Goal: Task Accomplishment & Management: Use online tool/utility

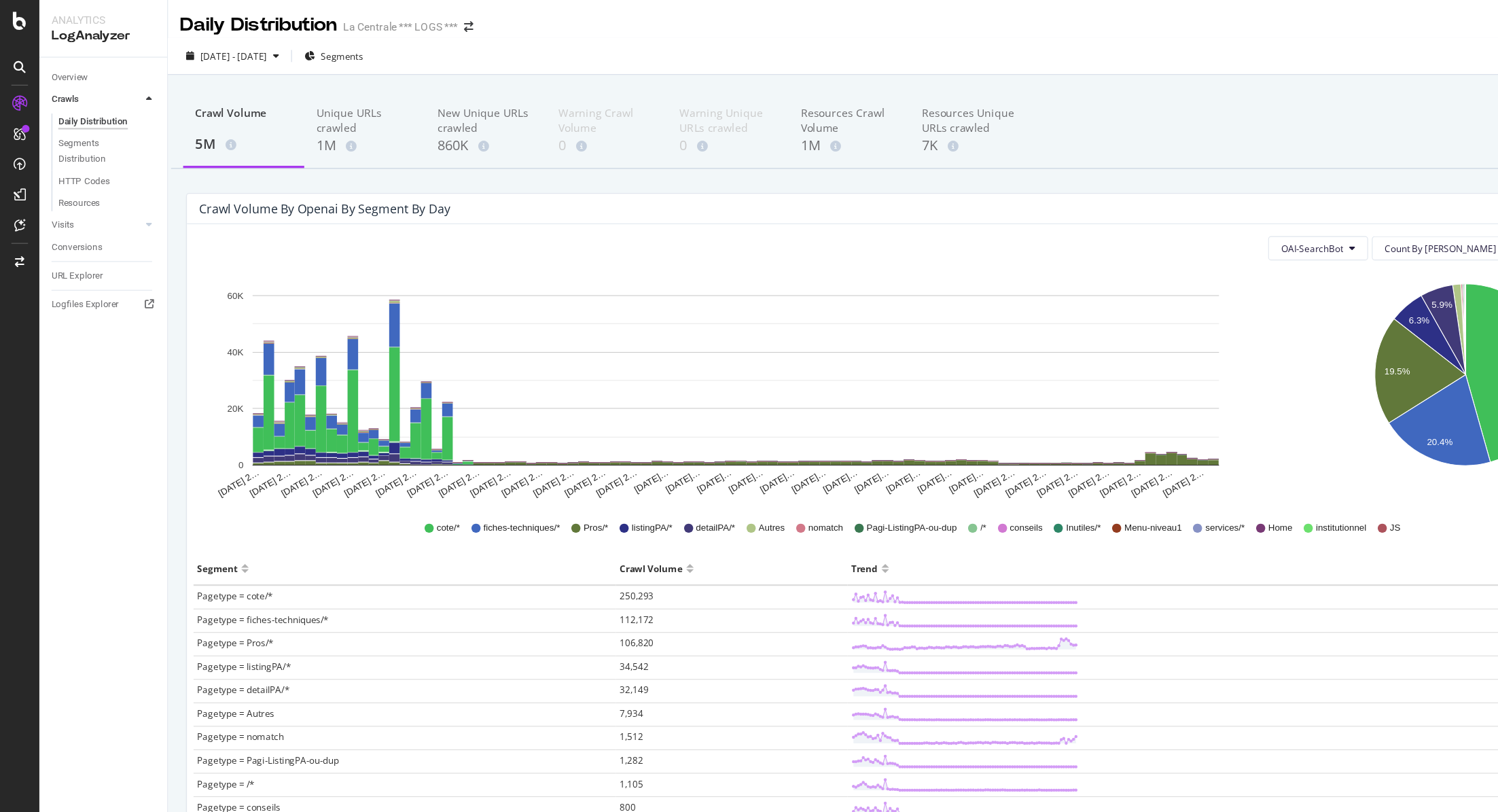
click at [19, 60] on icon at bounding box center [17, 59] width 11 height 11
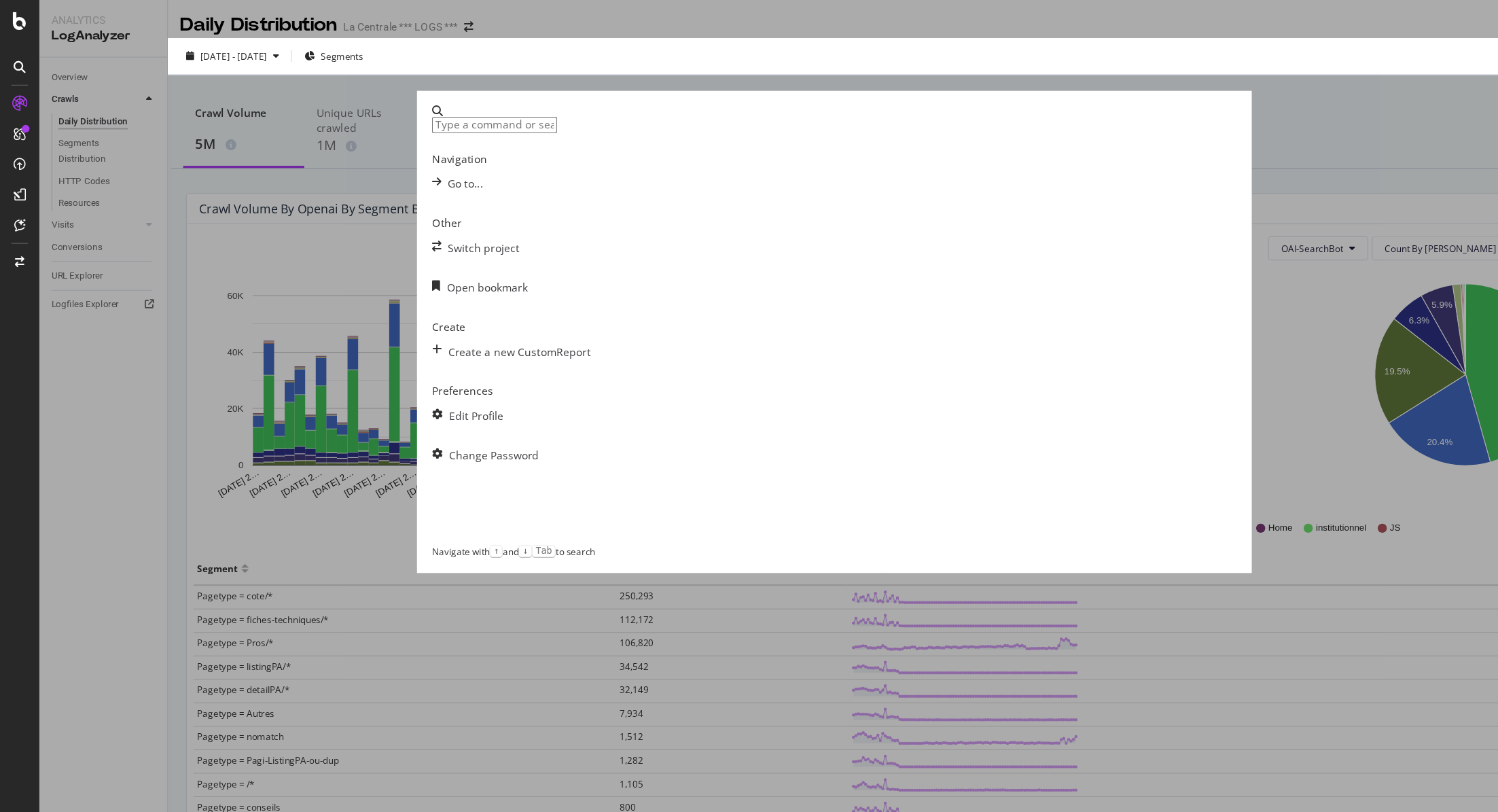
click at [1117, 57] on div "Navigation Go to... Other Switch project Open bookmark Create Create a new Cust…" at bounding box center [749, 406] width 1498 height 812
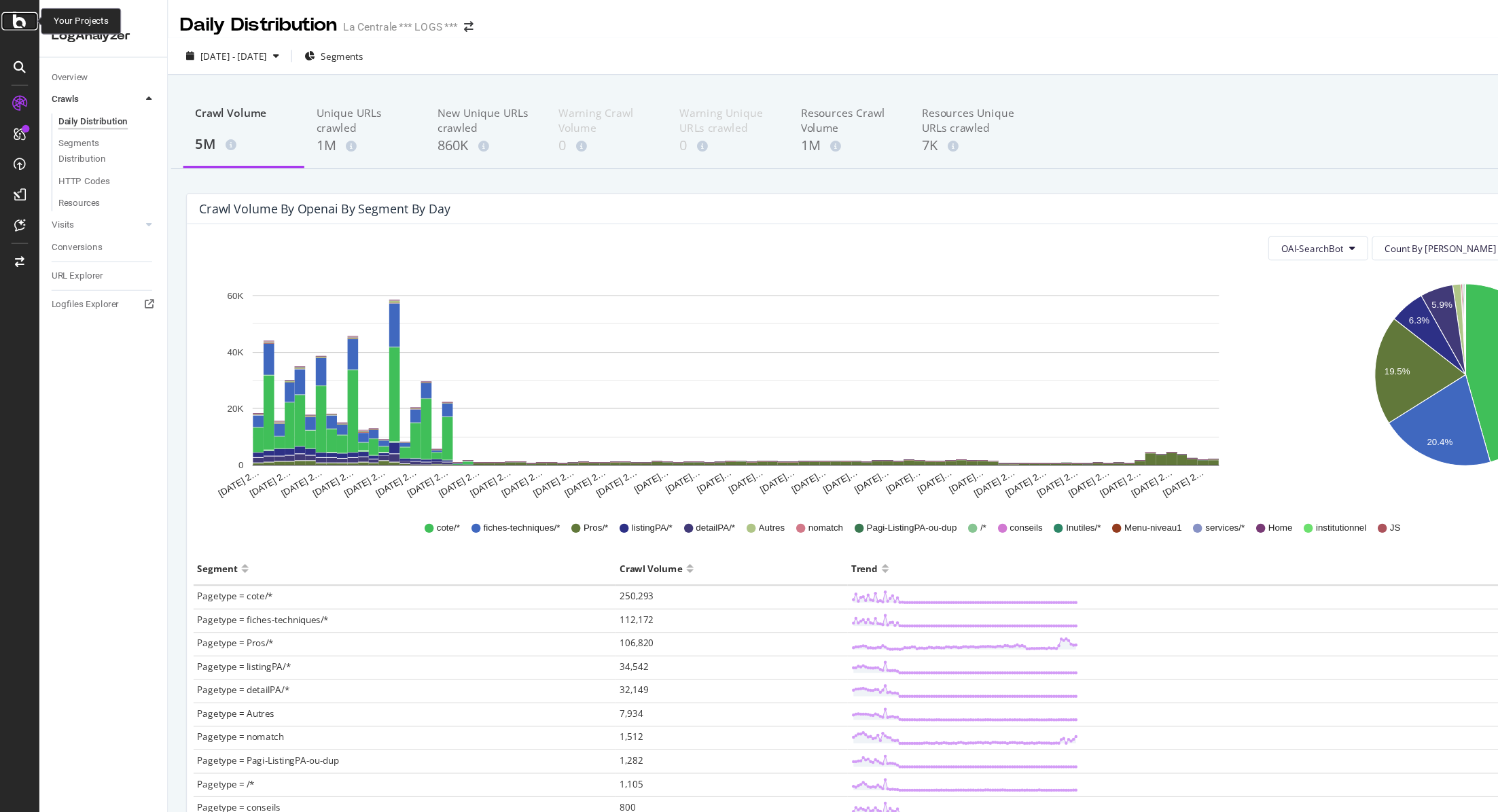
click at [15, 20] on icon at bounding box center [17, 19] width 12 height 16
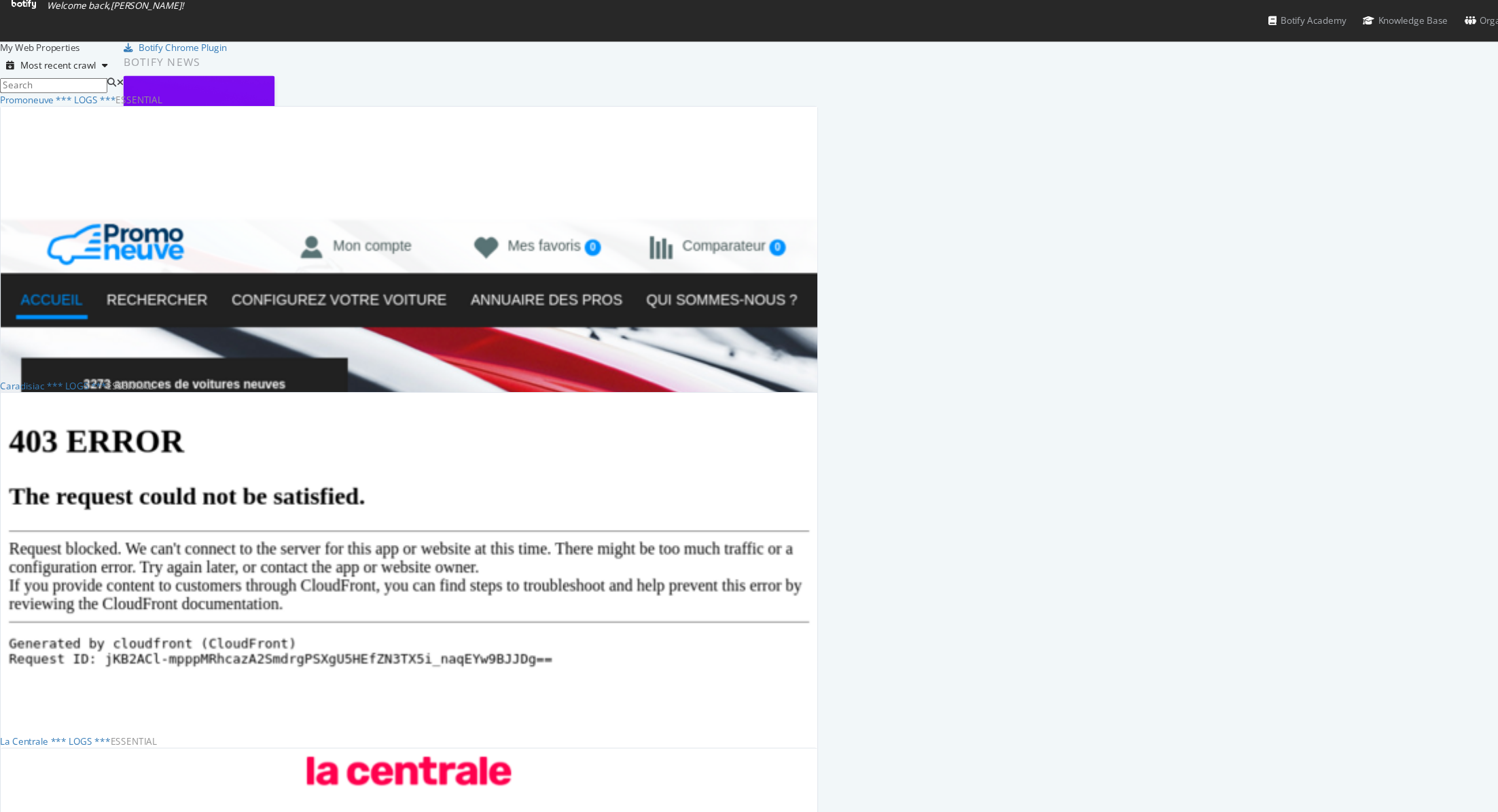
click at [43, 707] on div "Overview" at bounding box center [22, 713] width 42 height 14
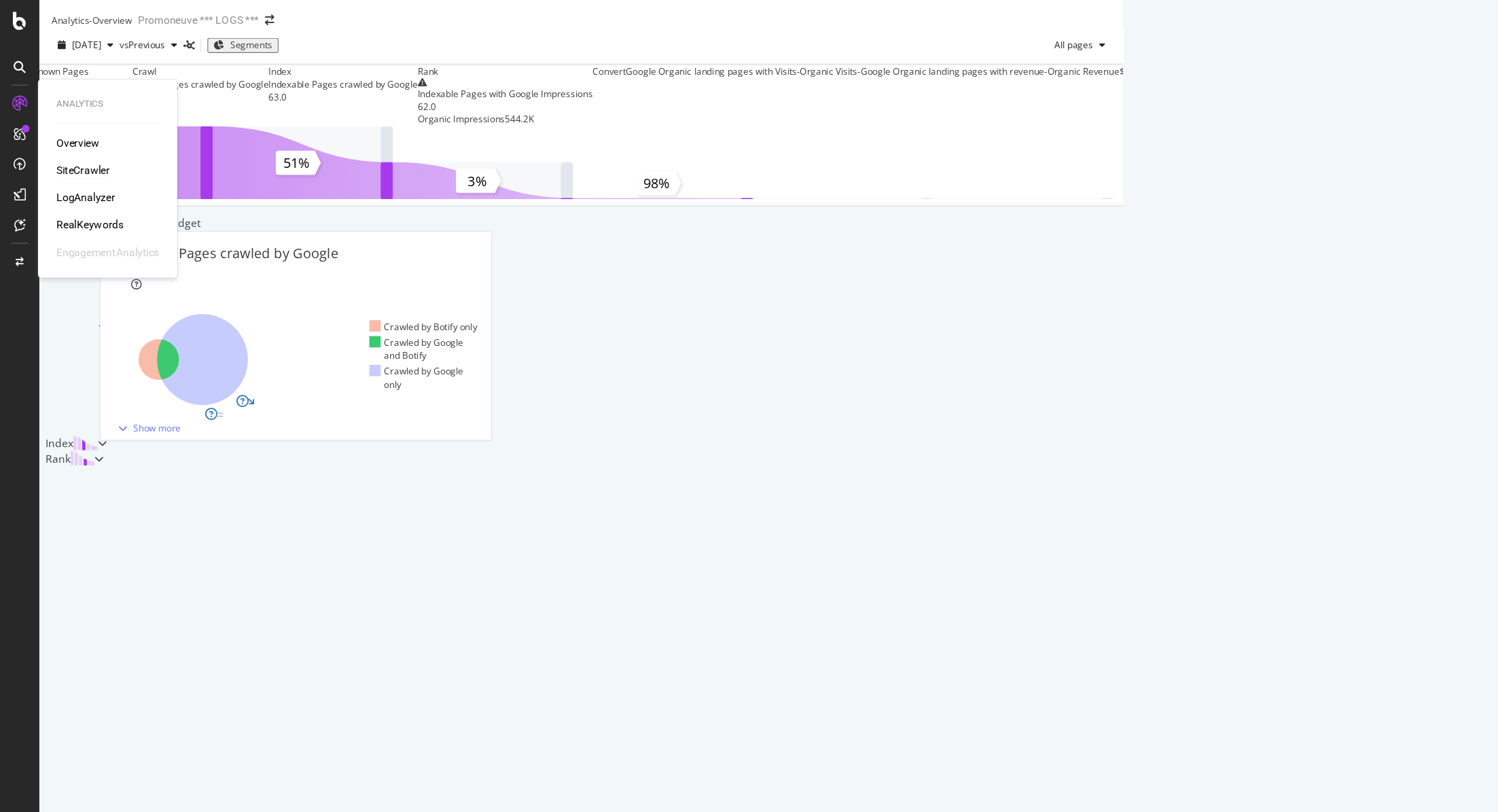
click at [72, 156] on div "SiteCrawler" at bounding box center [74, 153] width 48 height 14
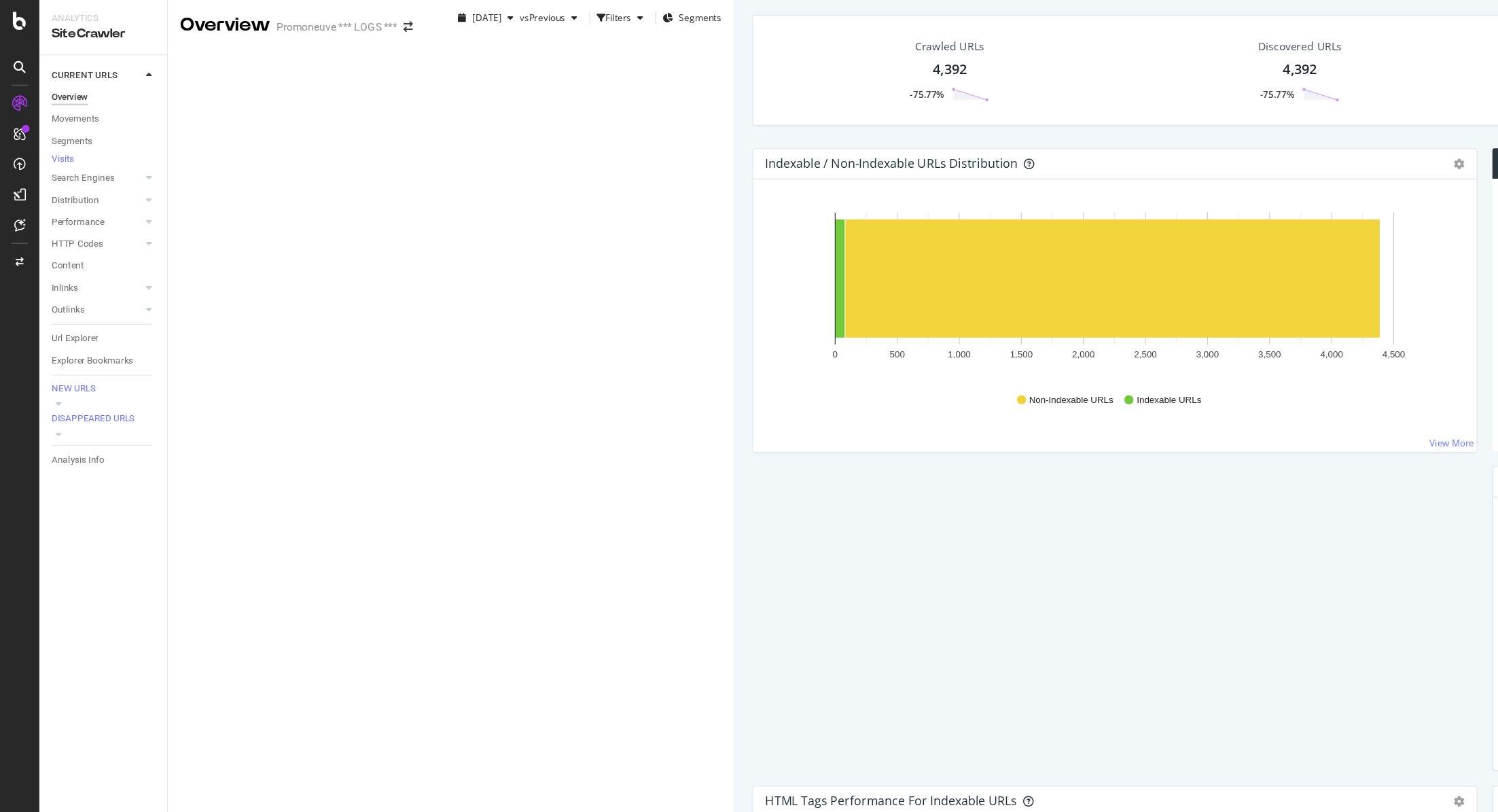
click at [1305, 152] on icon "gear" at bounding box center [1310, 148] width 10 height 10
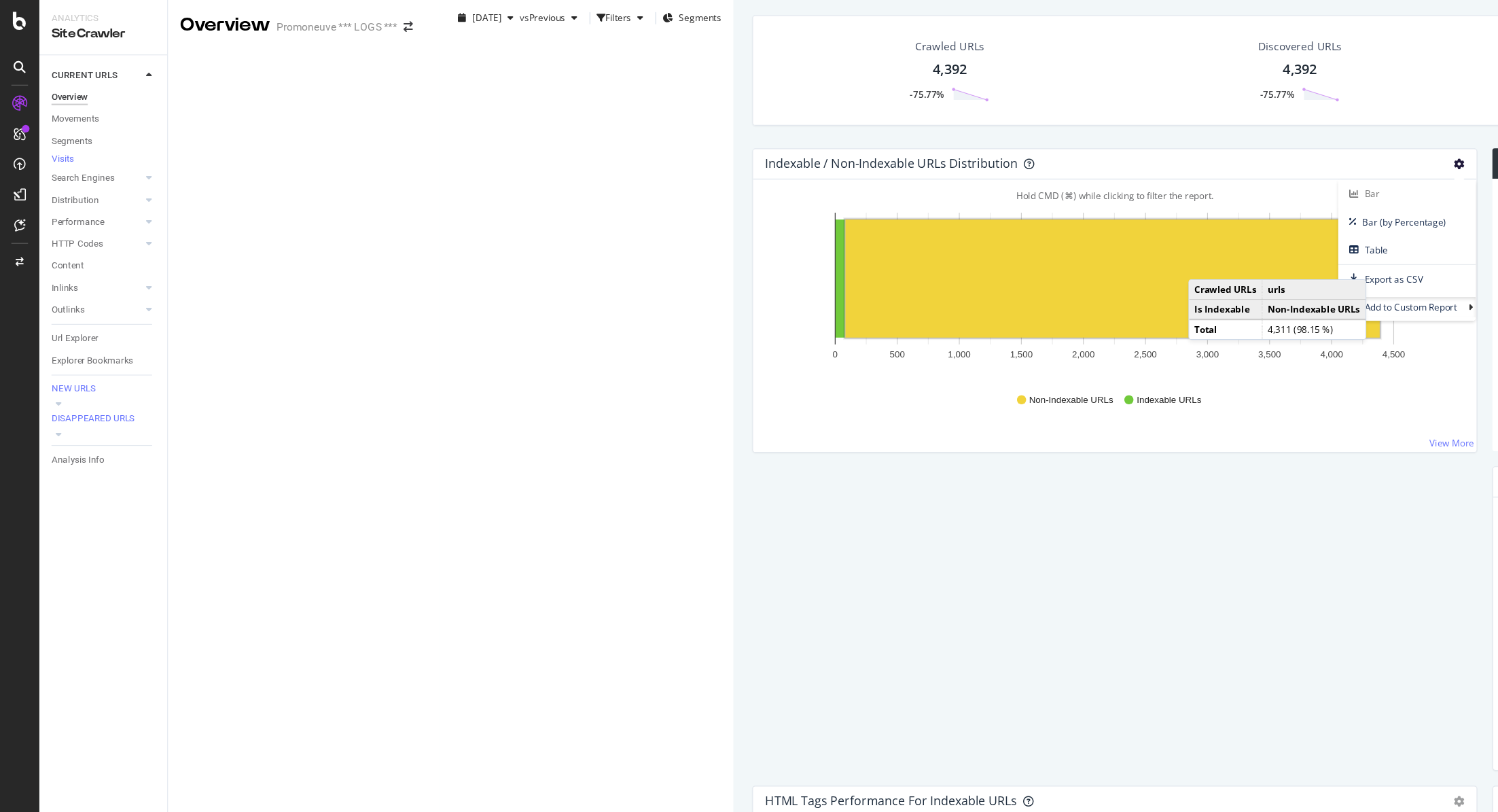
click at [759, 303] on rect "A chart." at bounding box center [998, 250] width 479 height 106
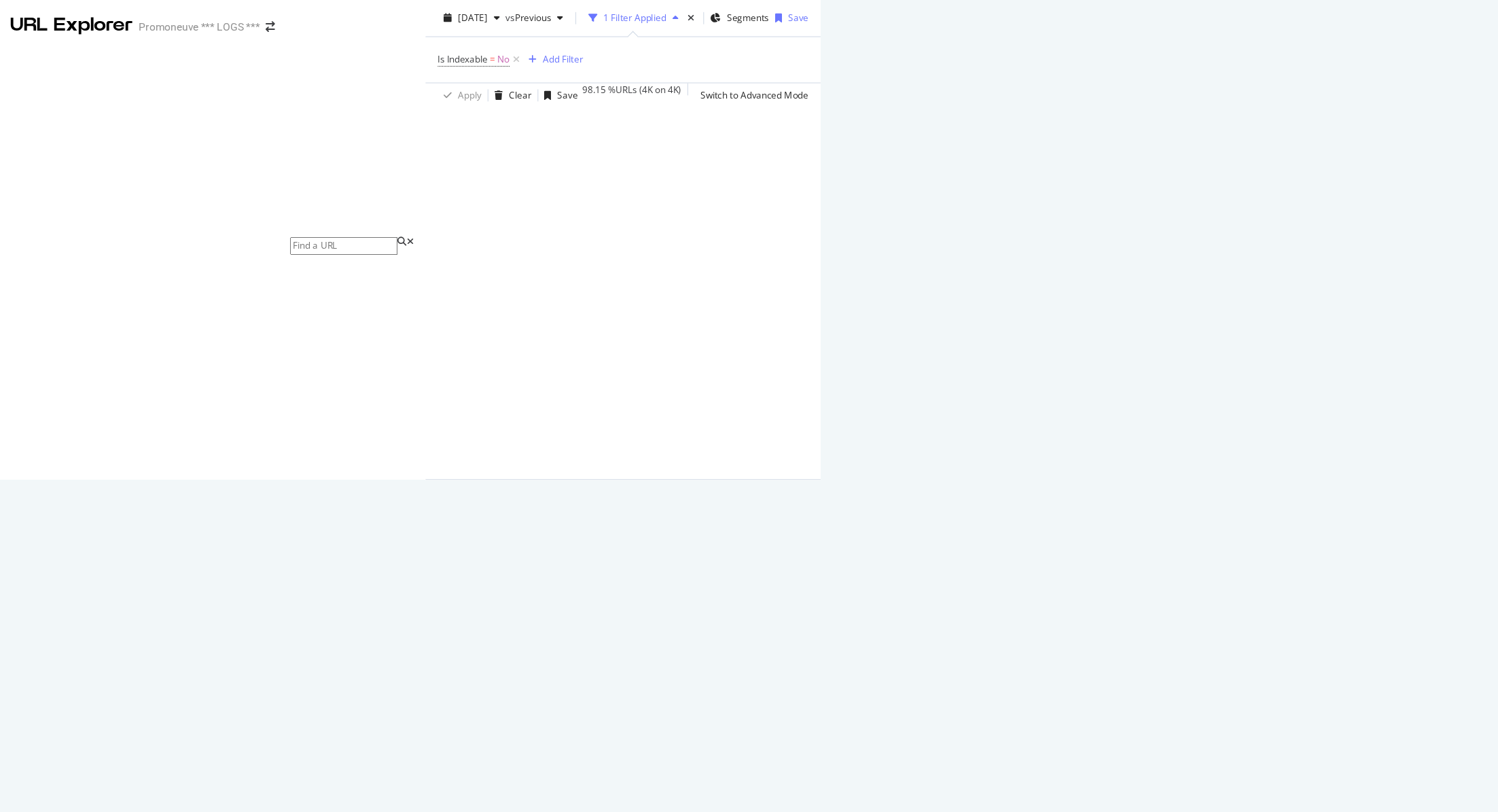
click at [1234, 255] on button at bounding box center [1225, 244] width 16 height 22
click at [1217, 250] on div "Export as CSV" at bounding box center [1191, 244] width 53 height 11
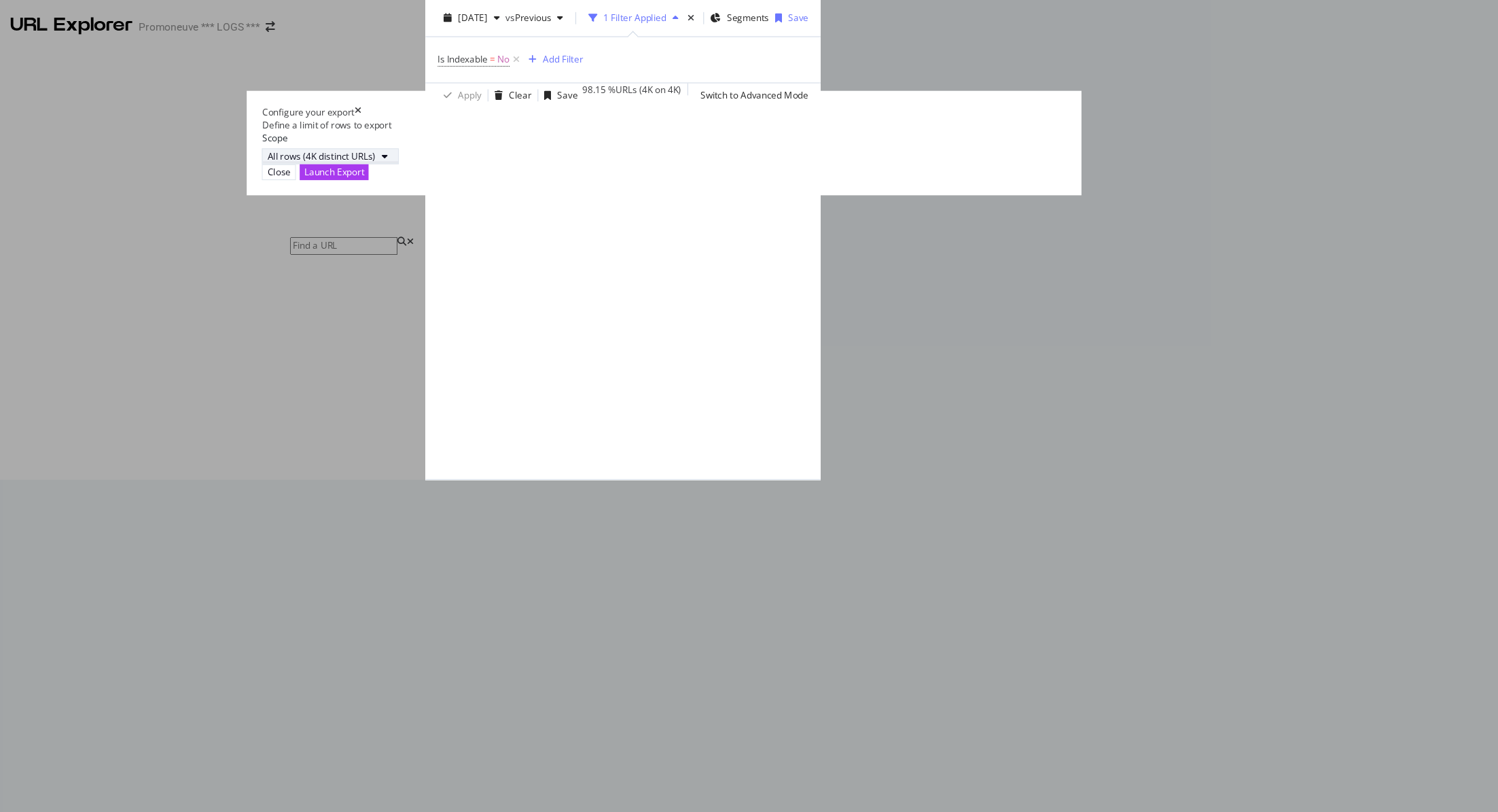
click at [490, 146] on div "All rows (4K distinct URLs)" at bounding box center [441, 140] width 97 height 11
click at [479, 161] on div "Launch Export" at bounding box center [452, 154] width 53 height 13
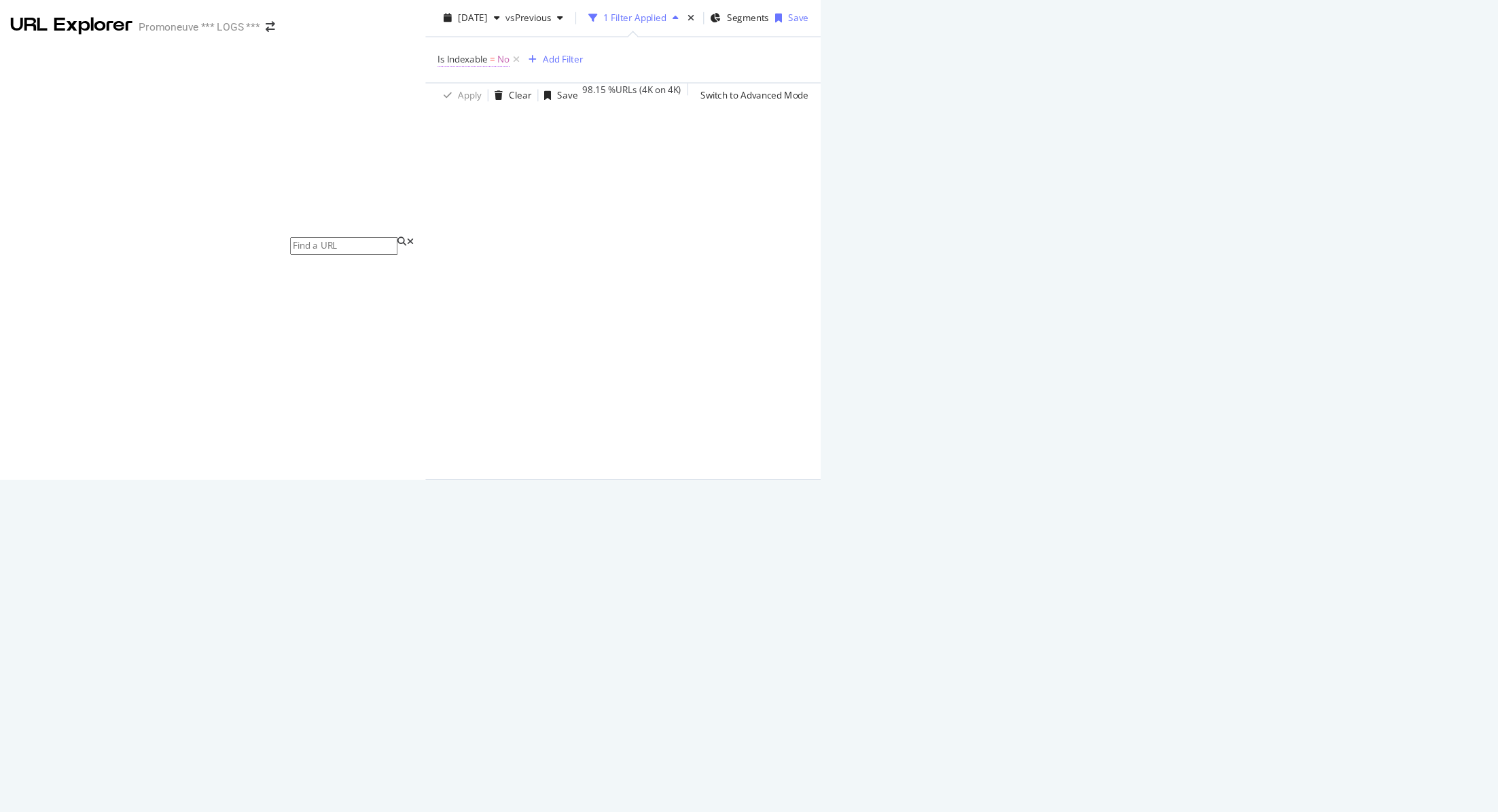
click at [592, 59] on span "=" at bounding box center [595, 53] width 5 height 11
click at [180, 125] on span "No" at bounding box center [174, 119] width 11 height 11
click at [180, 143] on span "Yes" at bounding box center [173, 137] width 14 height 11
click at [889, 96] on div "Apply Clear Save 98.15 % URLs ( 4K on 4K ) Switch to Advanced Mode" at bounding box center [712, 86] width 355 height 23
click at [592, 59] on span "=" at bounding box center [595, 53] width 5 height 11
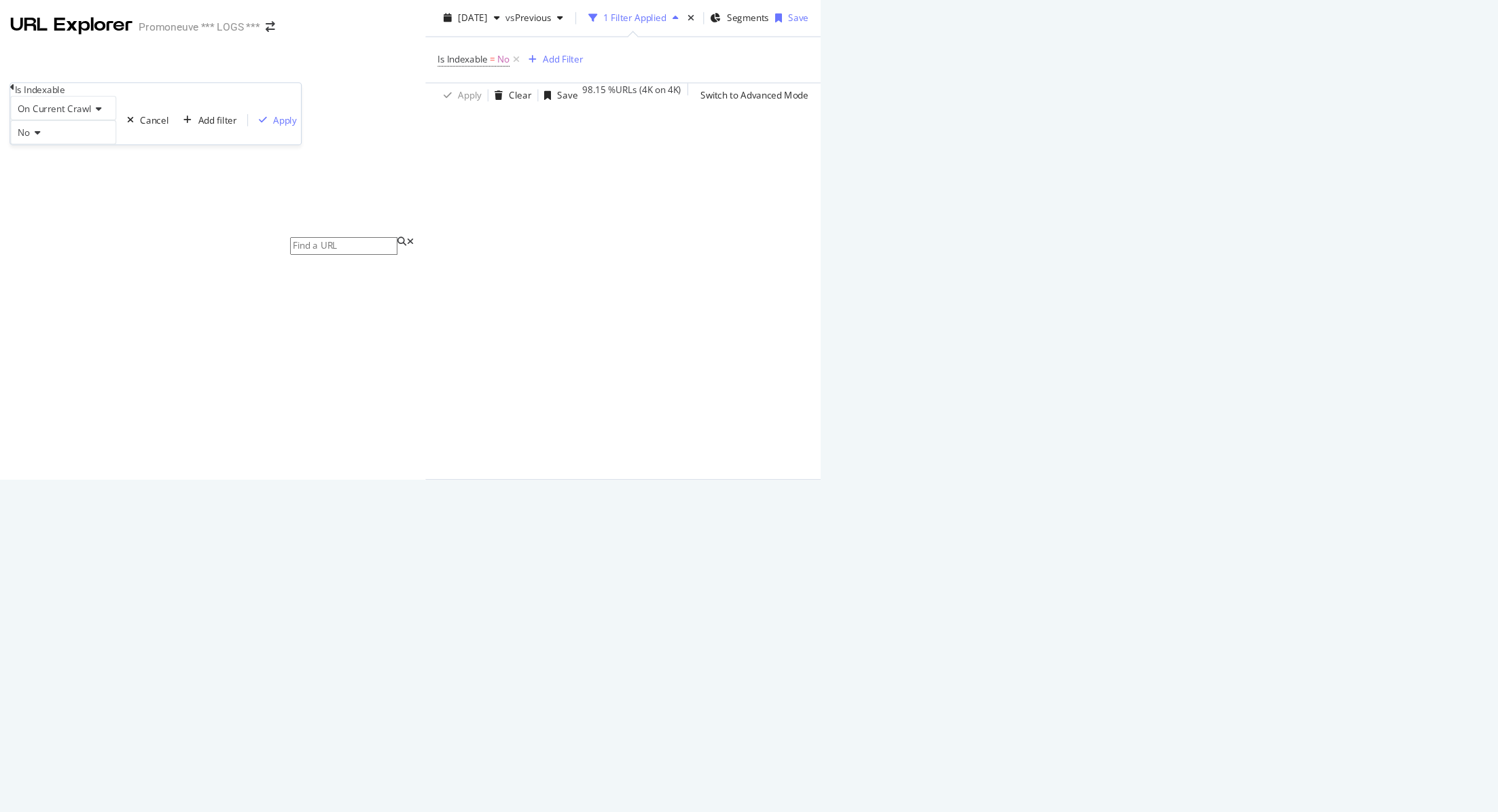
click at [180, 125] on span "No" at bounding box center [174, 119] width 11 height 11
click at [180, 143] on span "Yes" at bounding box center [173, 137] width 14 height 11
click at [313, 130] on div "On Current Crawl Yes Cancel Add filter Apply" at bounding box center [292, 108] width 261 height 44
click at [398, 113] on div "Apply" at bounding box center [409, 107] width 21 height 11
click at [1208, 238] on div "Export as CSV" at bounding box center [1181, 233] width 53 height 11
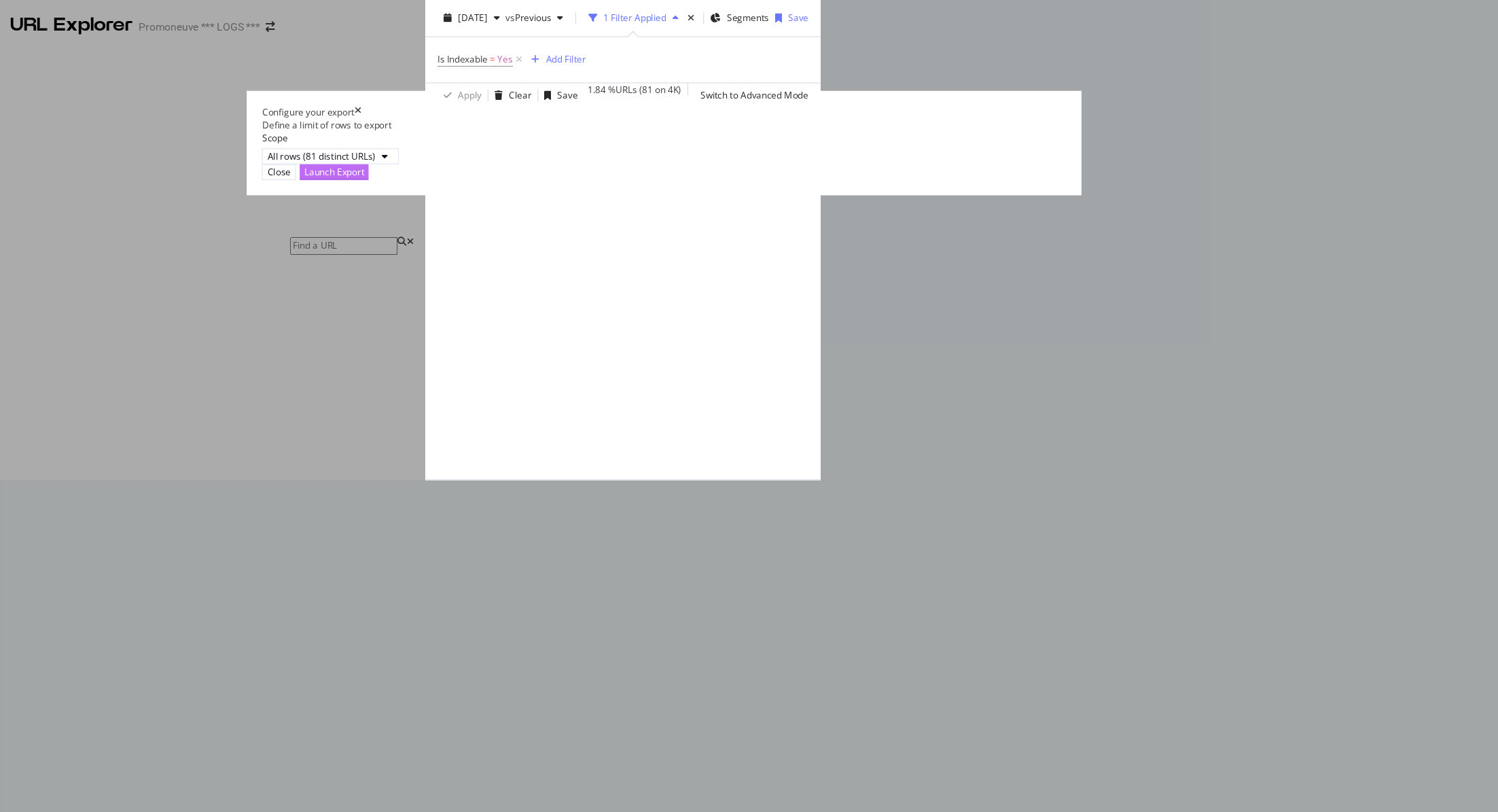
click at [479, 160] on div "Launch Export" at bounding box center [452, 154] width 53 height 11
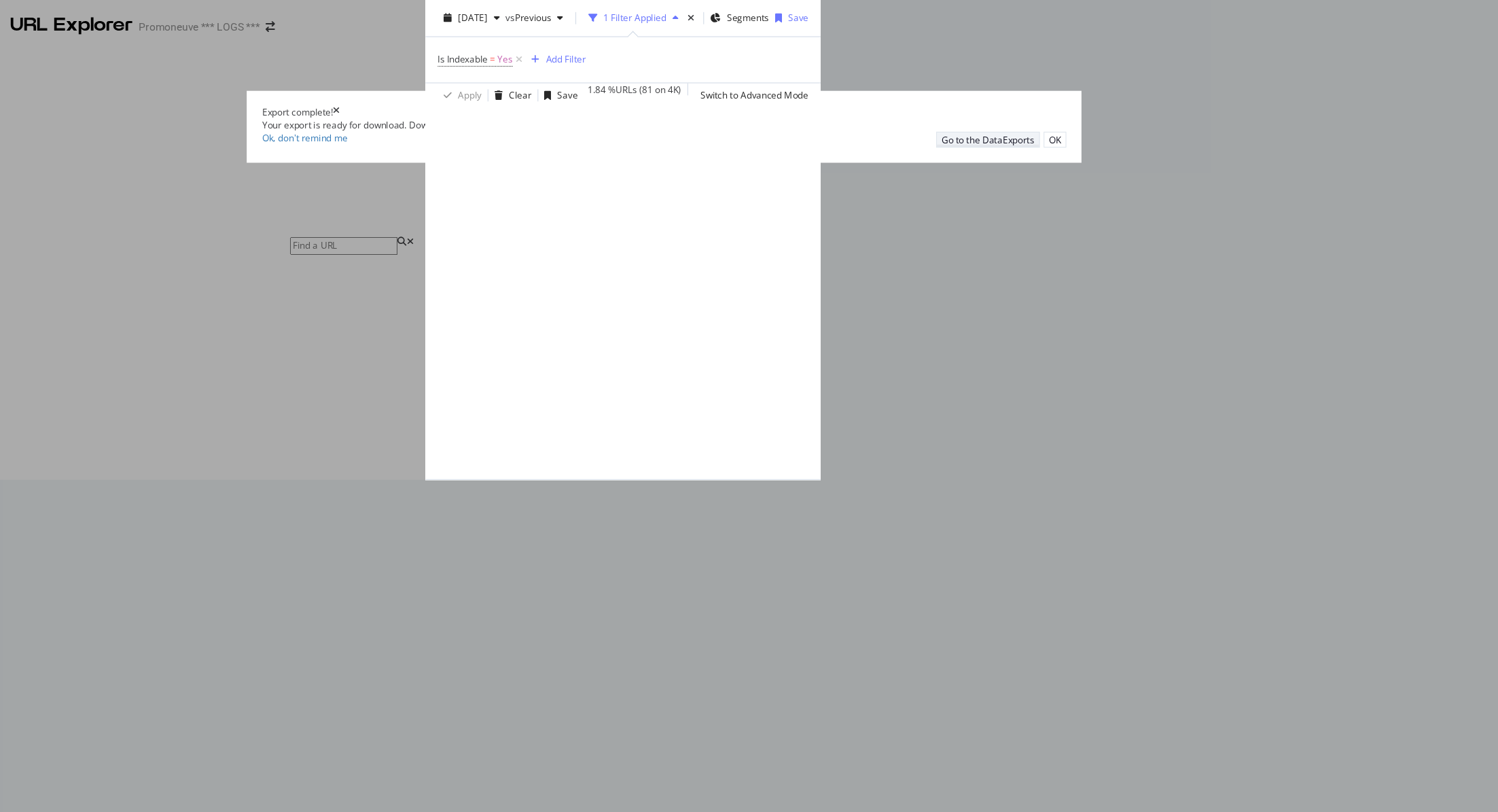
click at [998, 131] on div "Go to the DataExports" at bounding box center [1039, 125] width 83 height 11
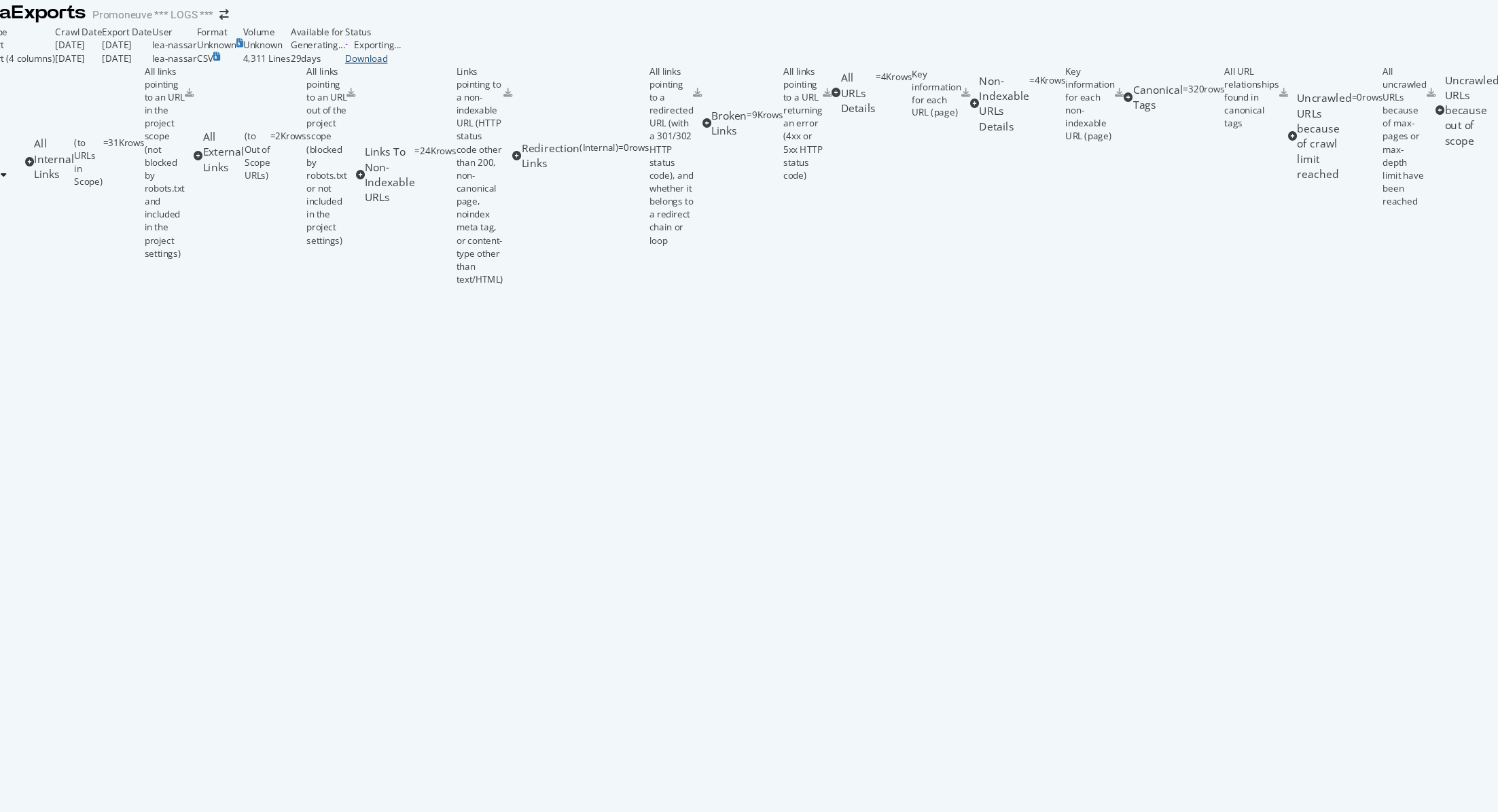
click at [513, 58] on div "Download" at bounding box center [487, 53] width 50 height 11
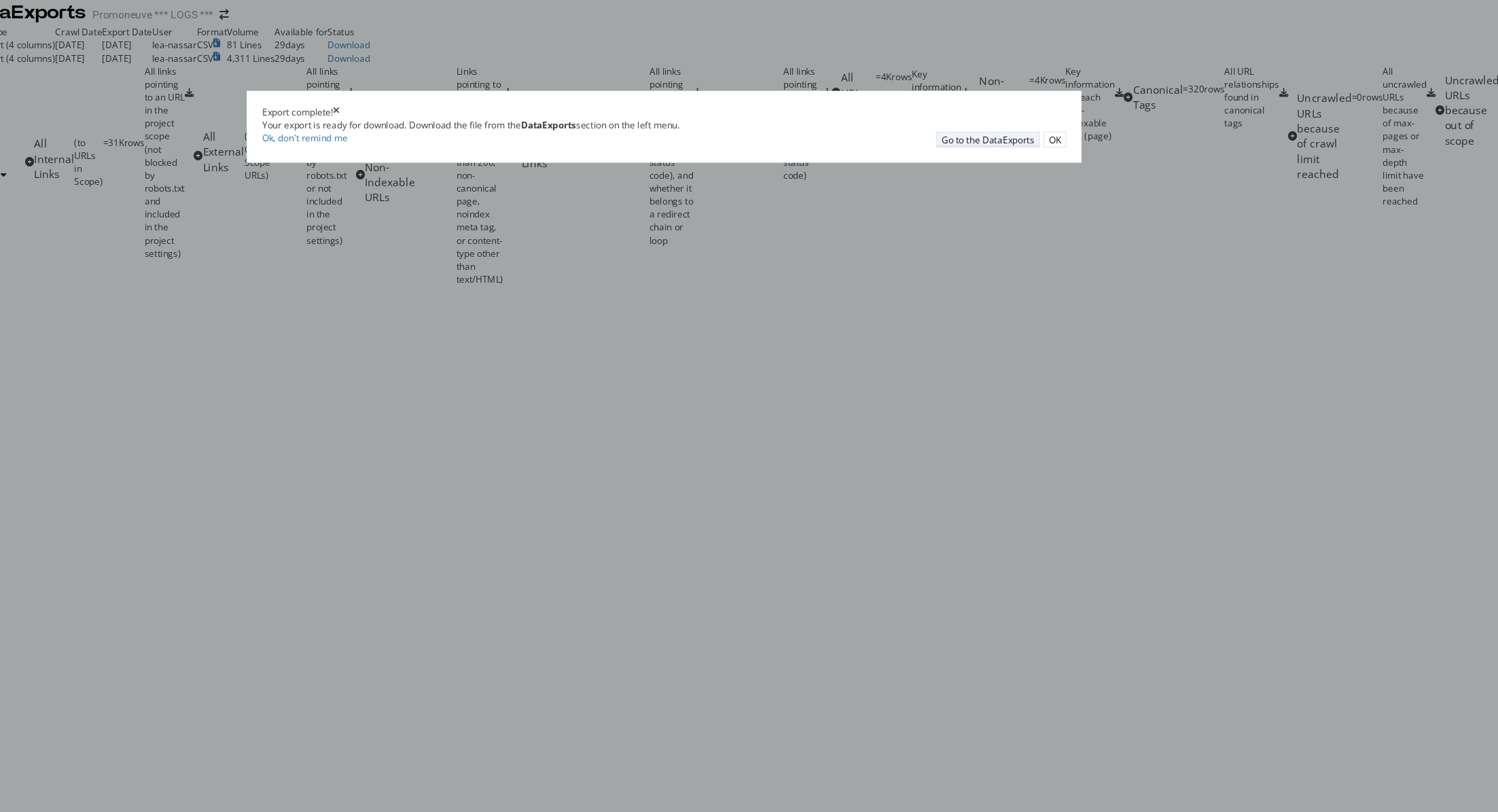
click at [998, 131] on div "Go to the DataExports" at bounding box center [1039, 125] width 83 height 11
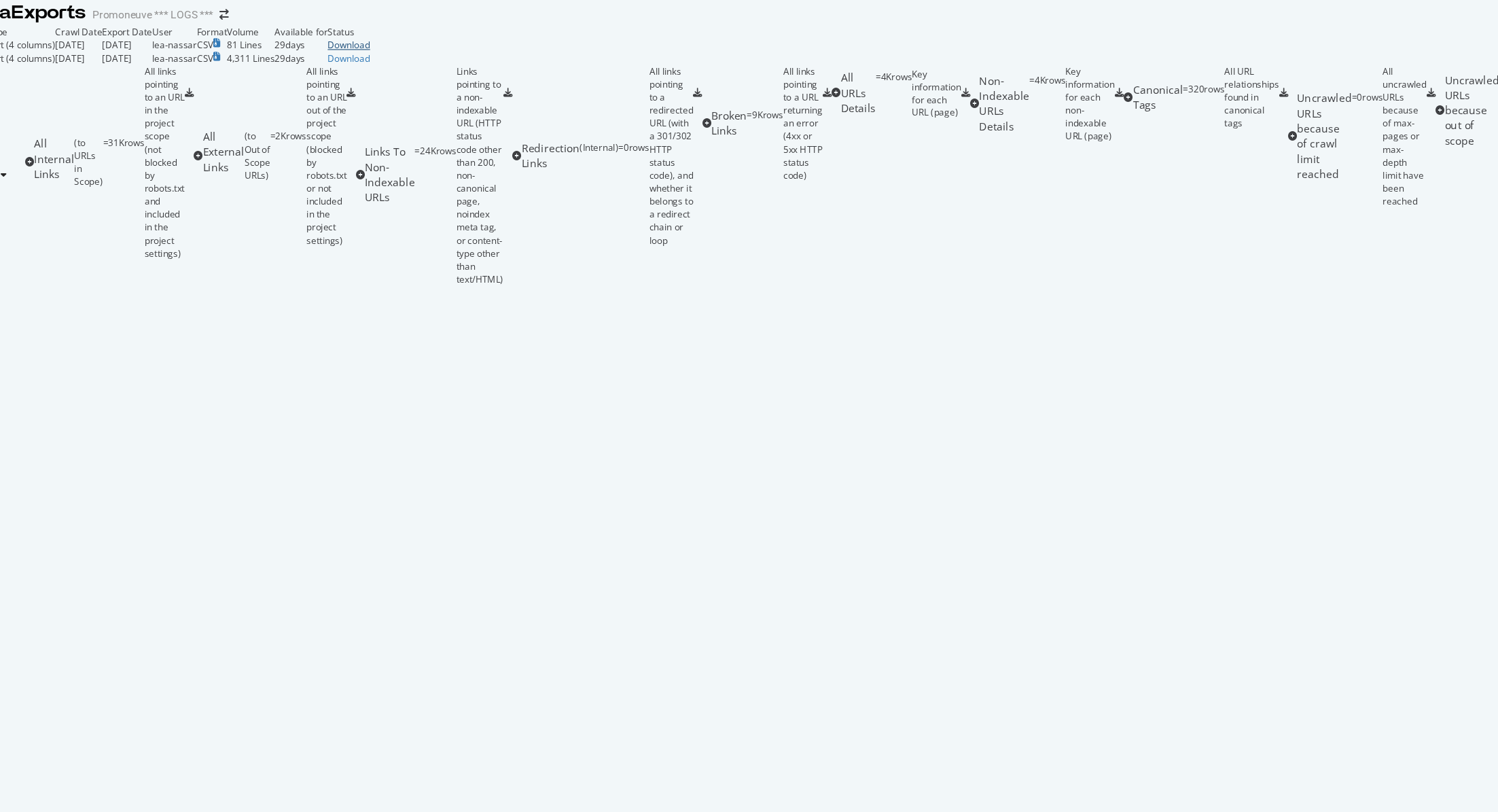
click at [485, 46] on div "Download" at bounding box center [465, 40] width 38 height 11
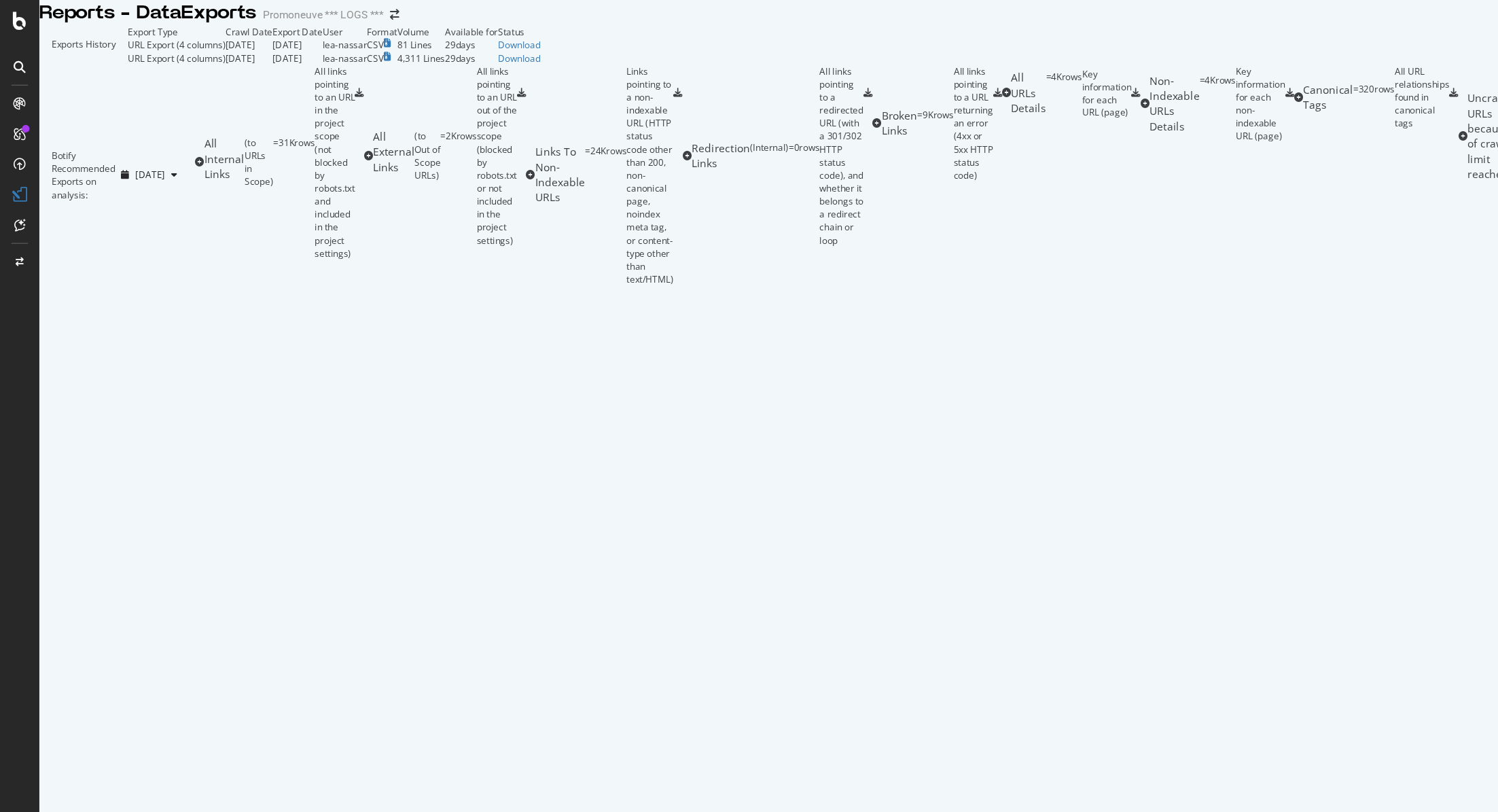
click at [22, 95] on icon at bounding box center [17, 92] width 11 height 11
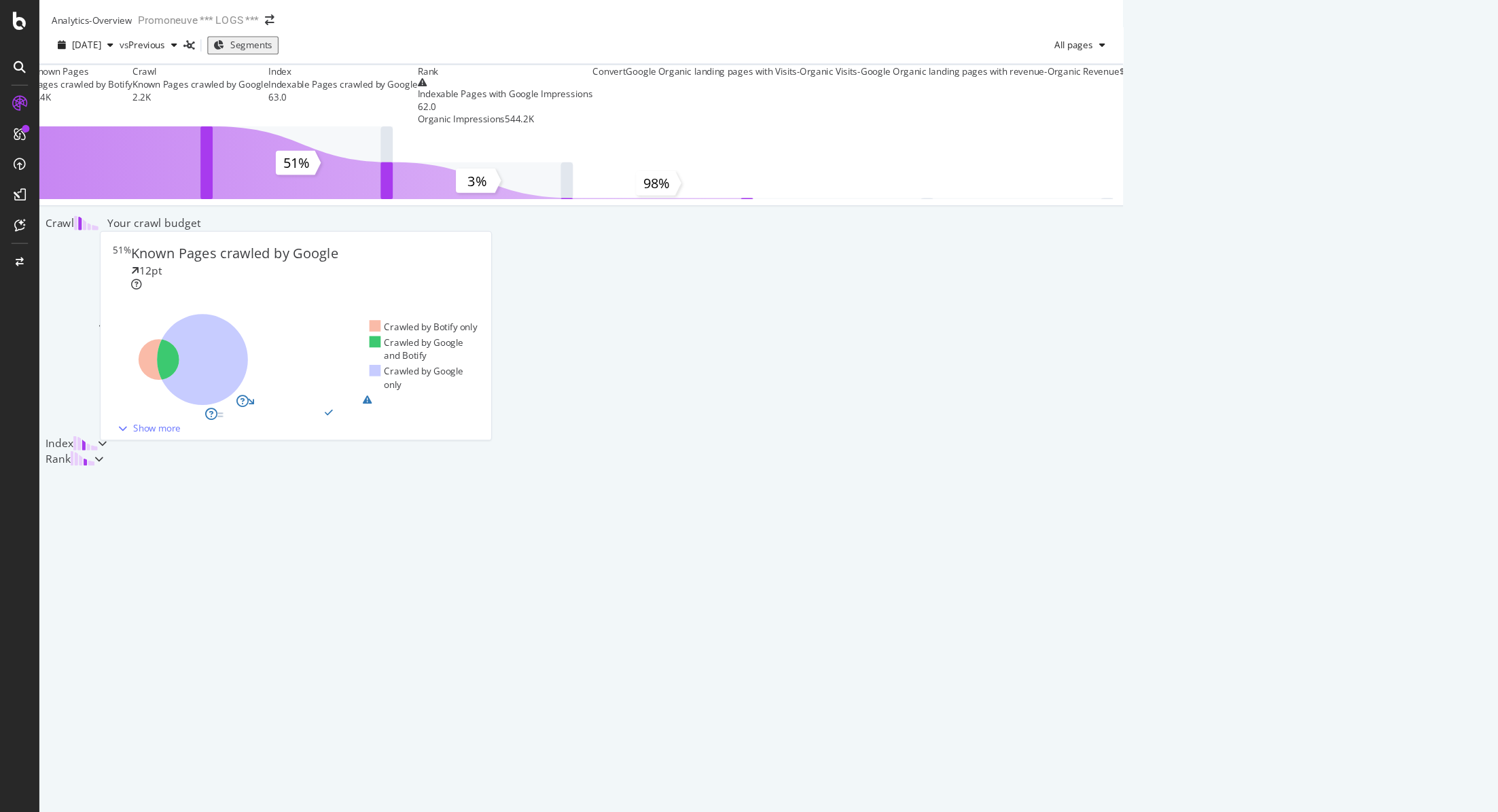
click at [19, 61] on icon at bounding box center [17, 59] width 11 height 11
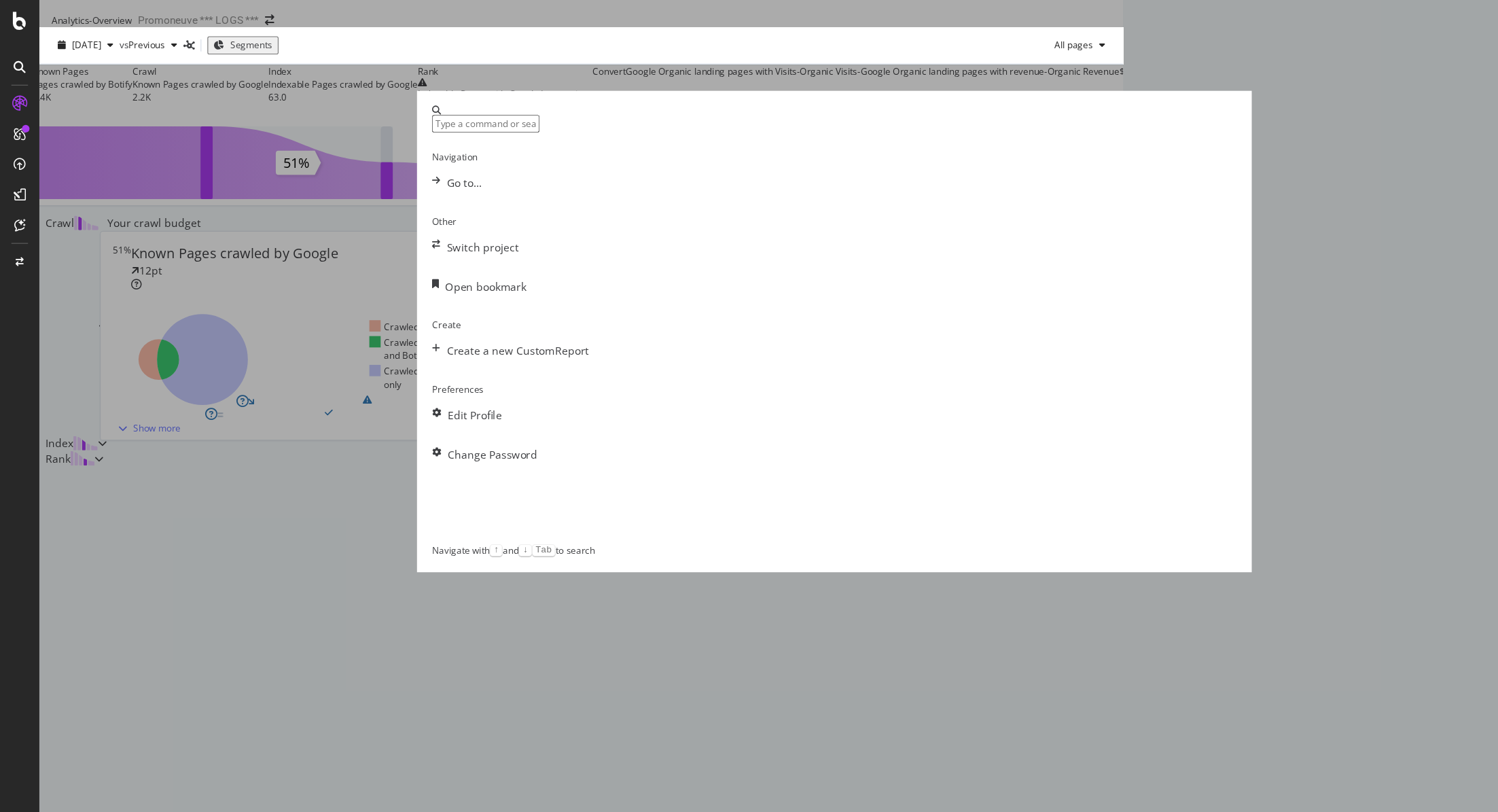
click at [1222, 186] on div "Navigation Go to... Other Switch project Open bookmark Create Create a new Cust…" at bounding box center [749, 406] width 1498 height 812
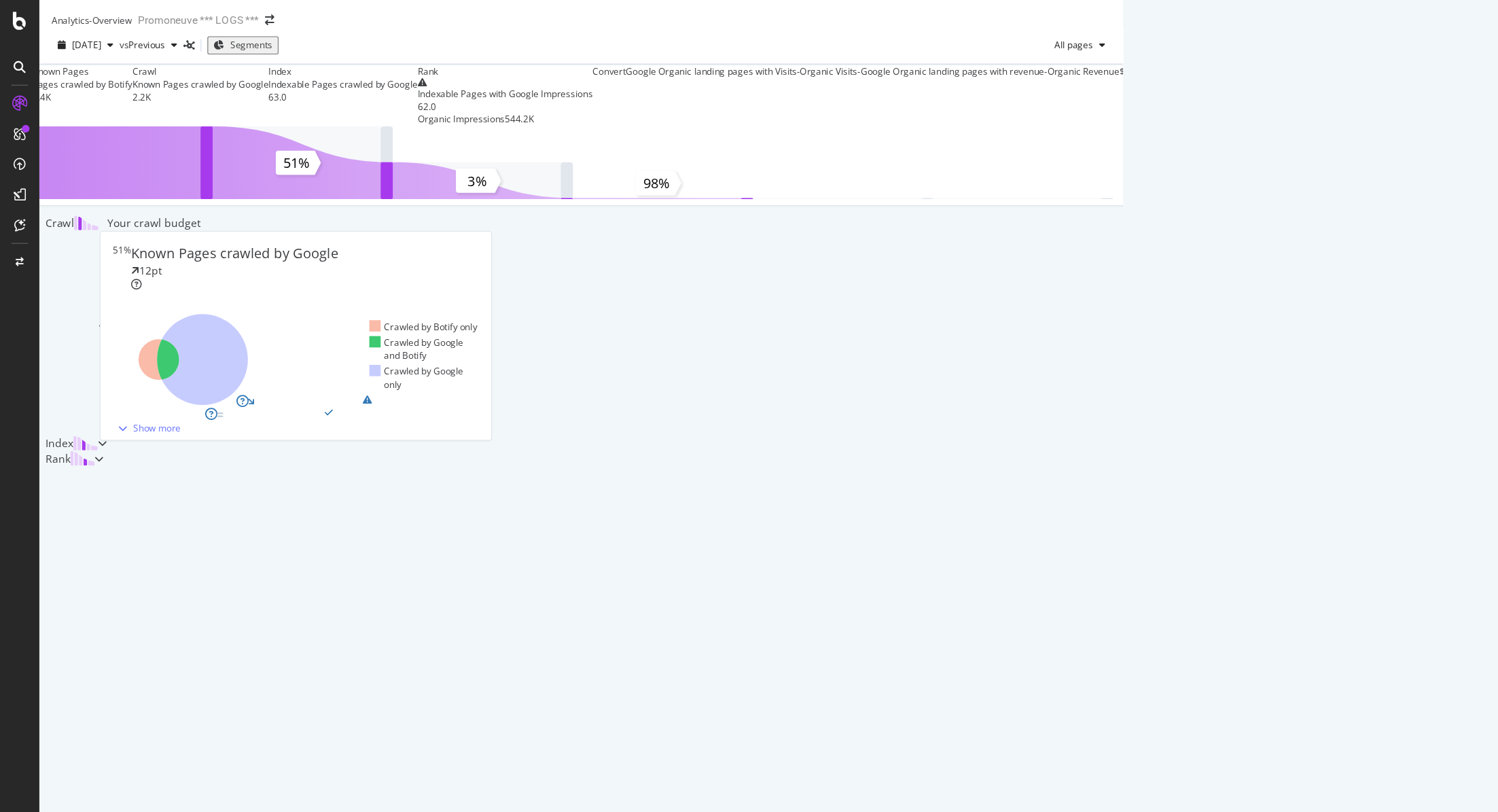
click at [11, 18] on icon at bounding box center [17, 19] width 12 height 16
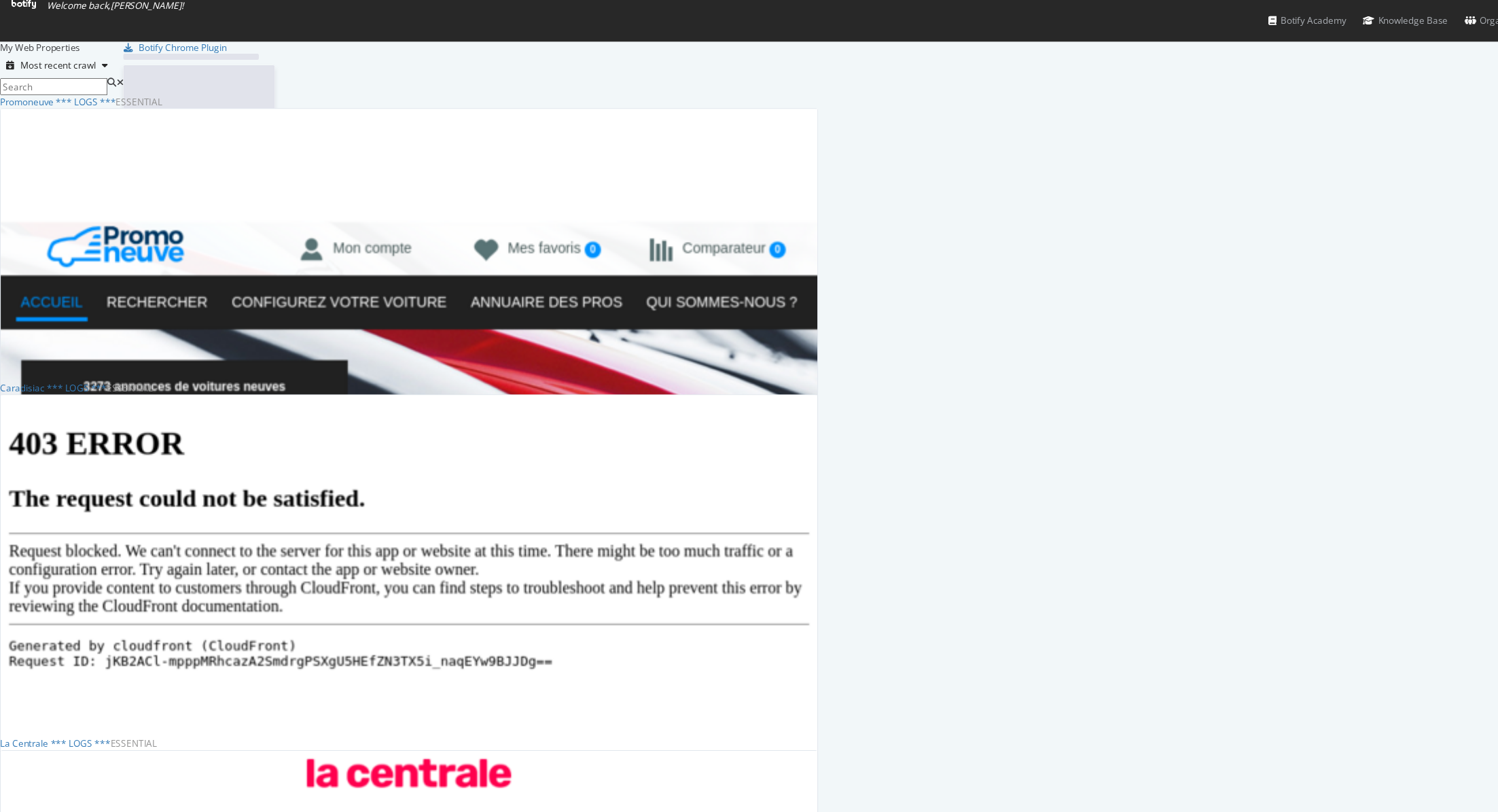
scroll to position [812, 1498]
click at [56, 775] on div "LogAnalyzer" at bounding box center [28, 781] width 55 height 14
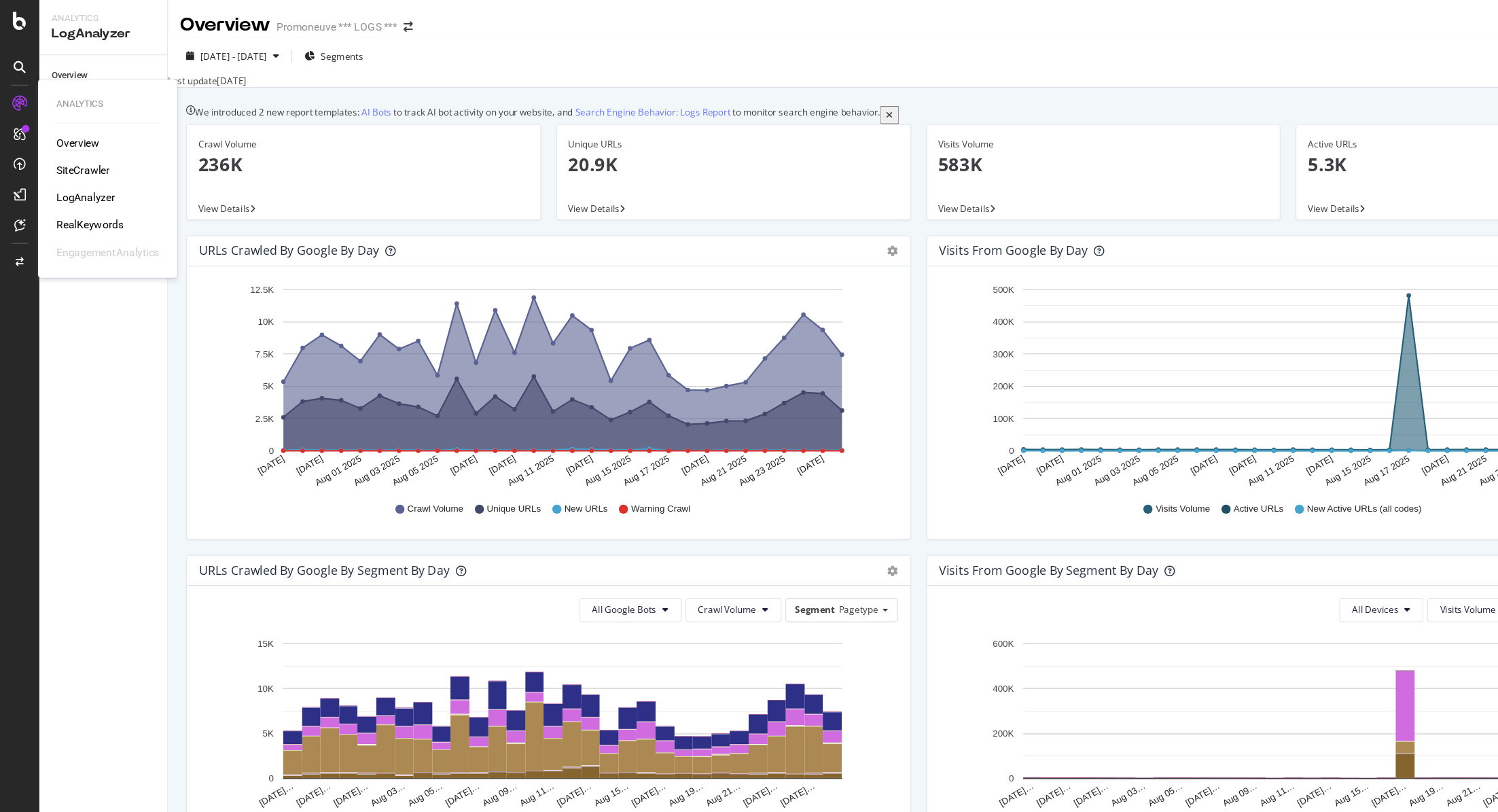
click at [74, 130] on div "Overview" at bounding box center [69, 128] width 39 height 14
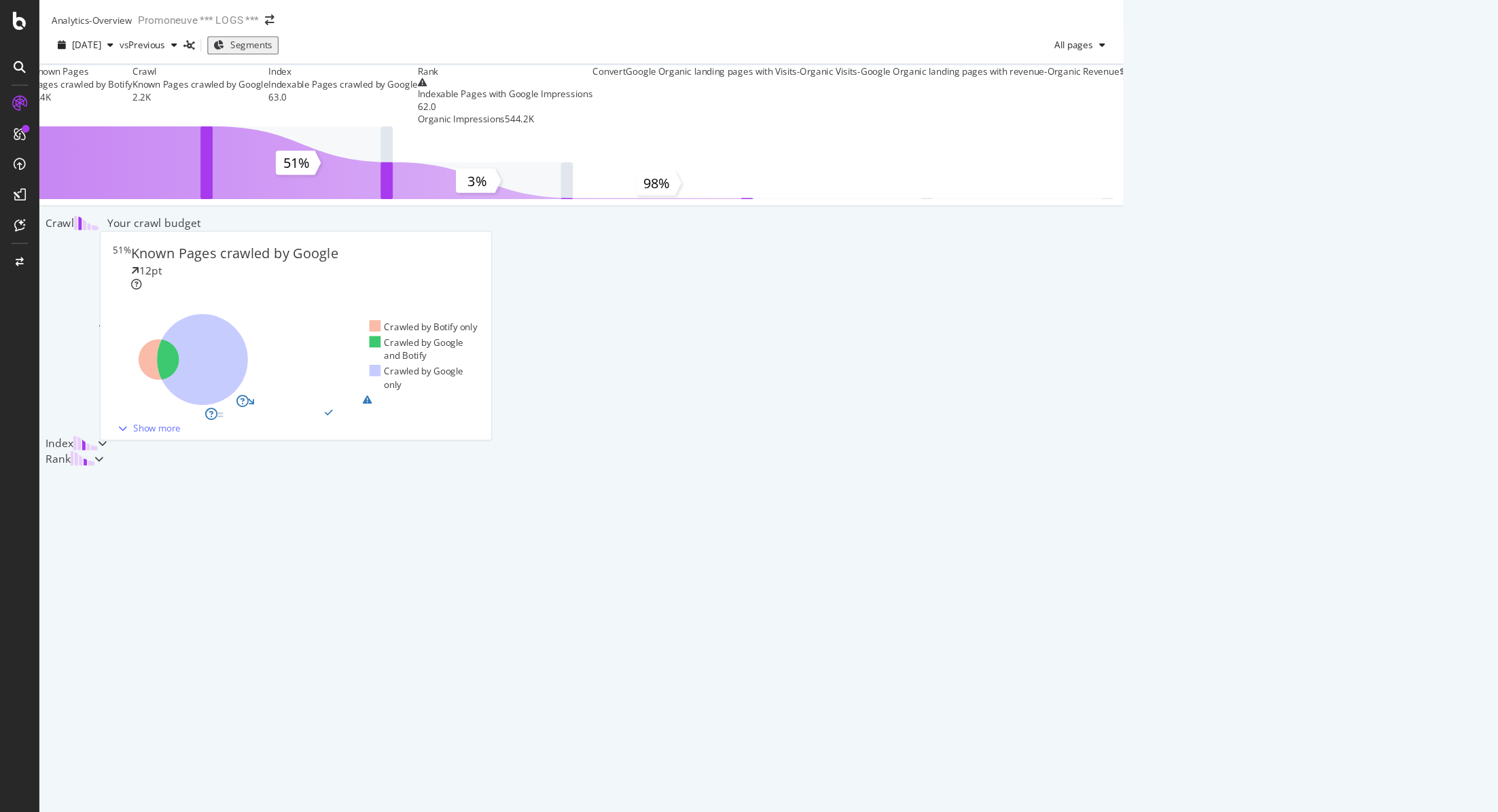
scroll to position [167, 0]
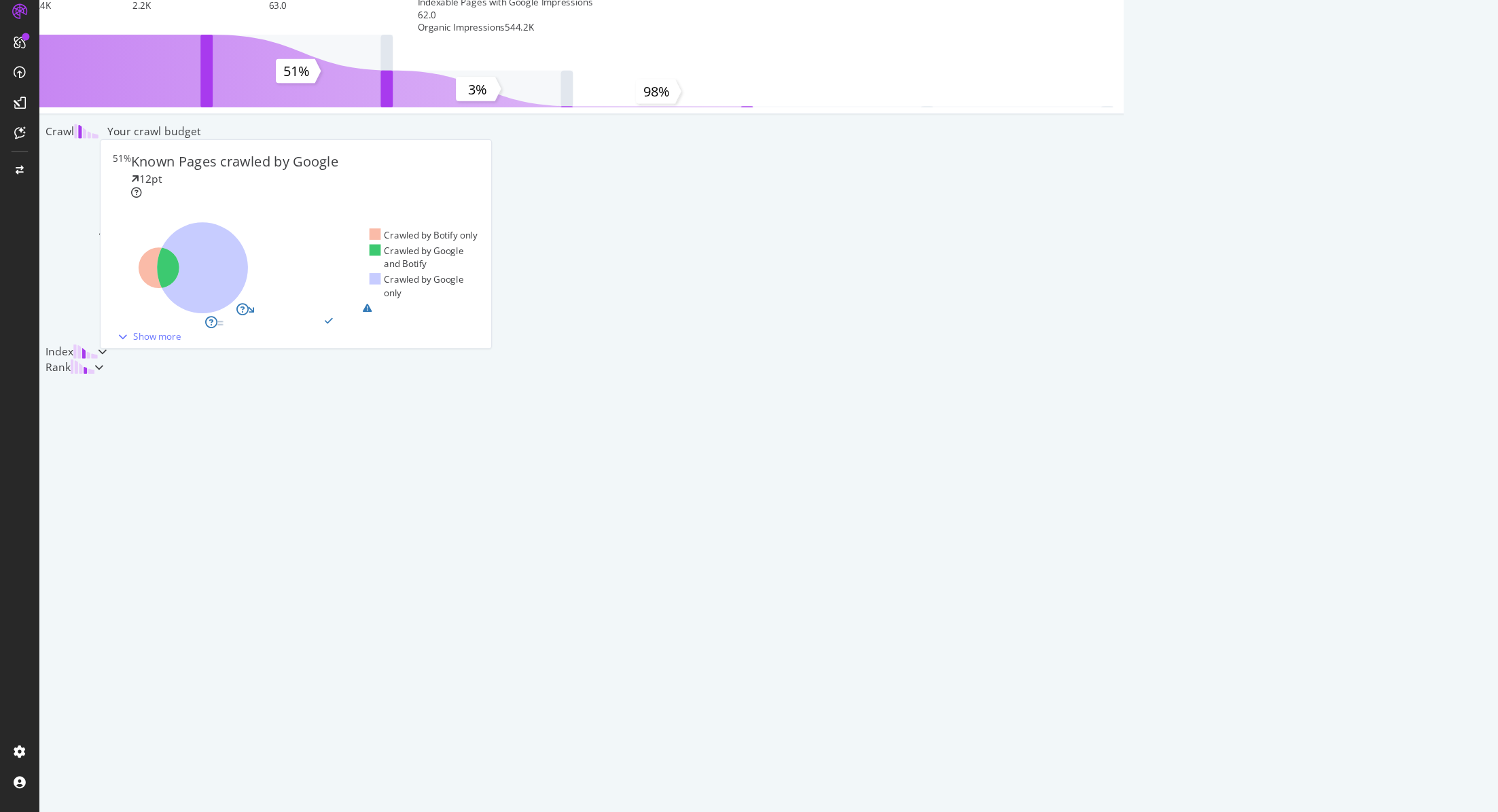
click at [96, 405] on div at bounding box center [91, 398] width 8 height 14
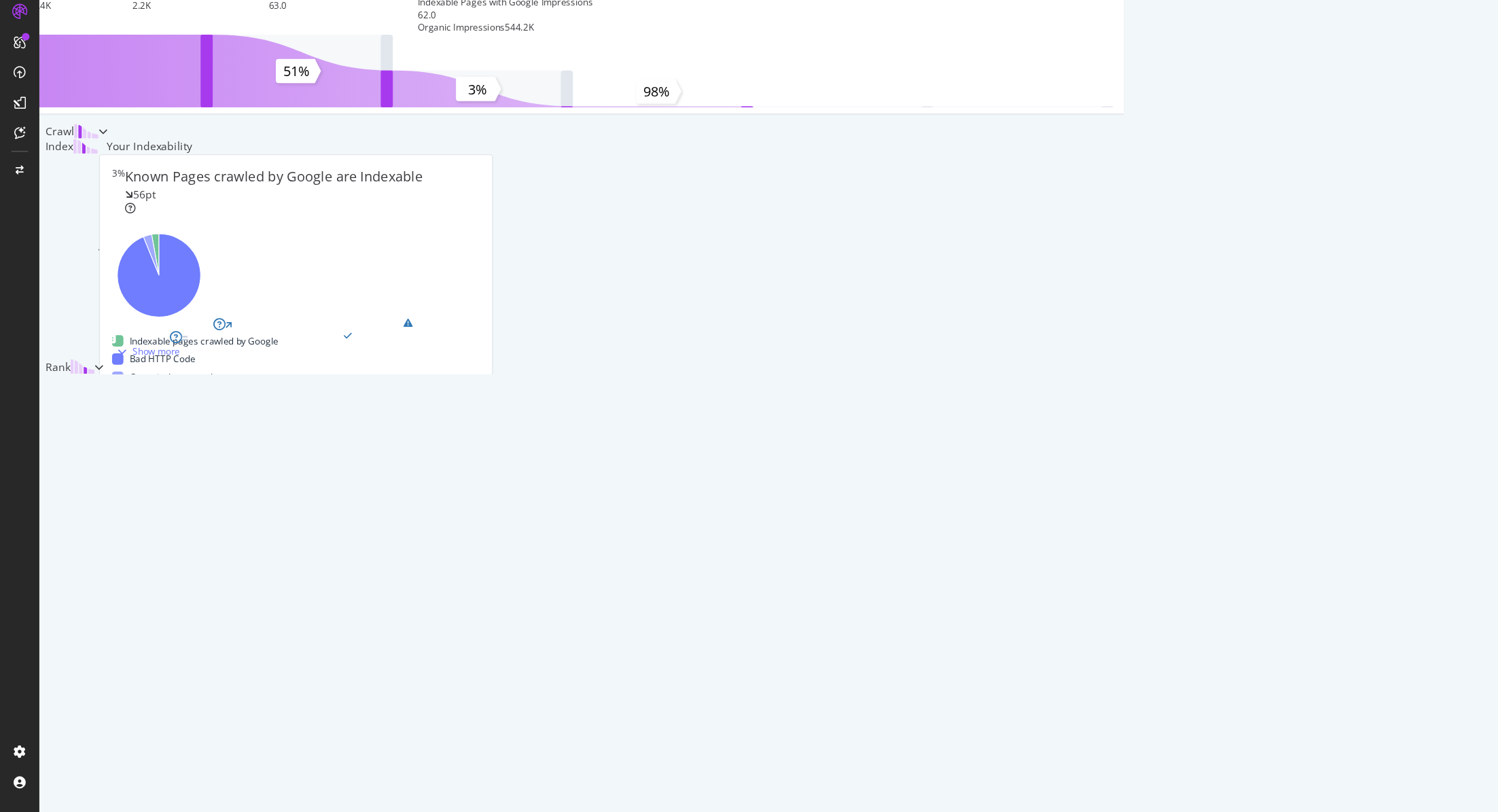
scroll to position [0, 0]
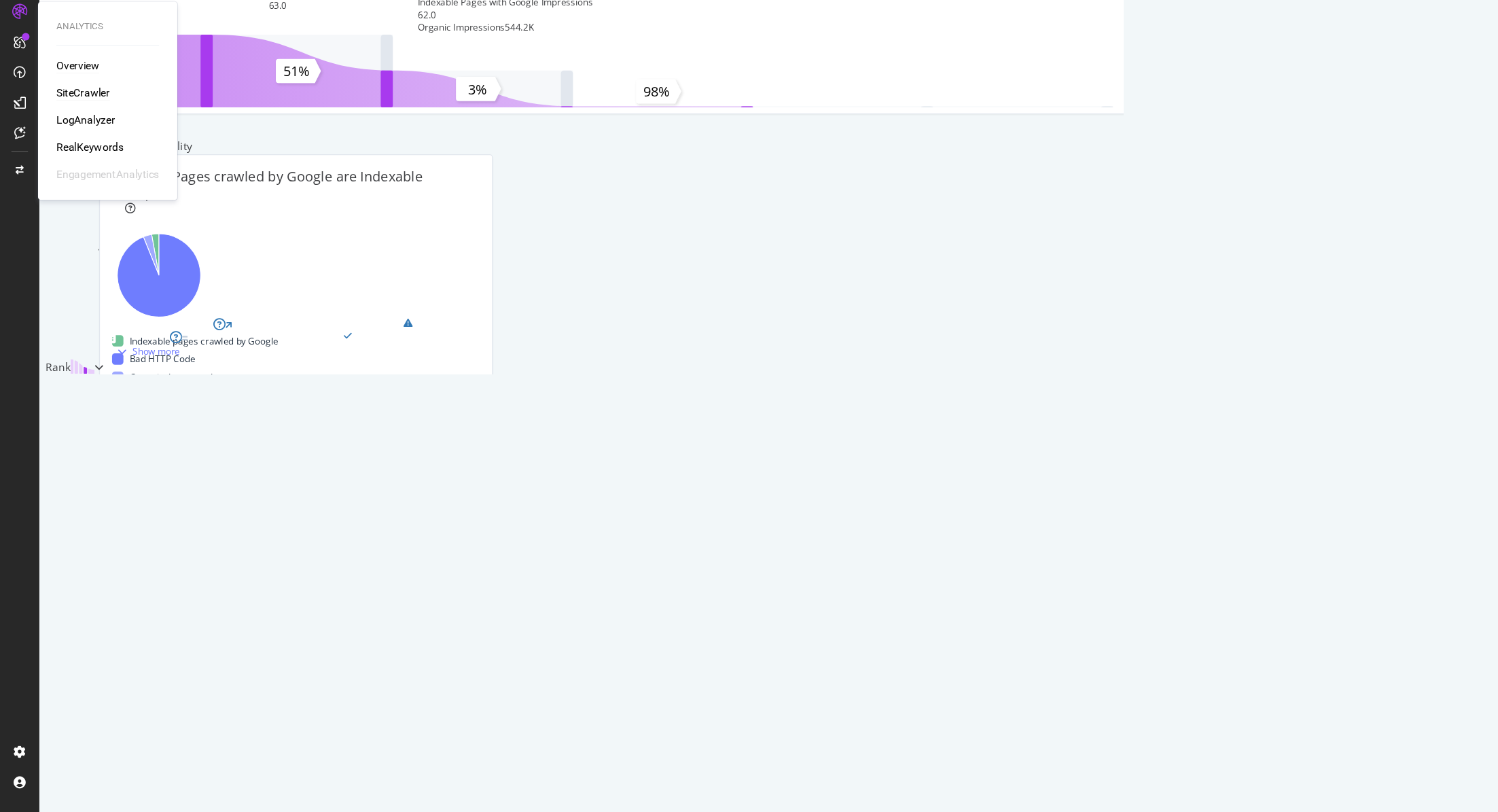
click at [84, 168] on div "SiteCrawler" at bounding box center [74, 166] width 48 height 14
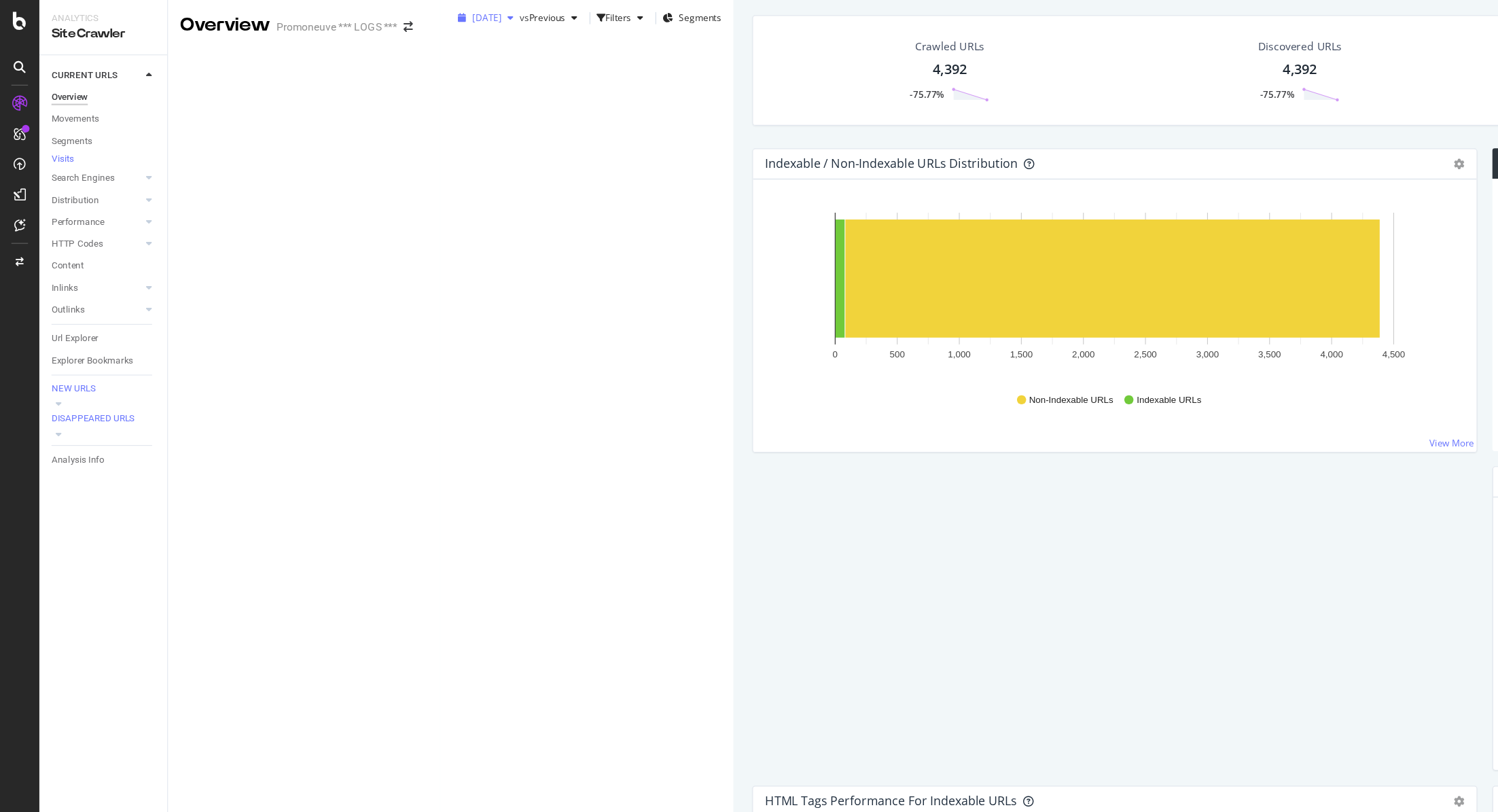
click at [424, 22] on span "2025 Aug. 17th" at bounding box center [437, 16] width 27 height 11
click at [675, 83] on div "Crawled URLs 4,392 -75.77% Discovered URLs 4,392 -75.77% Indexable URLs 81 -98.…" at bounding box center [1332, 63] width 1315 height 99
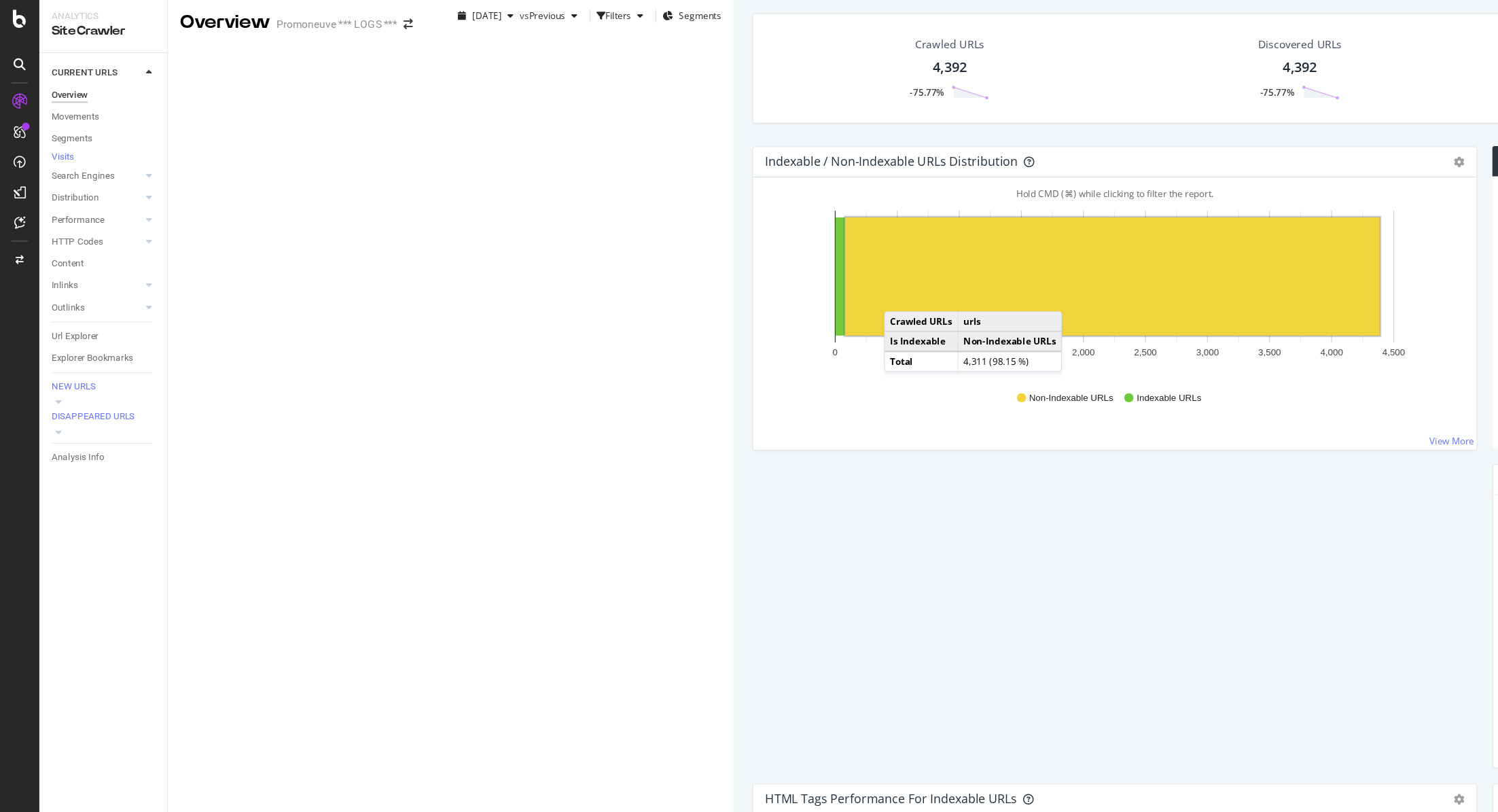
click at [759, 303] on rect "A chart." at bounding box center [998, 250] width 479 height 106
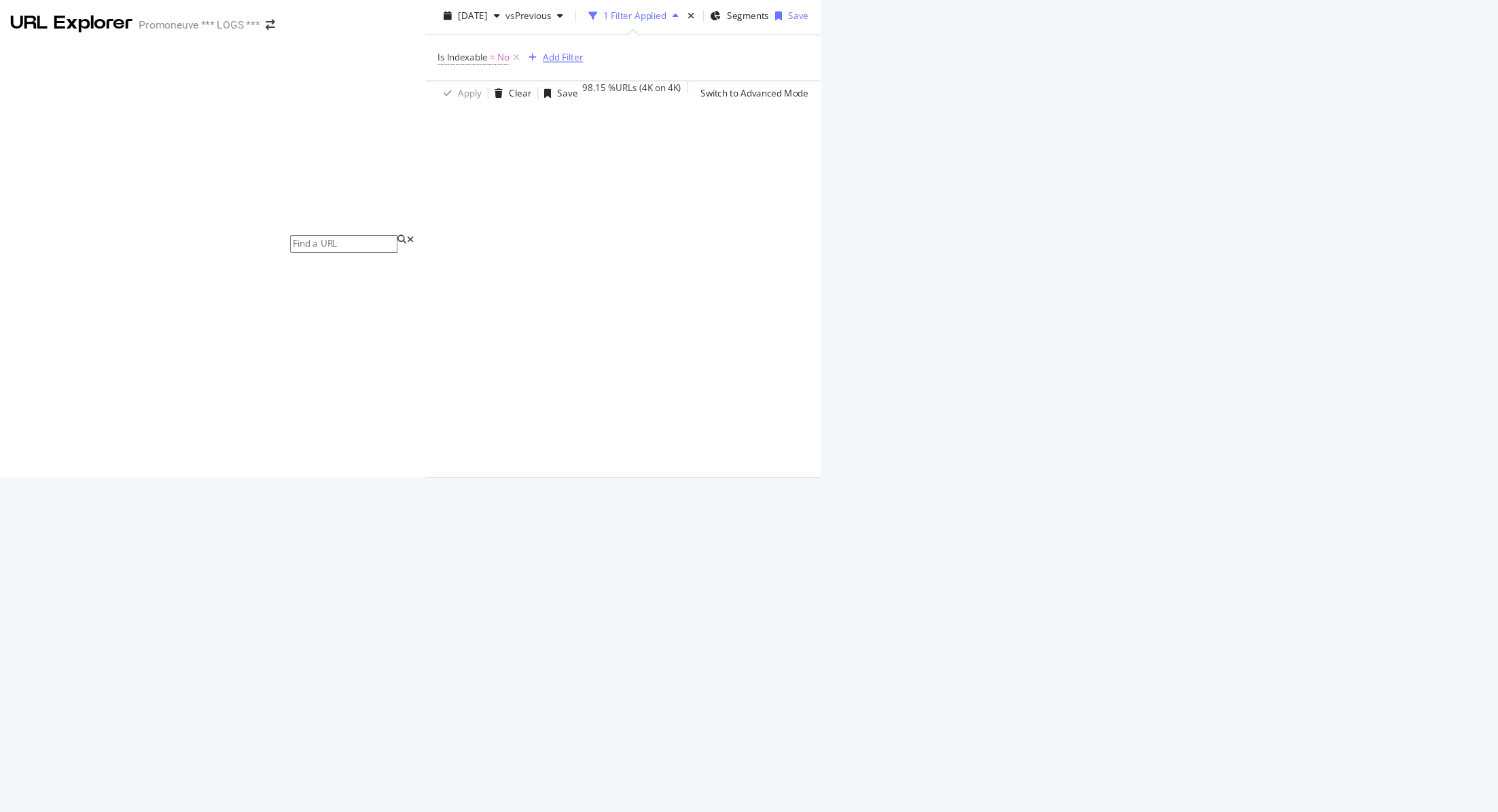
click at [640, 59] on div "Add Filter" at bounding box center [658, 53] width 36 height 11
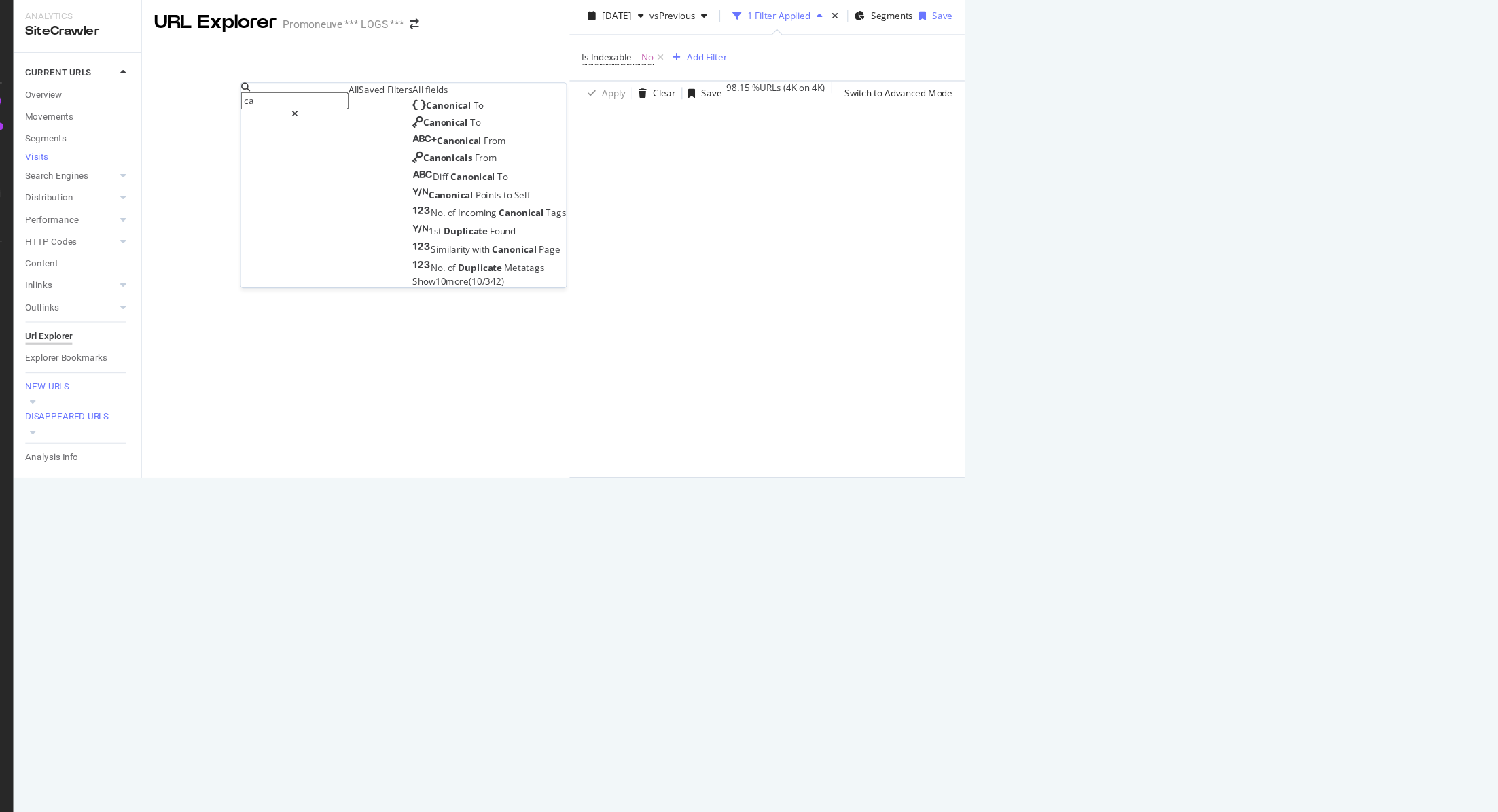
type input "can"
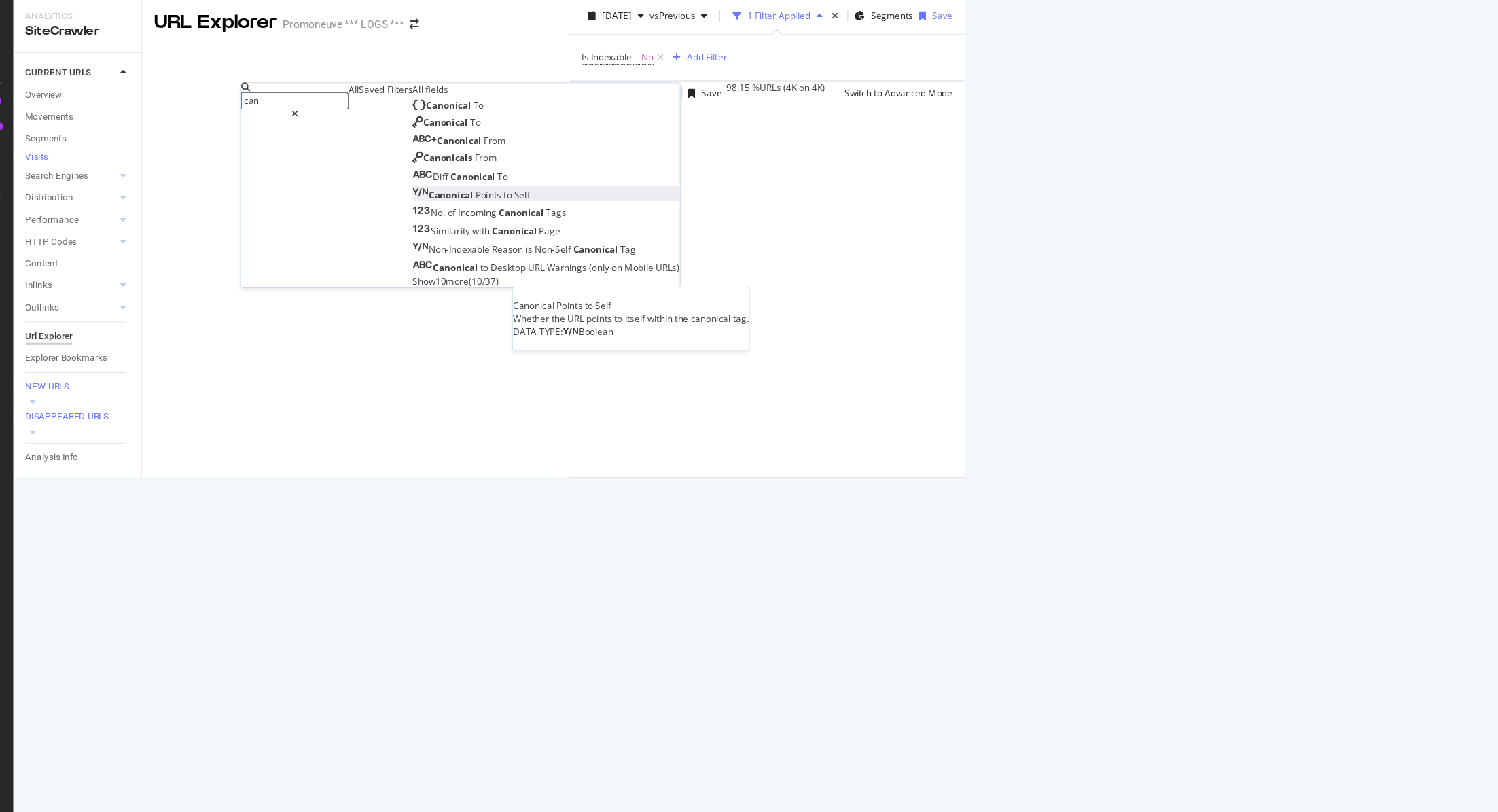
click at [394, 183] on div "Canonical Points to Self" at bounding box center [447, 177] width 105 height 11
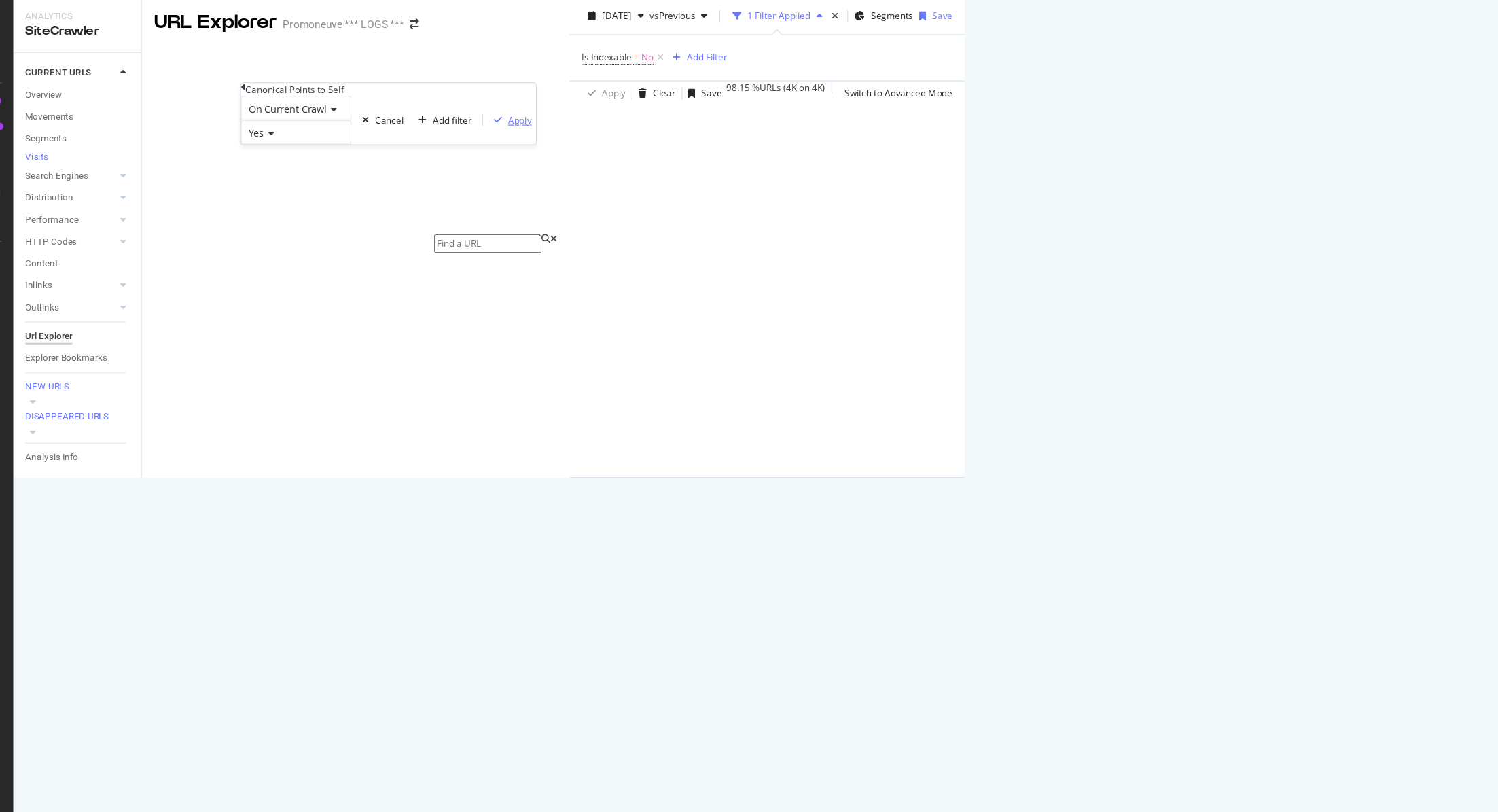
click at [479, 116] on div "Apply" at bounding box center [490, 110] width 21 height 11
click at [755, 61] on icon at bounding box center [760, 53] width 11 height 14
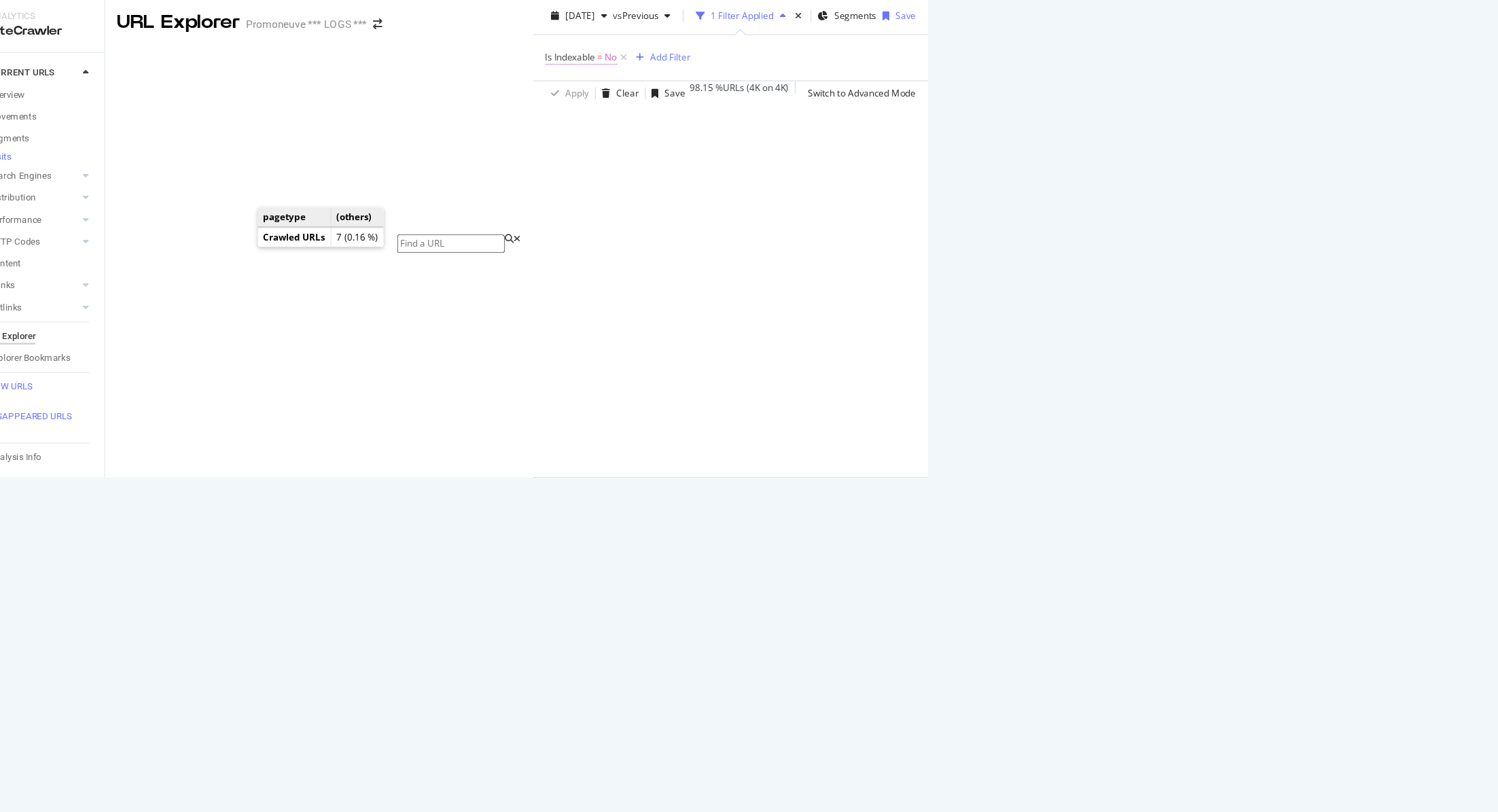
click at [545, 60] on span "Is Indexable = No" at bounding box center [578, 53] width 65 height 12
click at [402, 113] on div "Apply" at bounding box center [413, 107] width 21 height 11
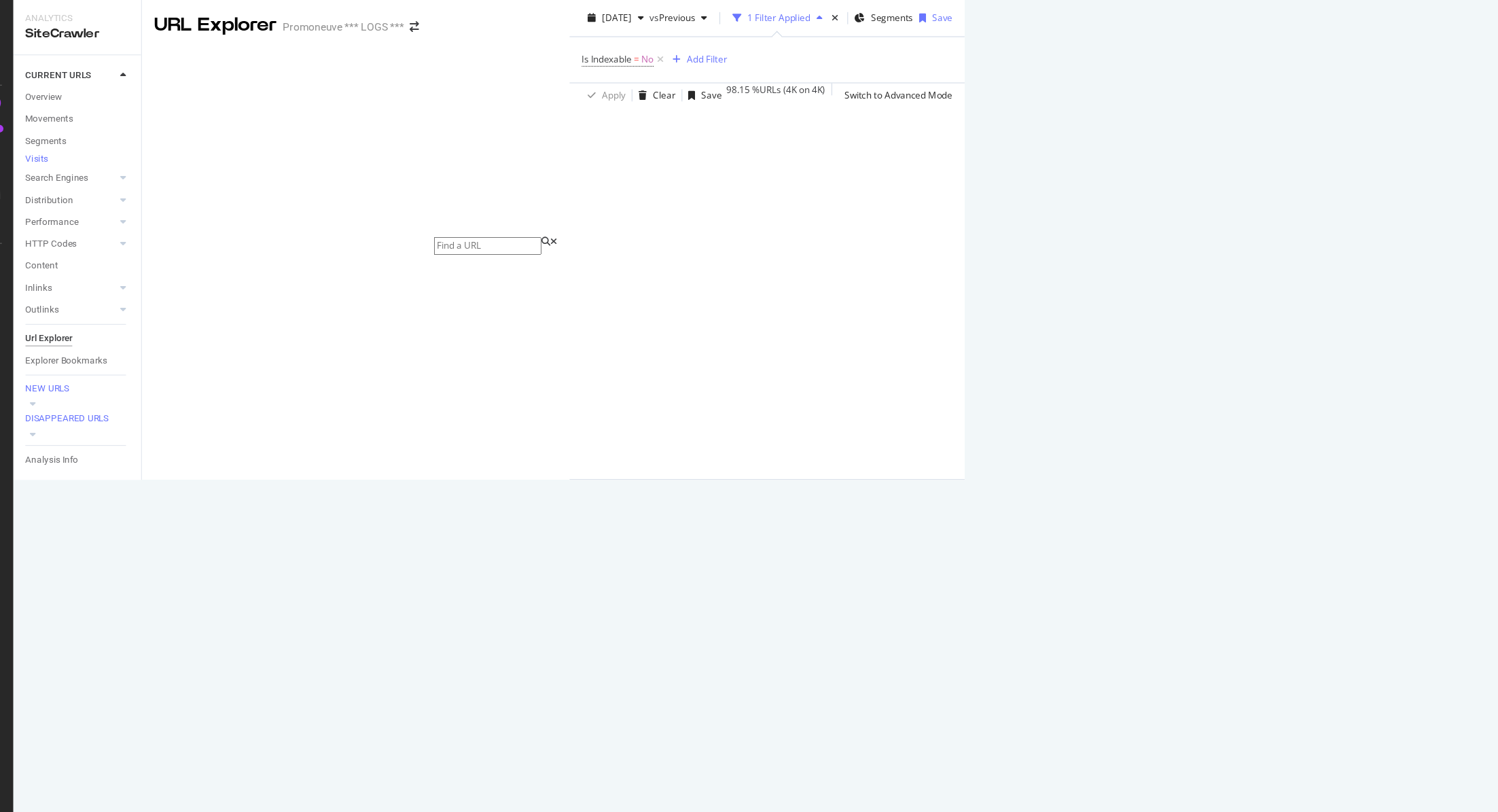
click at [1145, 250] on div "Manage Columns" at bounding box center [1112, 244] width 66 height 11
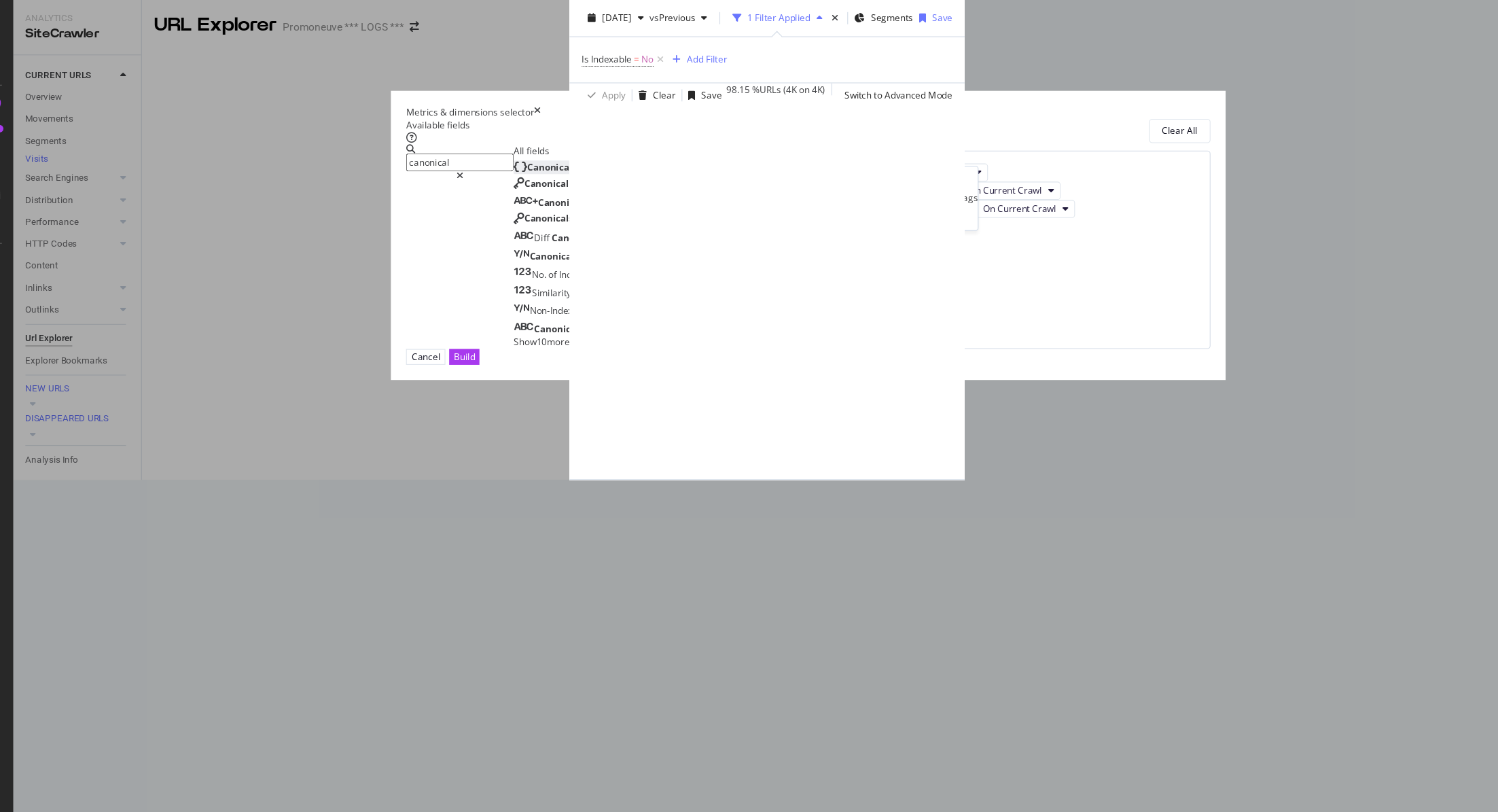
type input "canonical"
click at [548, 156] on div "Canonical To" at bounding box center [515, 149] width 64 height 11
click at [926, 313] on div "Is Indexable On Current Crawl Non-Indexable Main Reason On Current Crawl Non-In…" at bounding box center [925, 224] width 368 height 178
click at [450, 326] on div "Build" at bounding box center [440, 320] width 19 height 13
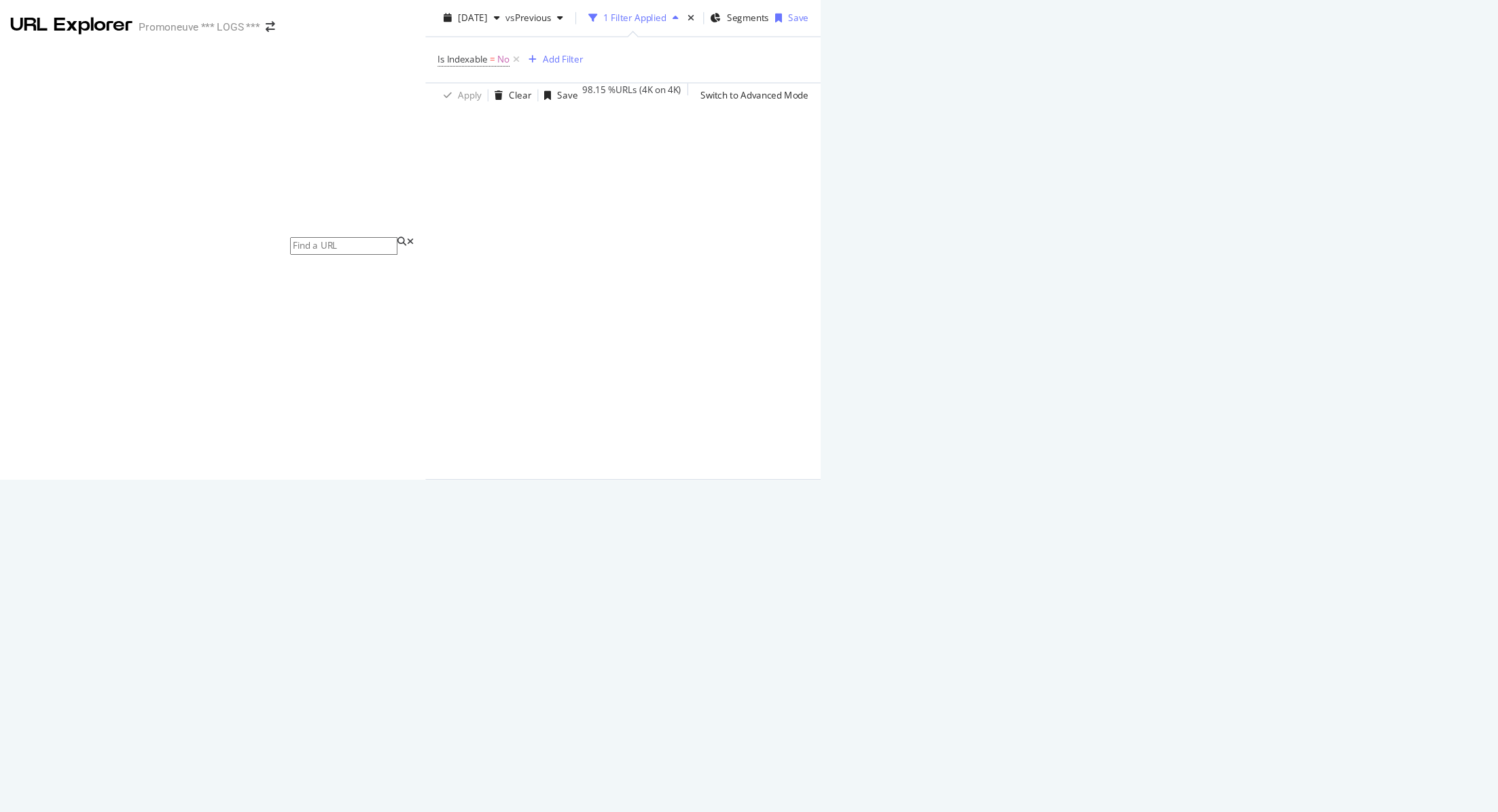
click at [1145, 250] on div "Manage Columns" at bounding box center [1112, 244] width 66 height 11
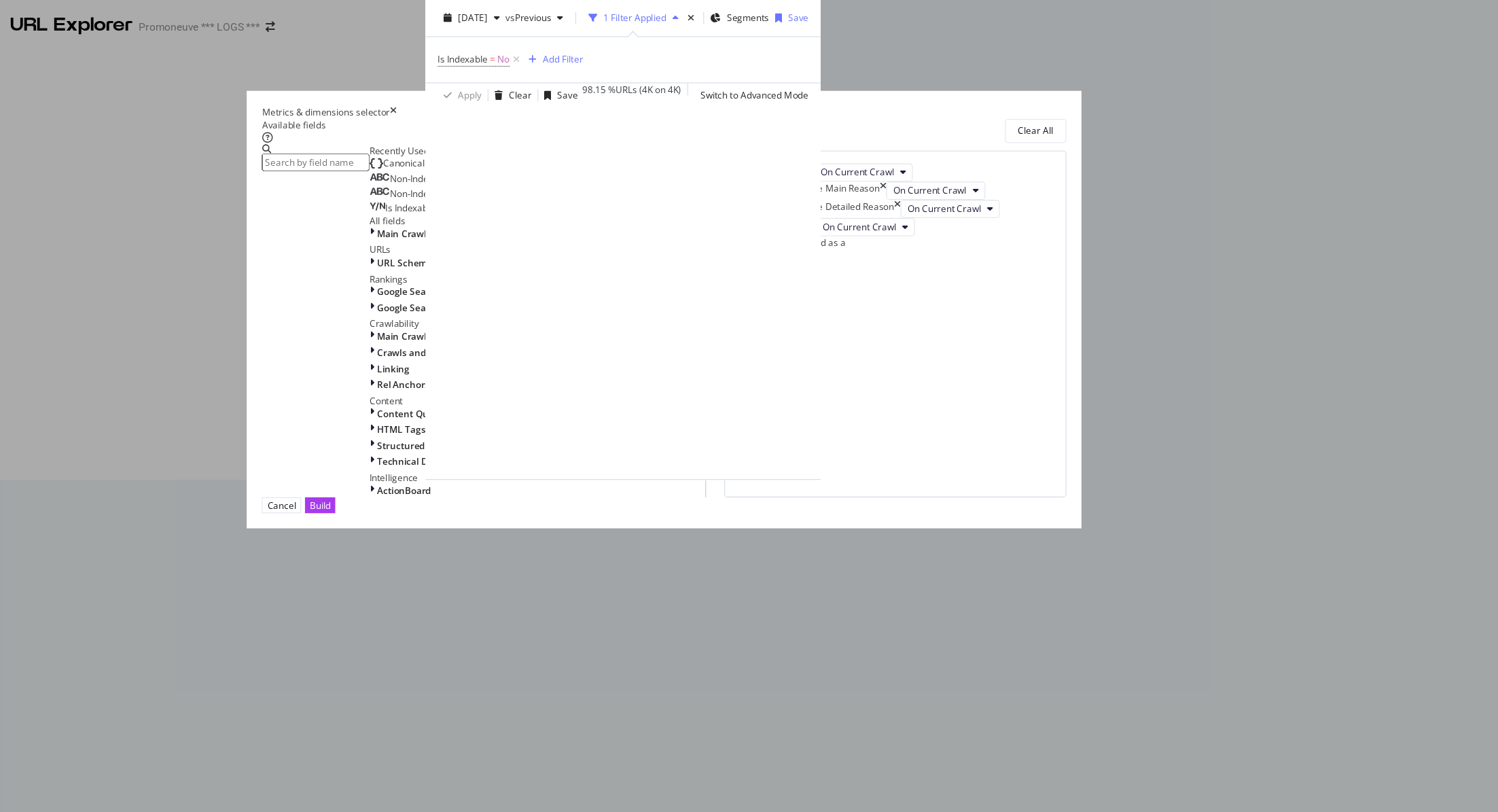
click at [484, 154] on input "modal" at bounding box center [436, 145] width 96 height 15
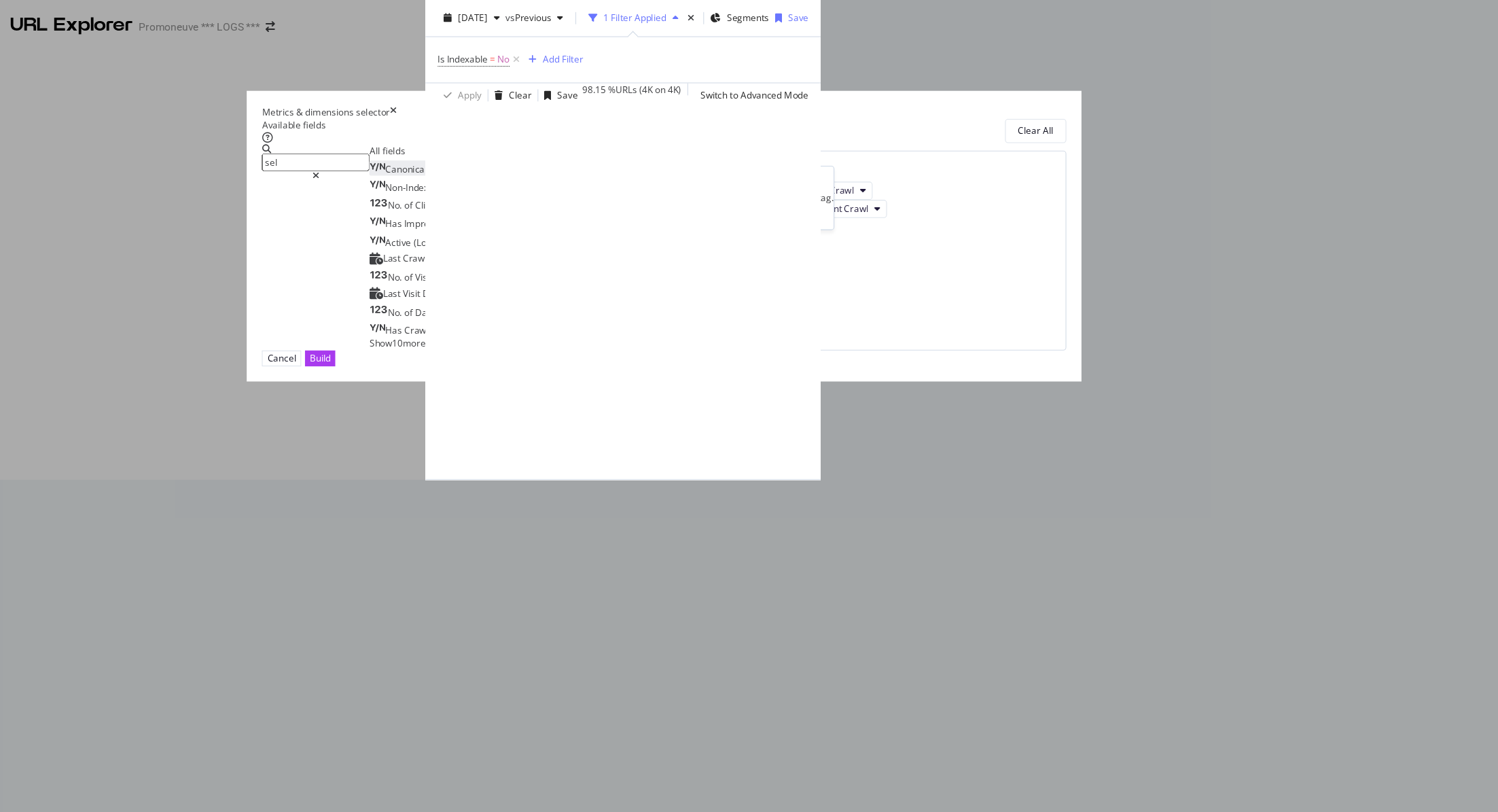
type input "sel"
click at [551, 158] on div "Canonical Points to Self" at bounding box center [536, 152] width 104 height 11
click at [450, 327] on div "Build" at bounding box center [440, 322] width 19 height 11
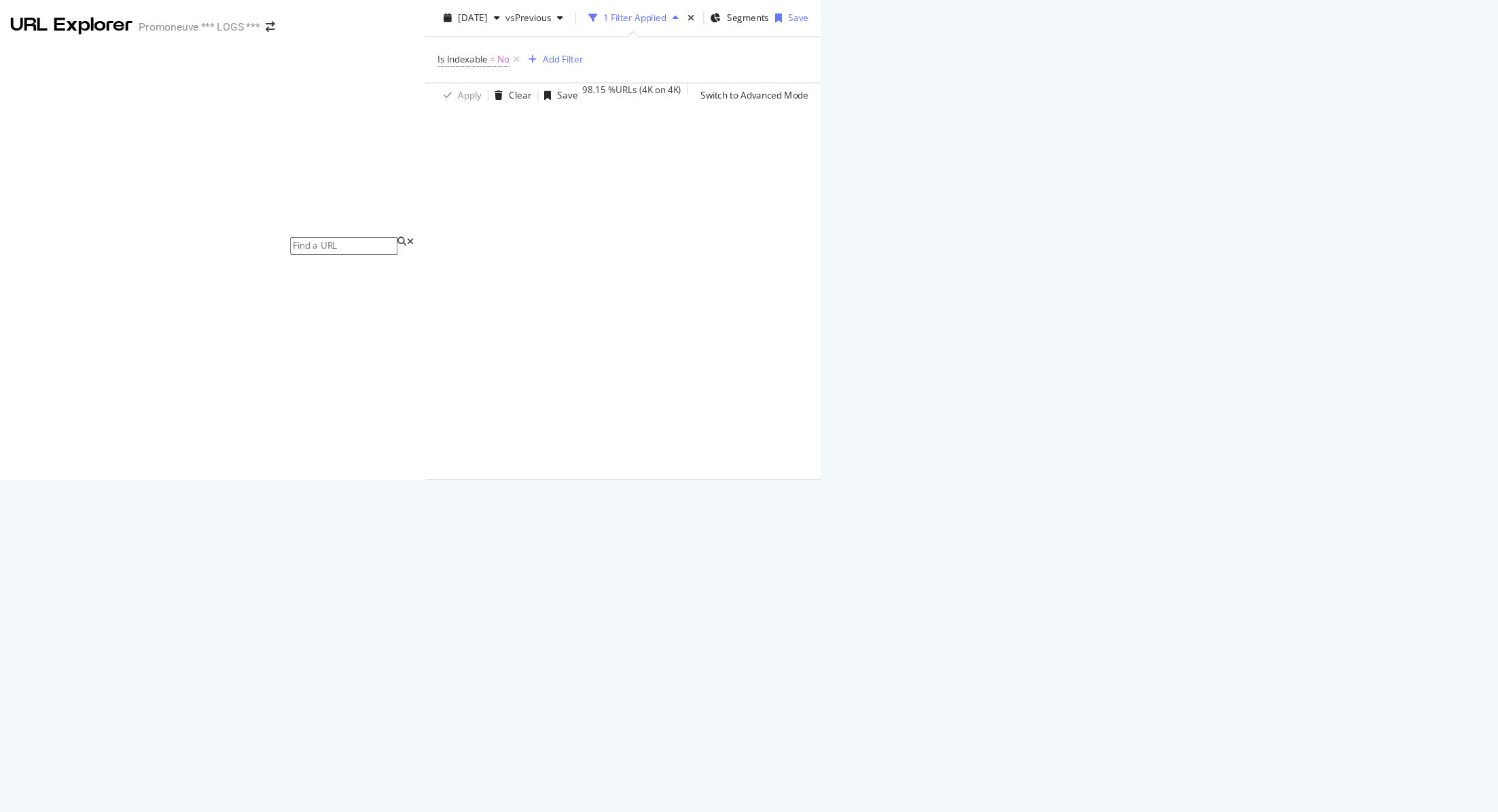
click at [1004, 415] on icon at bounding box center [1008, 411] width 8 height 8
click at [564, 22] on span "2025 Aug. 17th" at bounding box center [577, 16] width 27 height 11
click at [195, 100] on div "2025 Aug. 17th" at bounding box center [227, 99] width 93 height 12
click at [195, 26] on div "URL Explorer" at bounding box center [217, 22] width 110 height 23
click at [339, 19] on div "Promoneuve *** LOGS ***" at bounding box center [331, 23] width 109 height 14
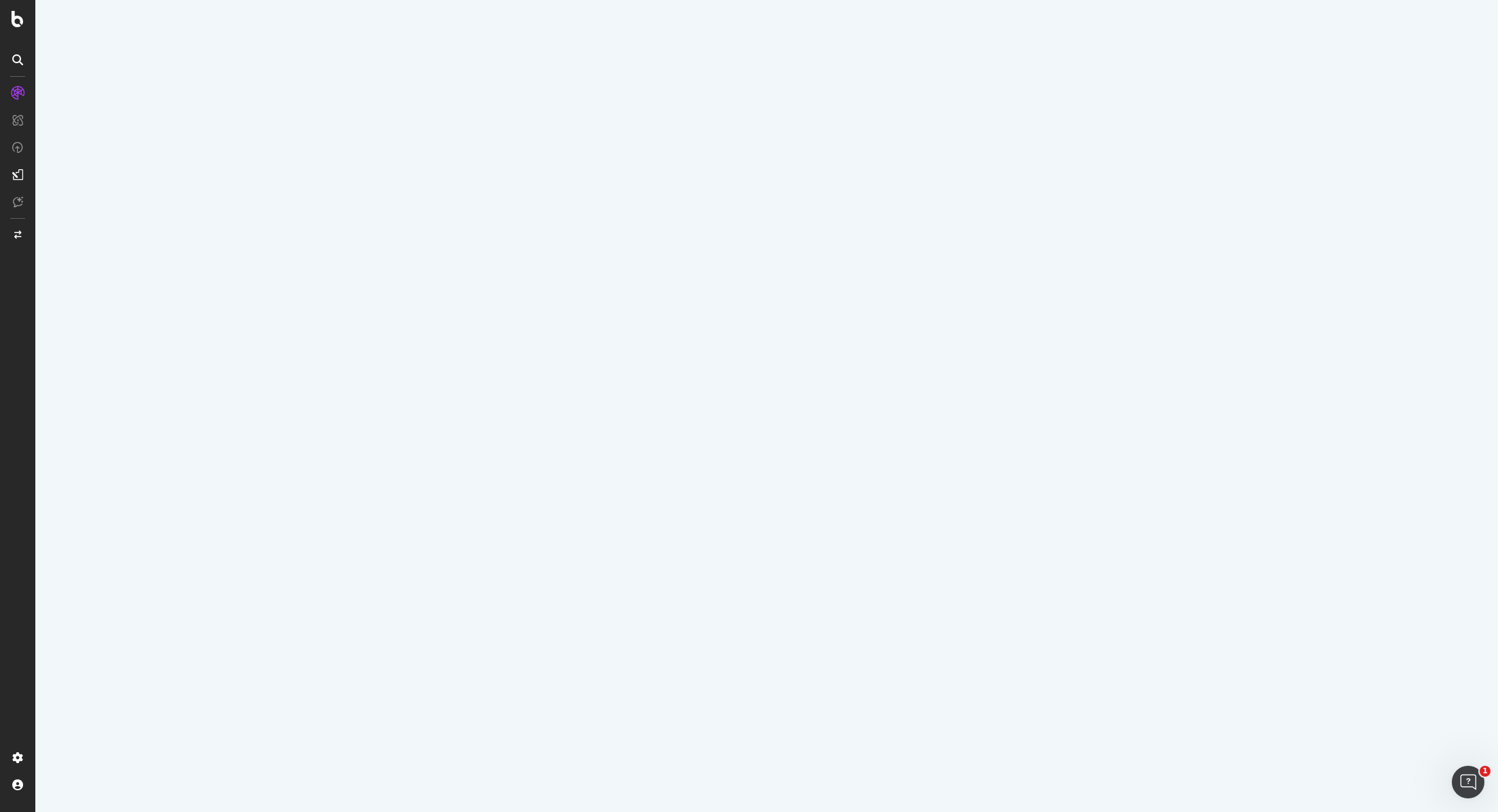
click at [11, 93] on icon at bounding box center [17, 93] width 14 height 14
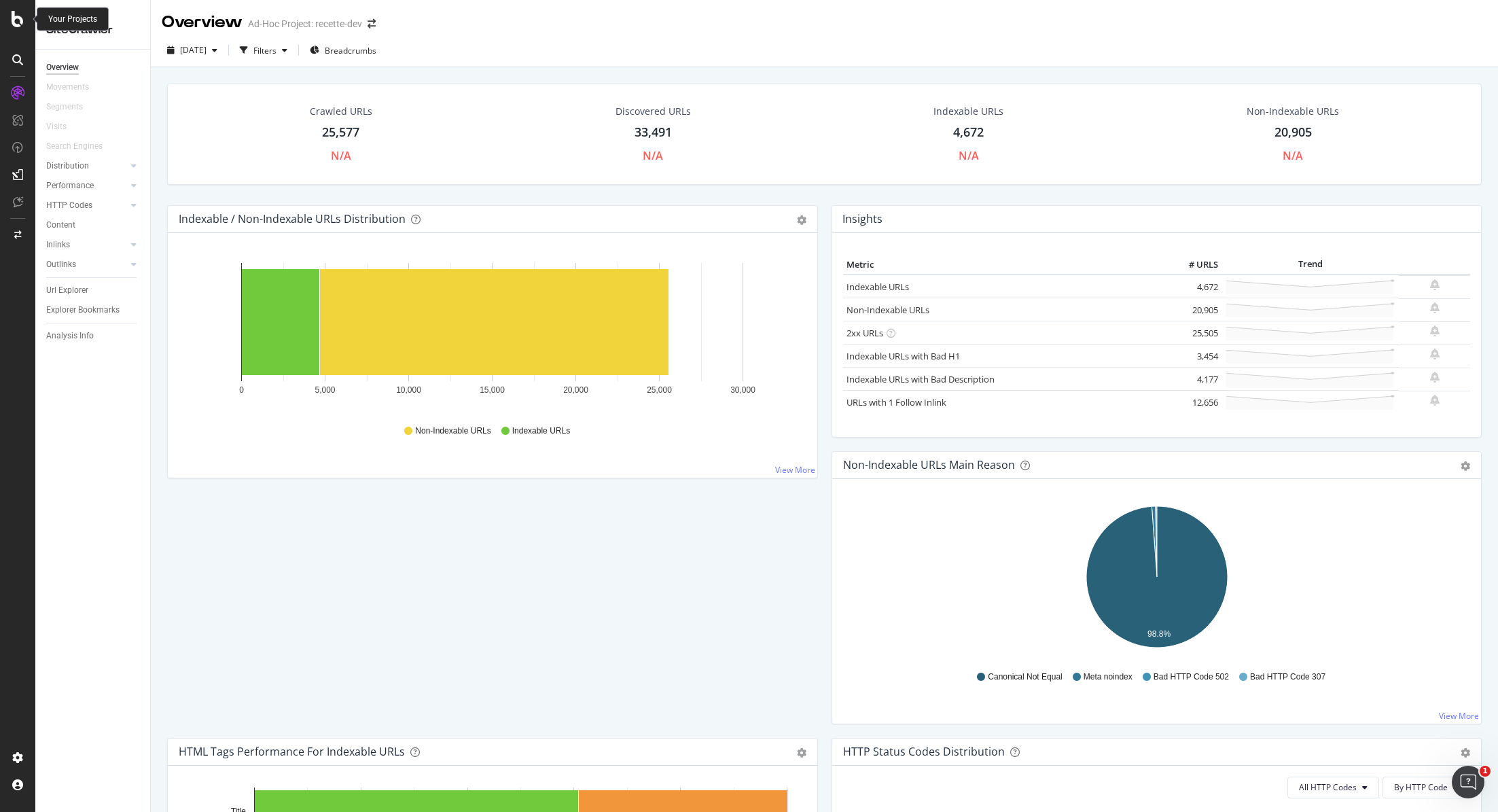
click at [11, 15] on icon at bounding box center [17, 19] width 12 height 16
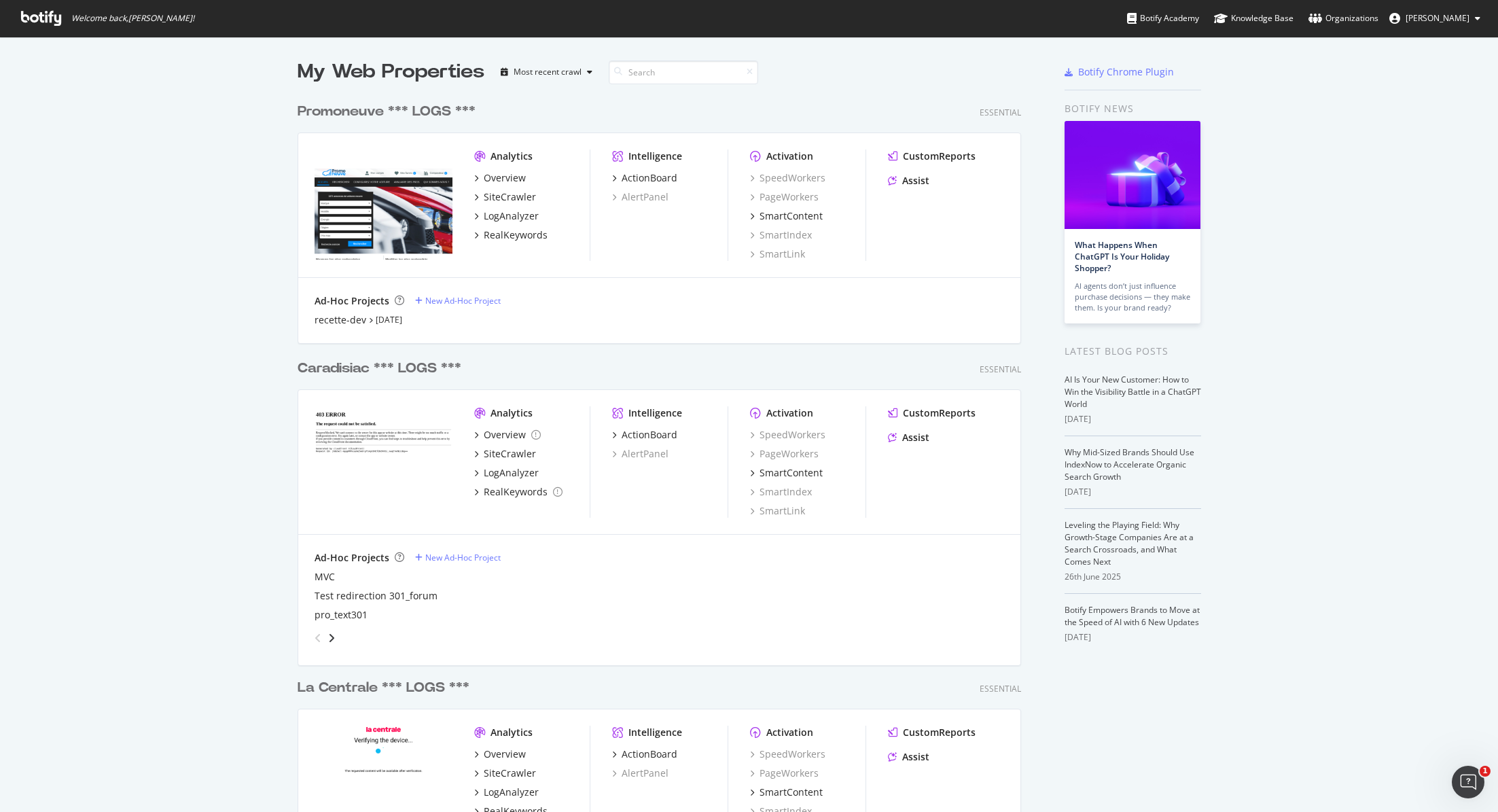
scroll to position [2, 0]
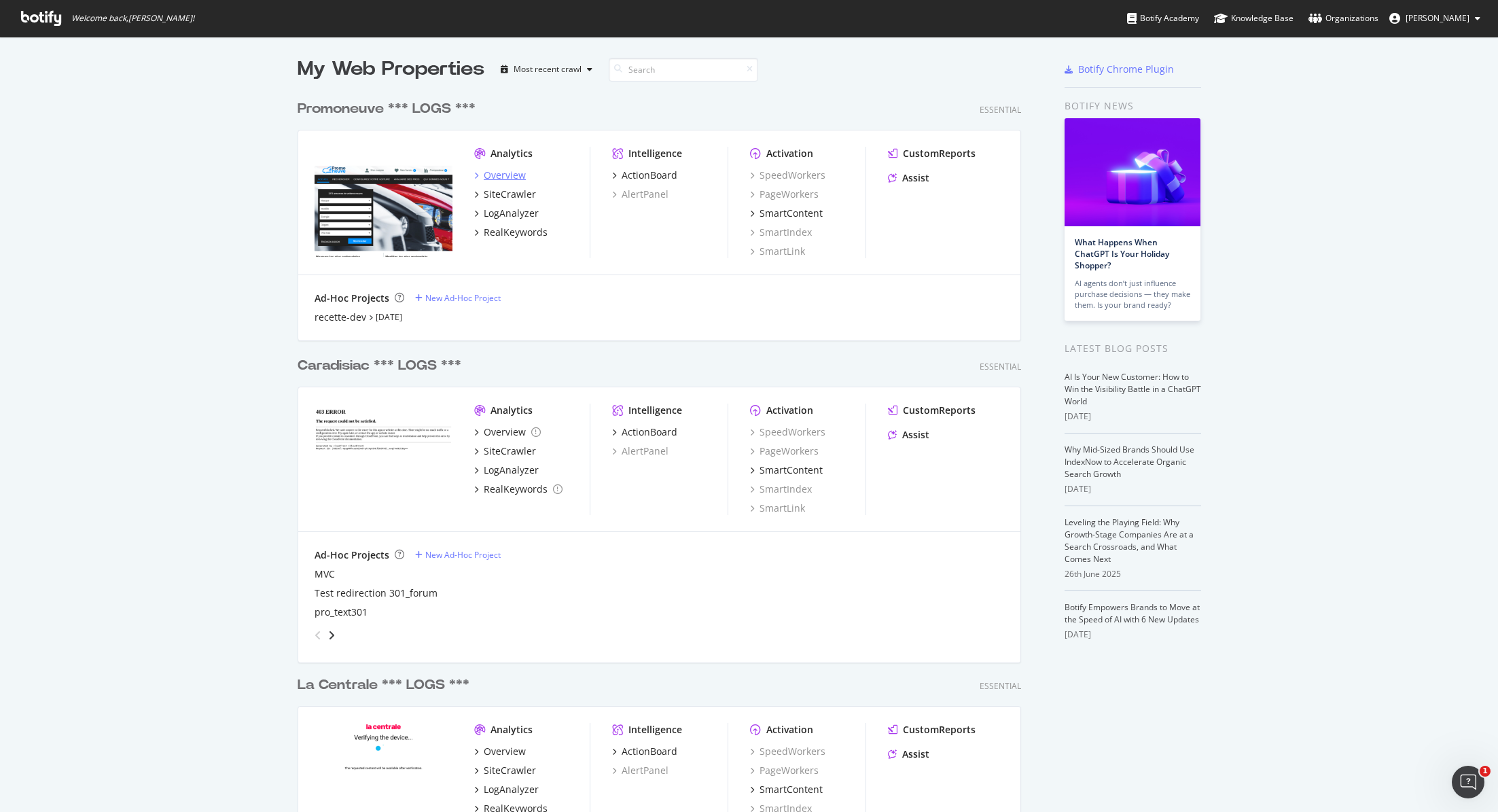
click at [508, 172] on div "Overview" at bounding box center [505, 175] width 42 height 14
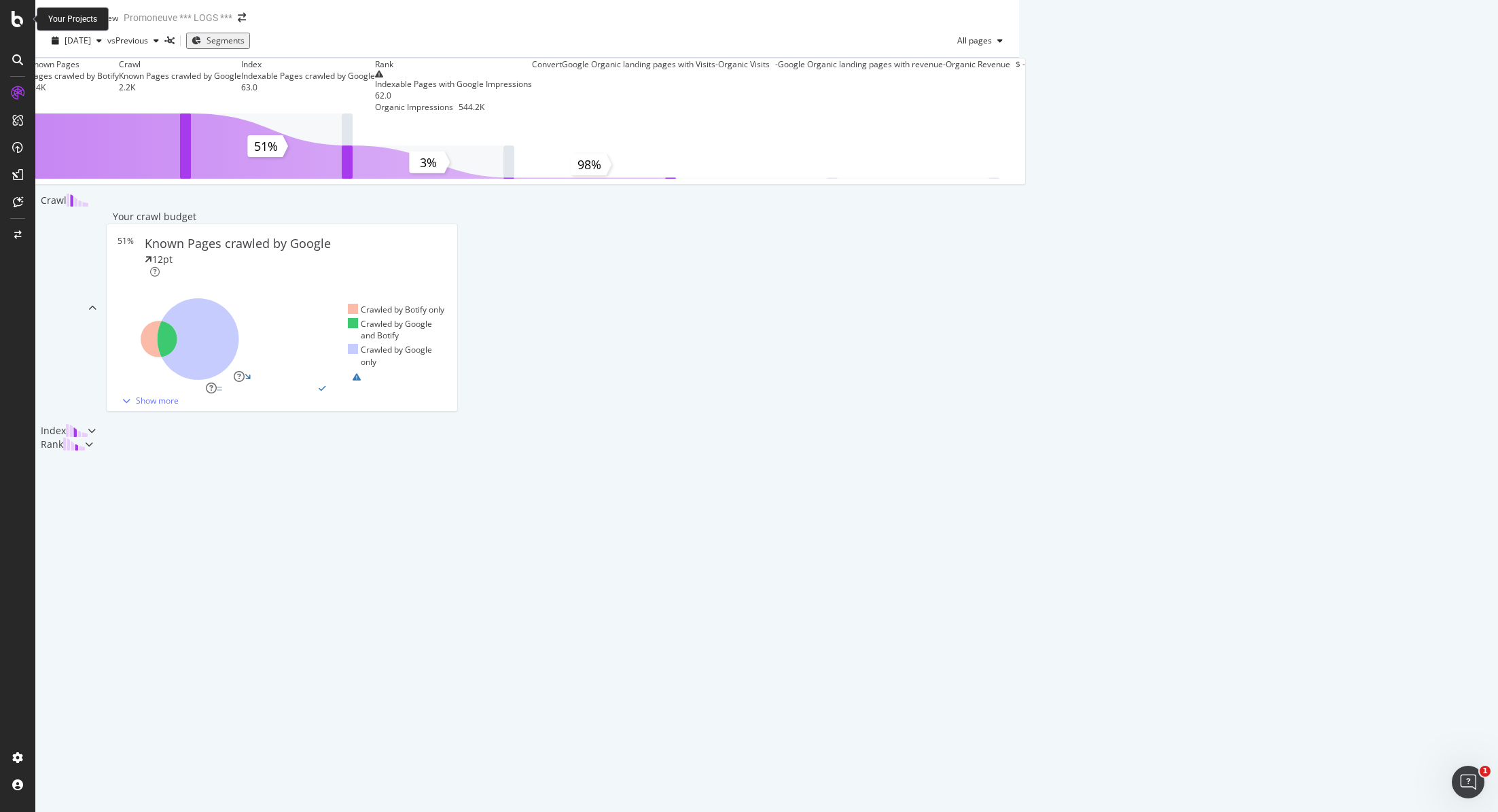
click at [19, 23] on icon at bounding box center [17, 19] width 12 height 16
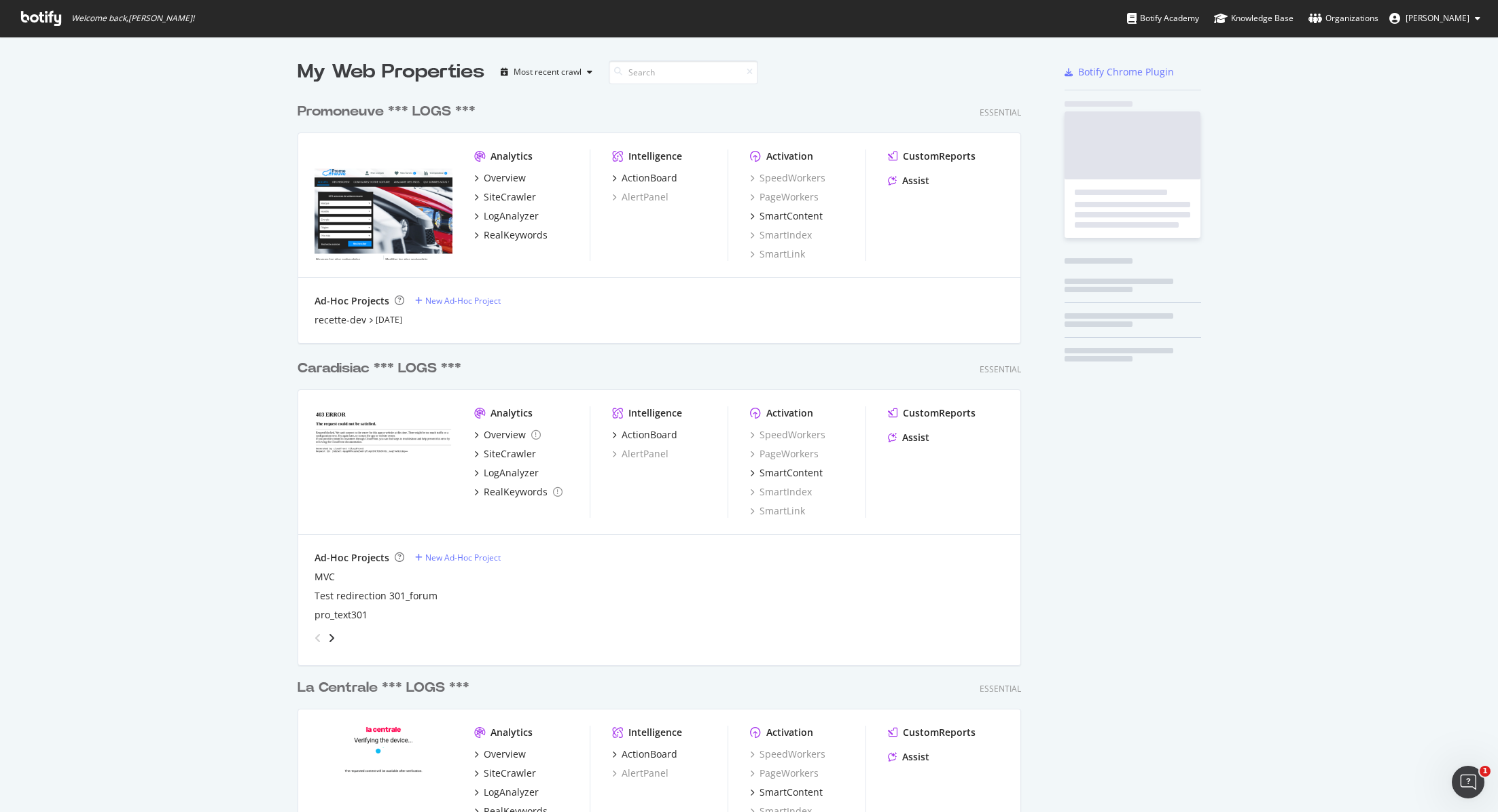
scroll to position [812, 1498]
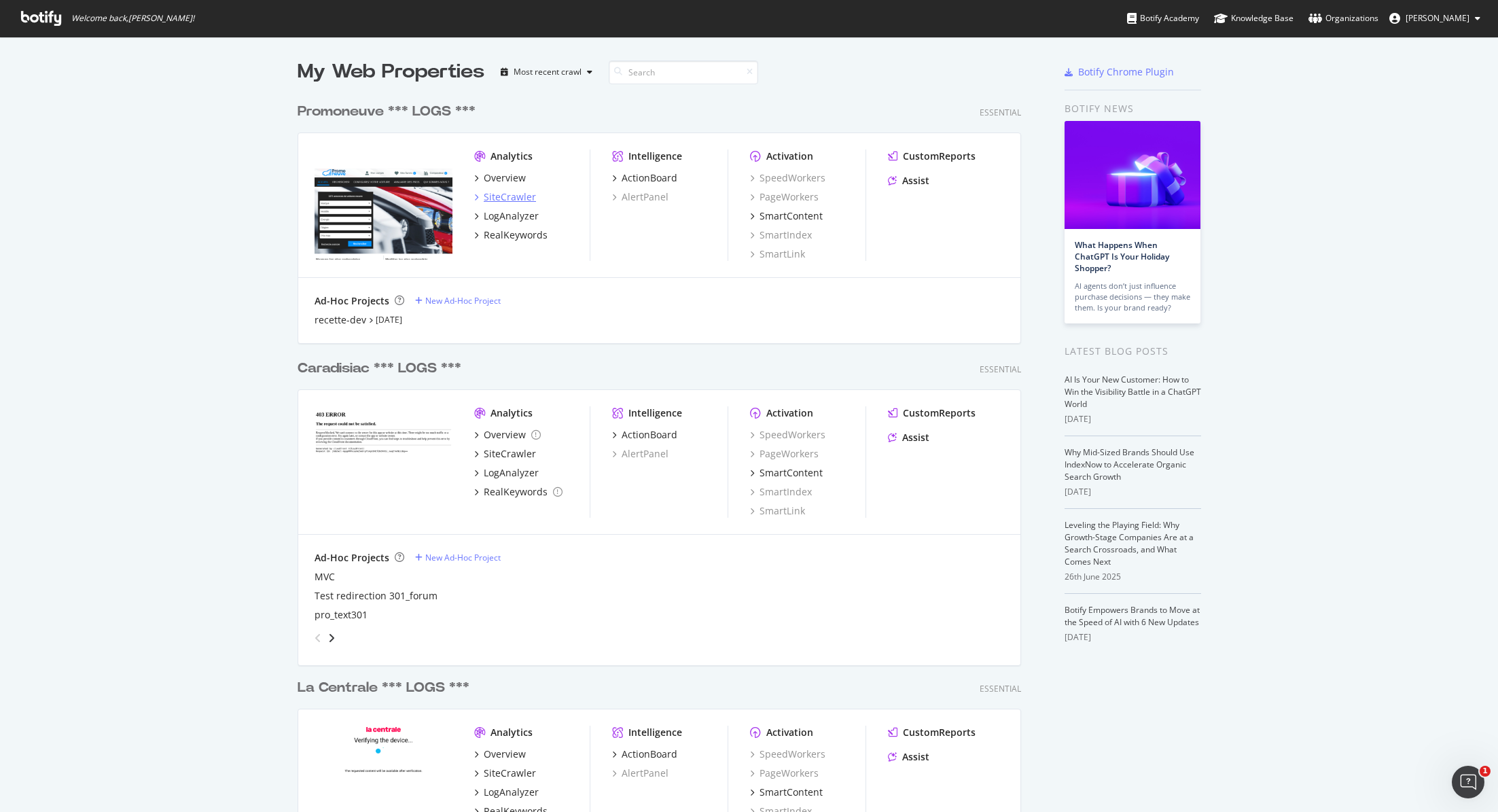
click at [515, 192] on div "SiteCrawler" at bounding box center [510, 196] width 53 height 14
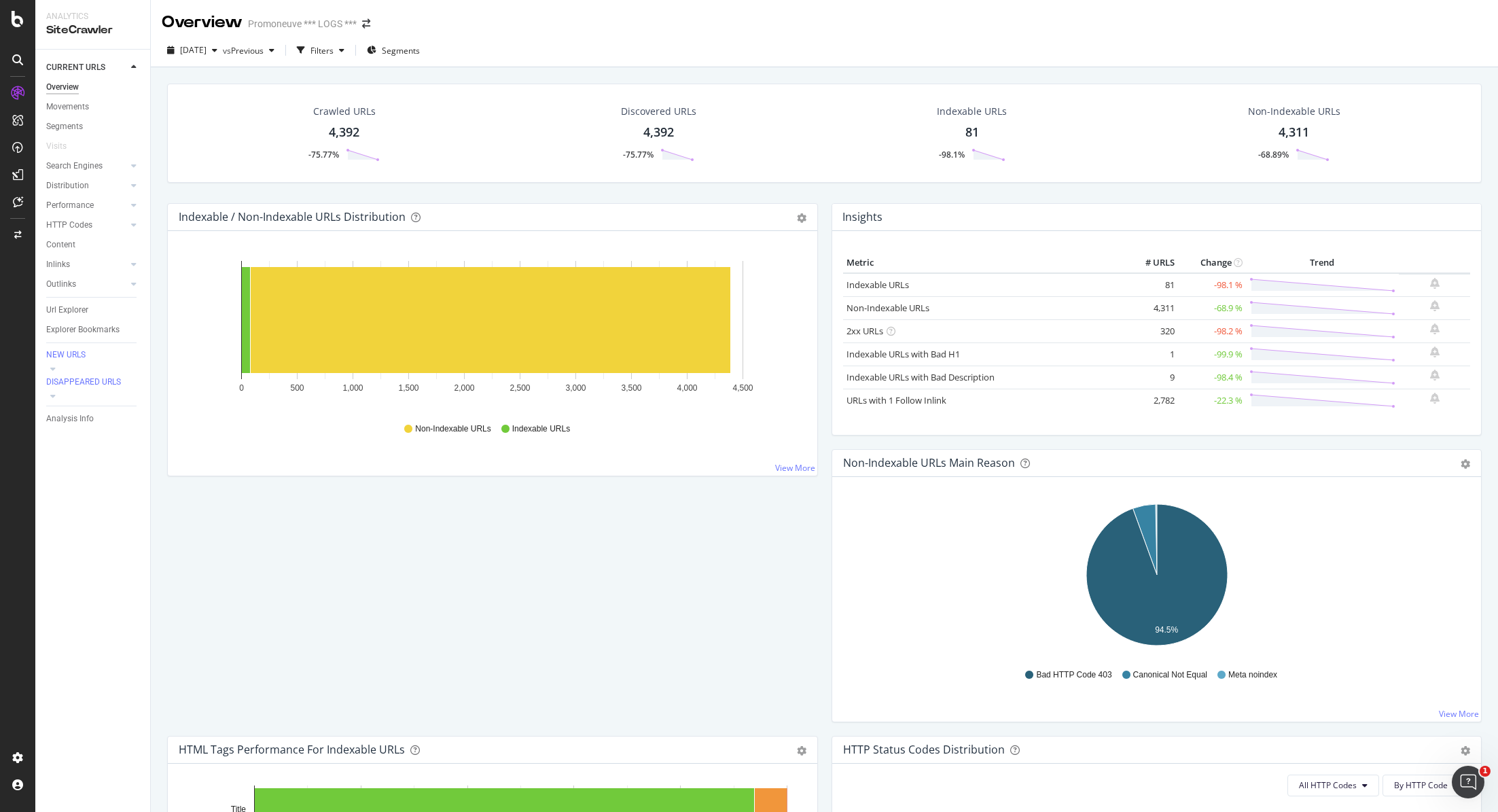
click at [17, 65] on div at bounding box center [17, 60] width 22 height 22
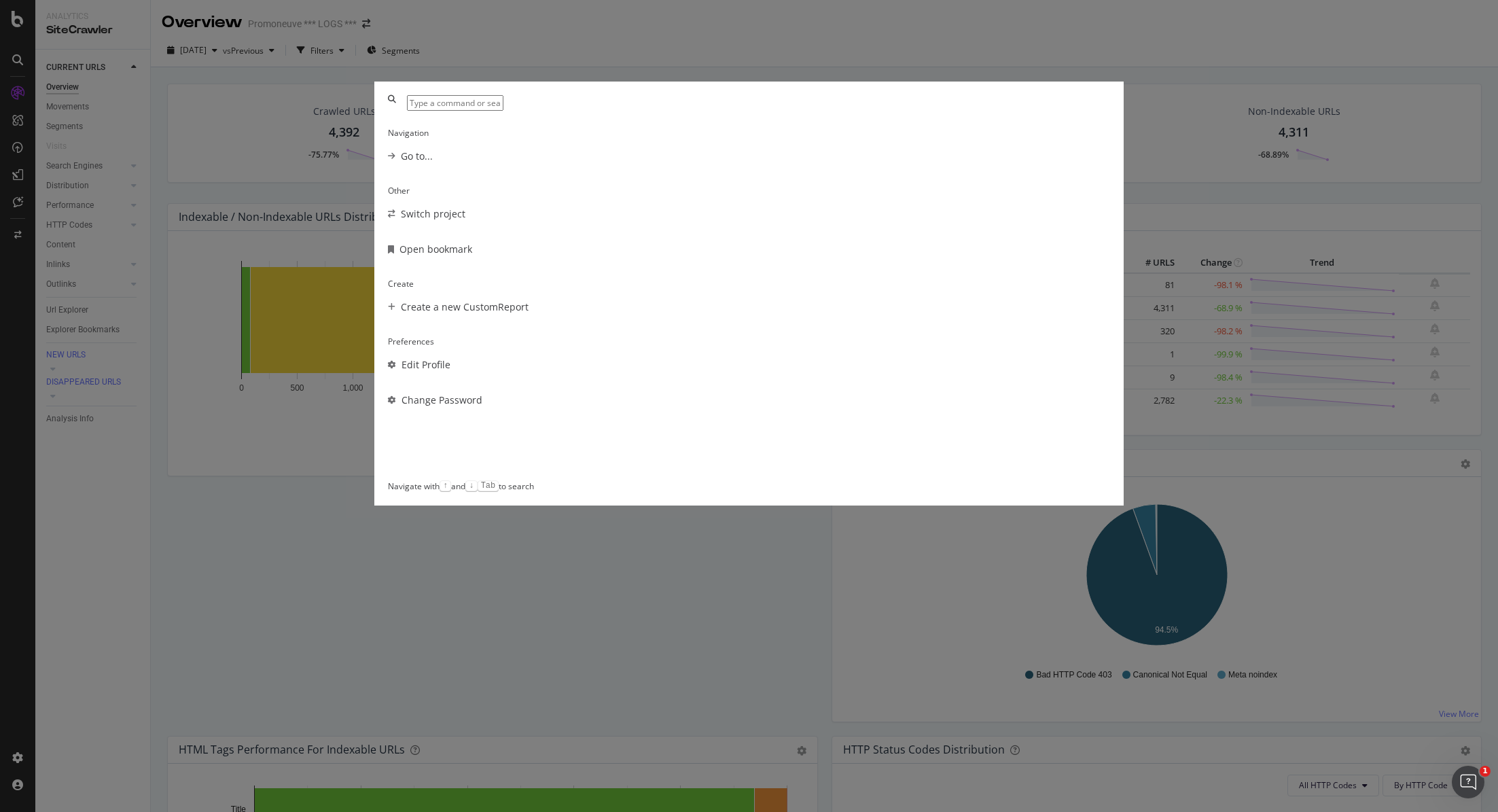
click at [17, 65] on div "Navigation Go to... Other Switch project Open bookmark Create Create a new Cust…" at bounding box center [749, 406] width 1498 height 812
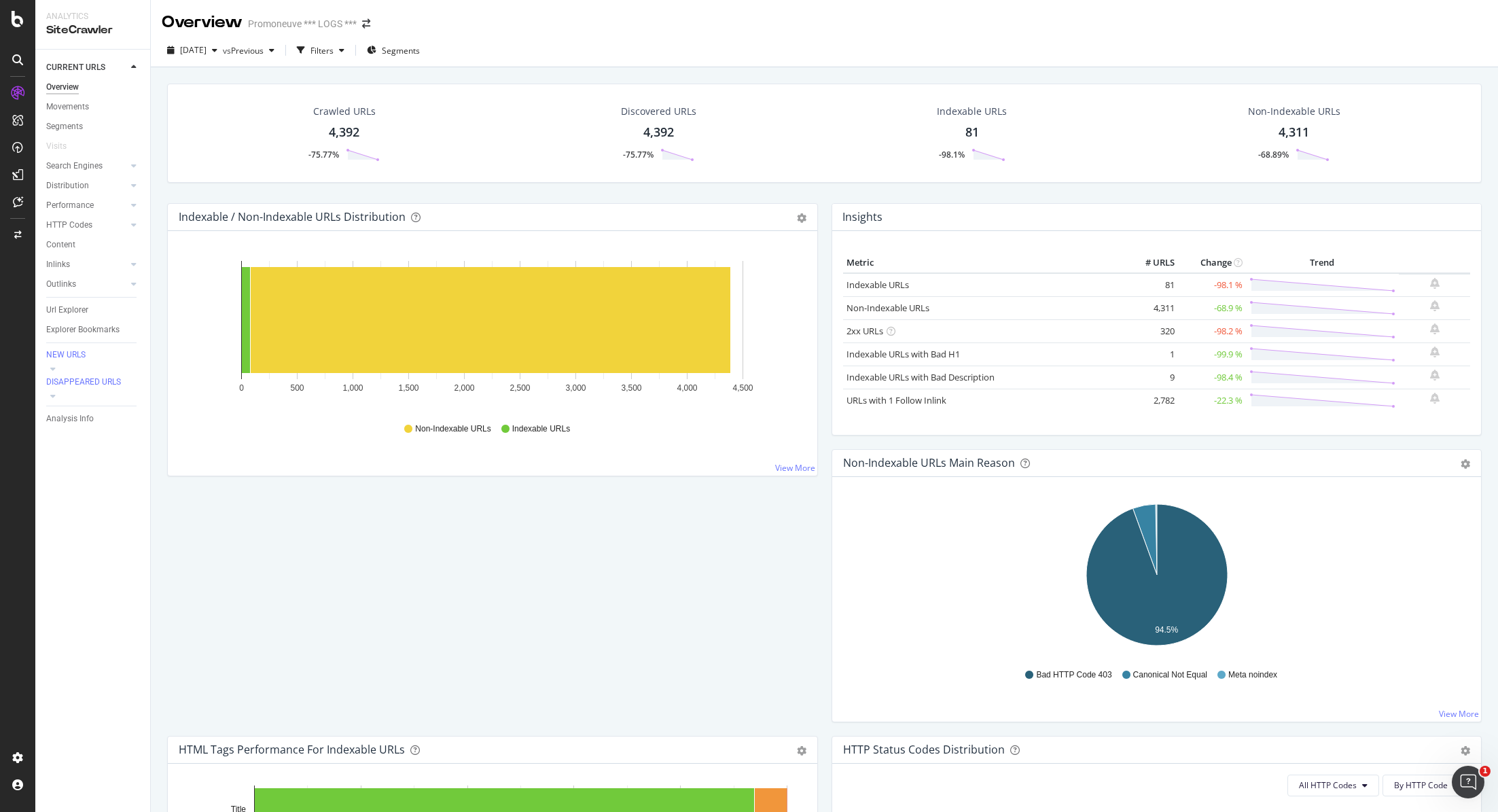
click at [69, 27] on div "SiteCrawler" at bounding box center [92, 30] width 93 height 15
click at [15, 89] on icon at bounding box center [17, 93] width 14 height 14
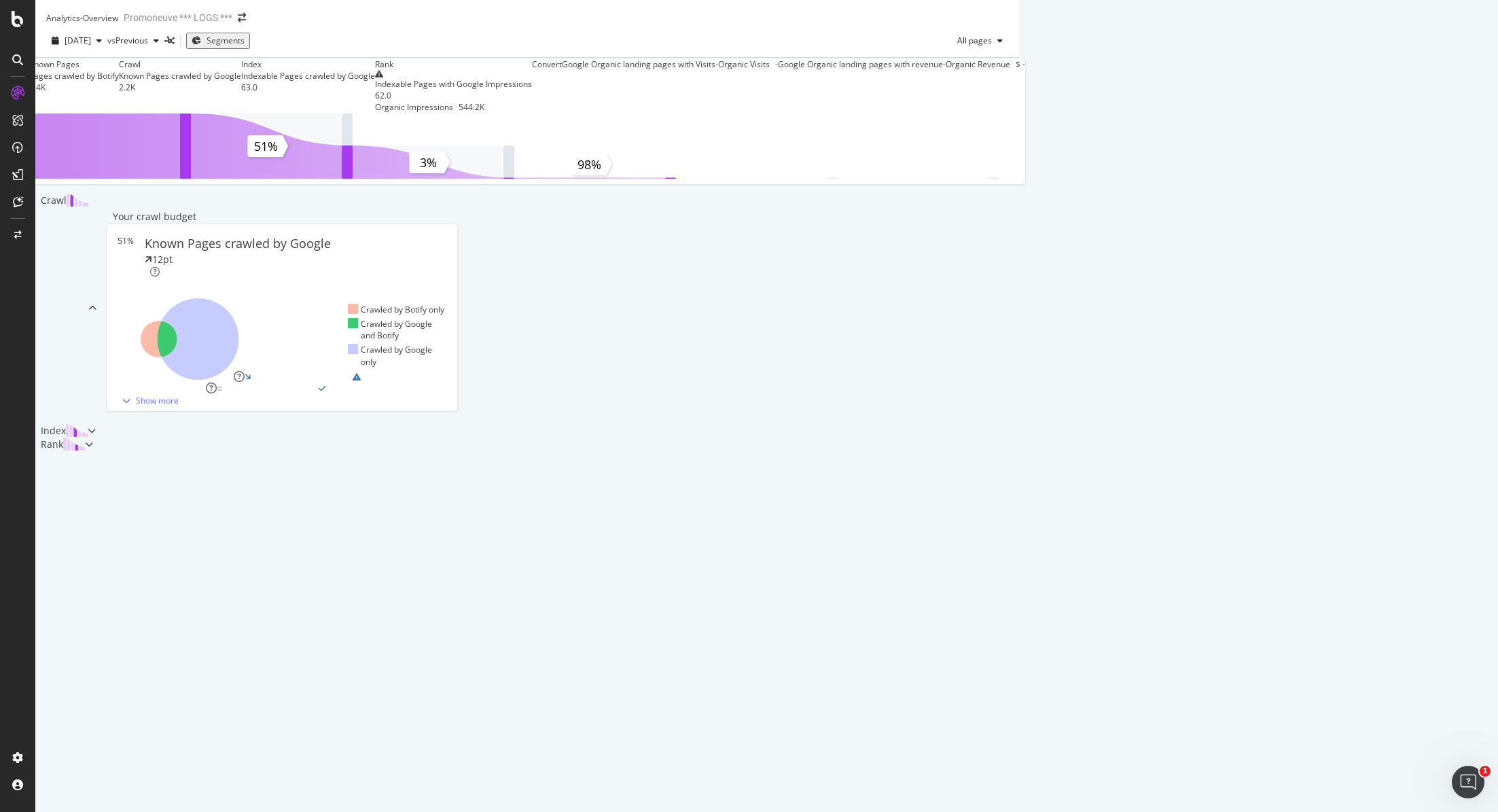
click at [17, 15] on icon at bounding box center [17, 19] width 12 height 16
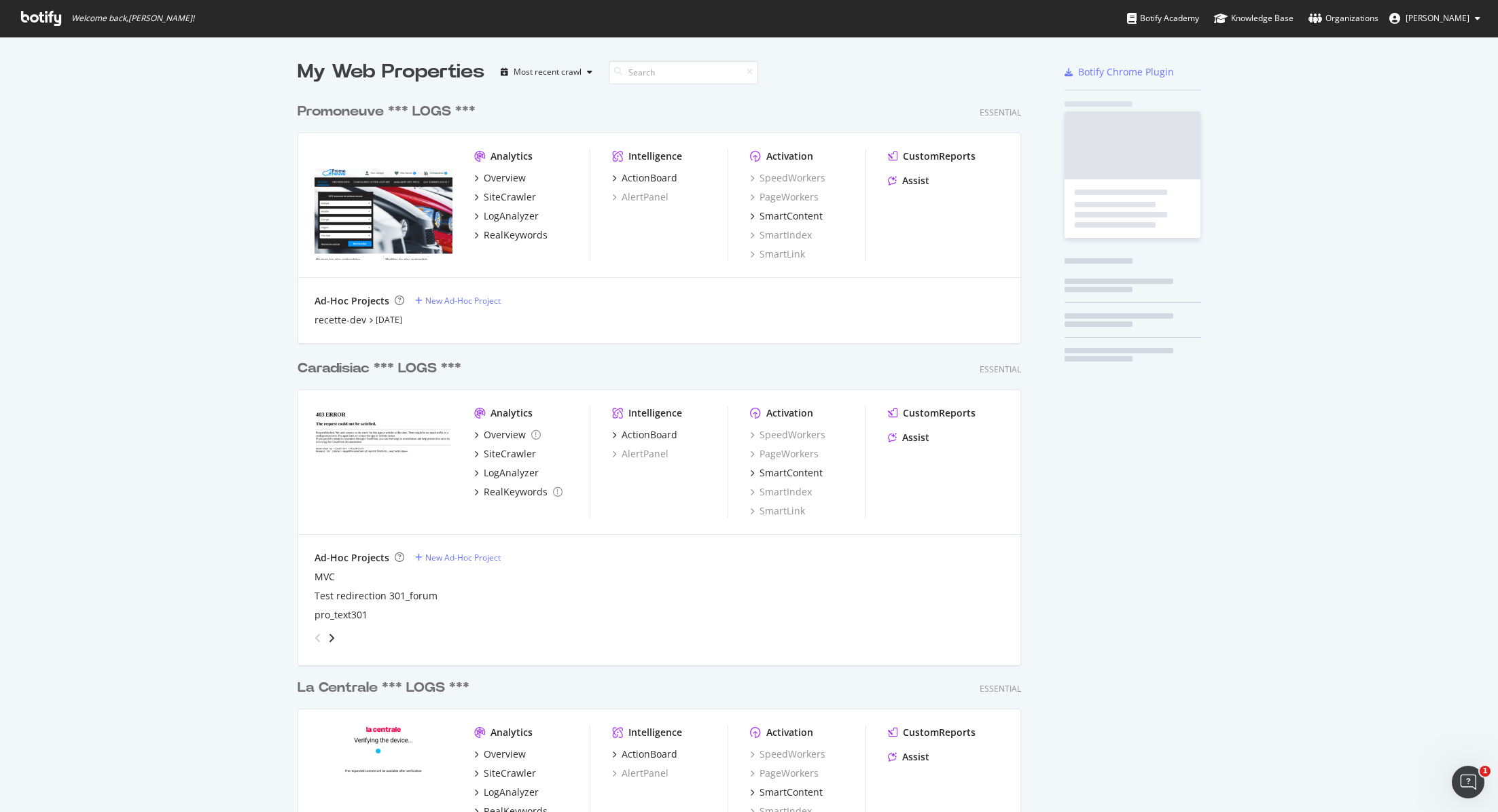
scroll to position [812, 1498]
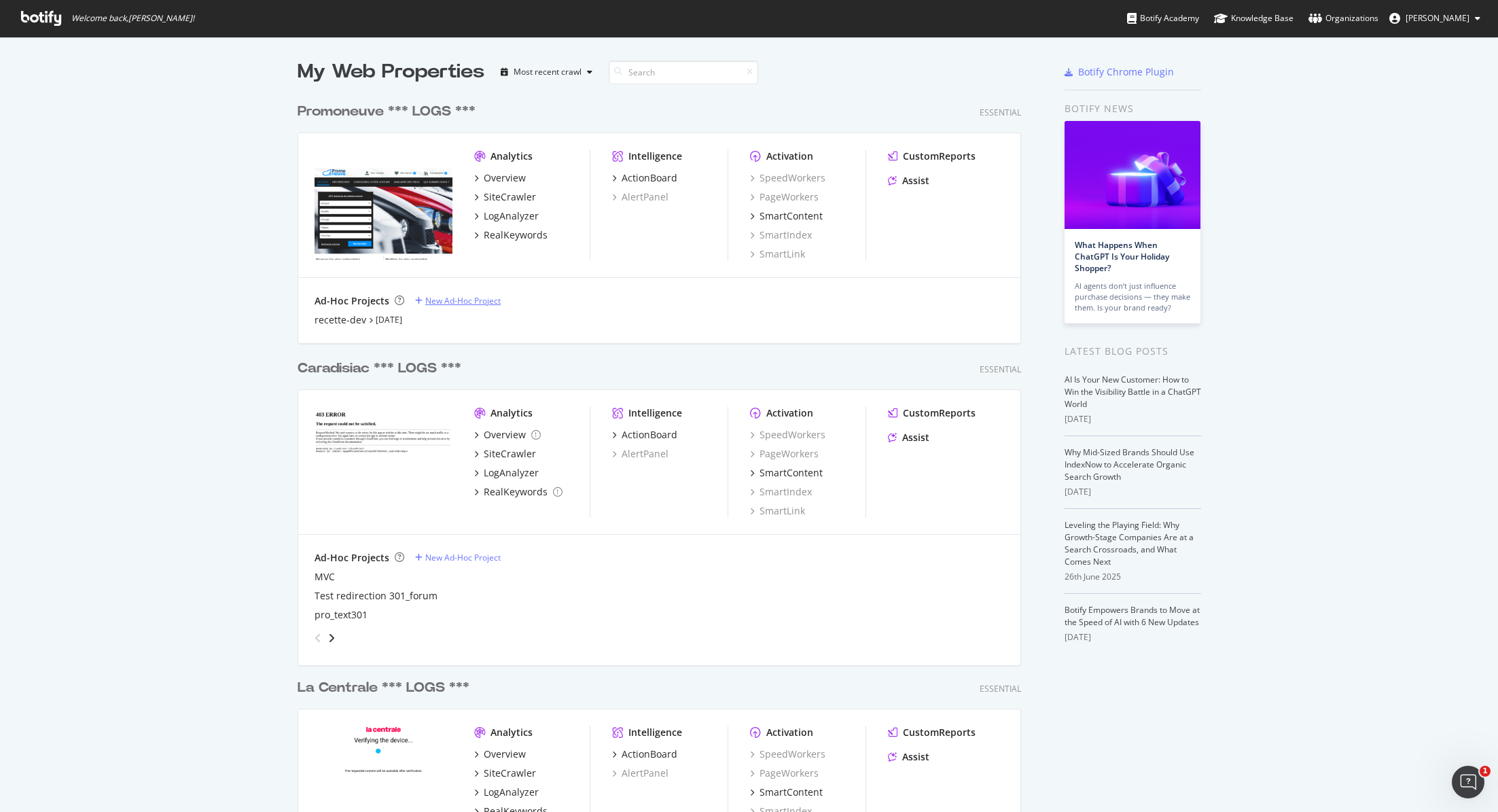
click at [441, 301] on div "New Ad-Hoc Project" at bounding box center [462, 301] width 75 height 11
click at [510, 193] on div "SiteCrawler" at bounding box center [510, 196] width 53 height 14
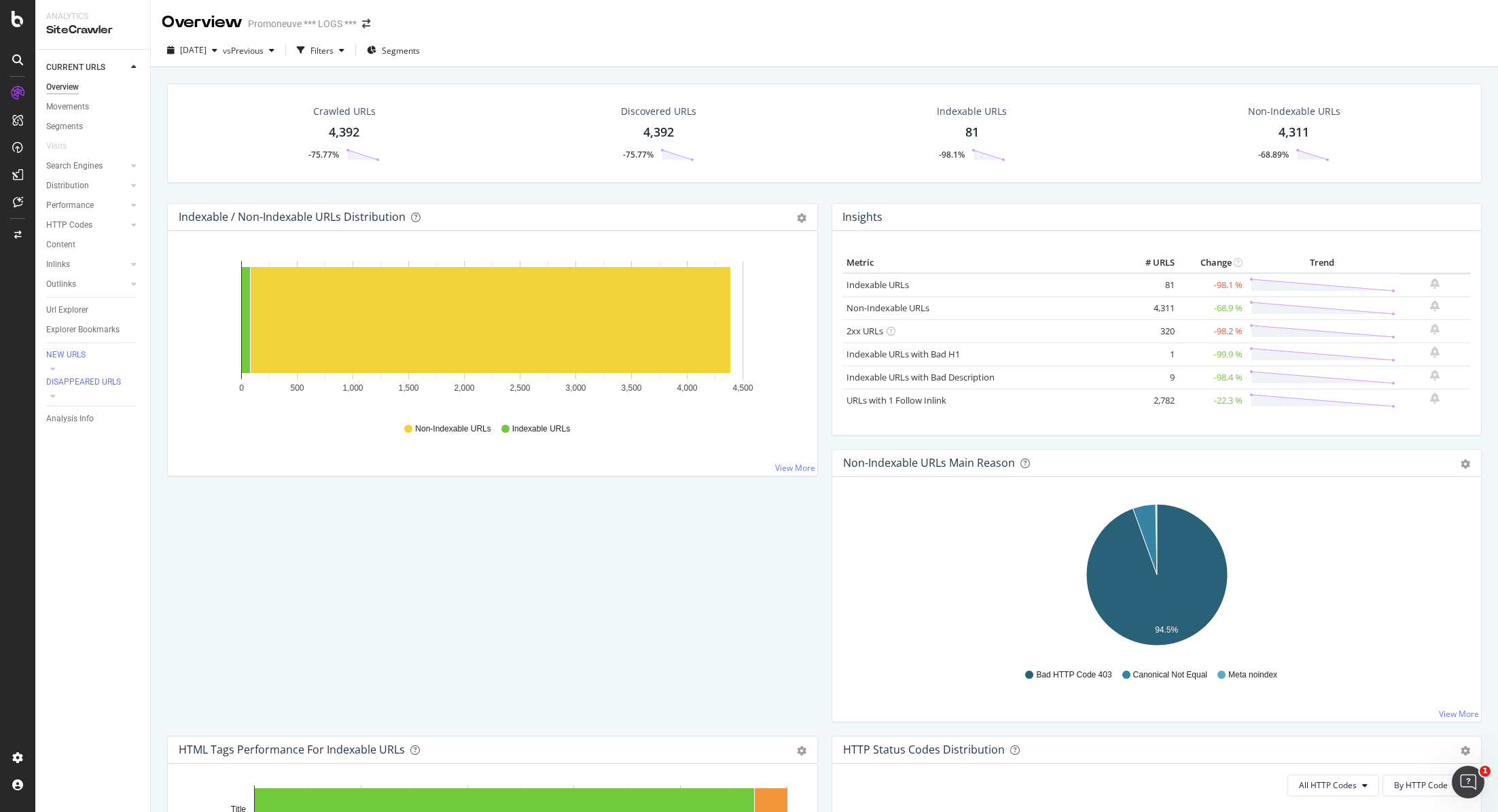
click at [19, 169] on icon at bounding box center [17, 174] width 11 height 11
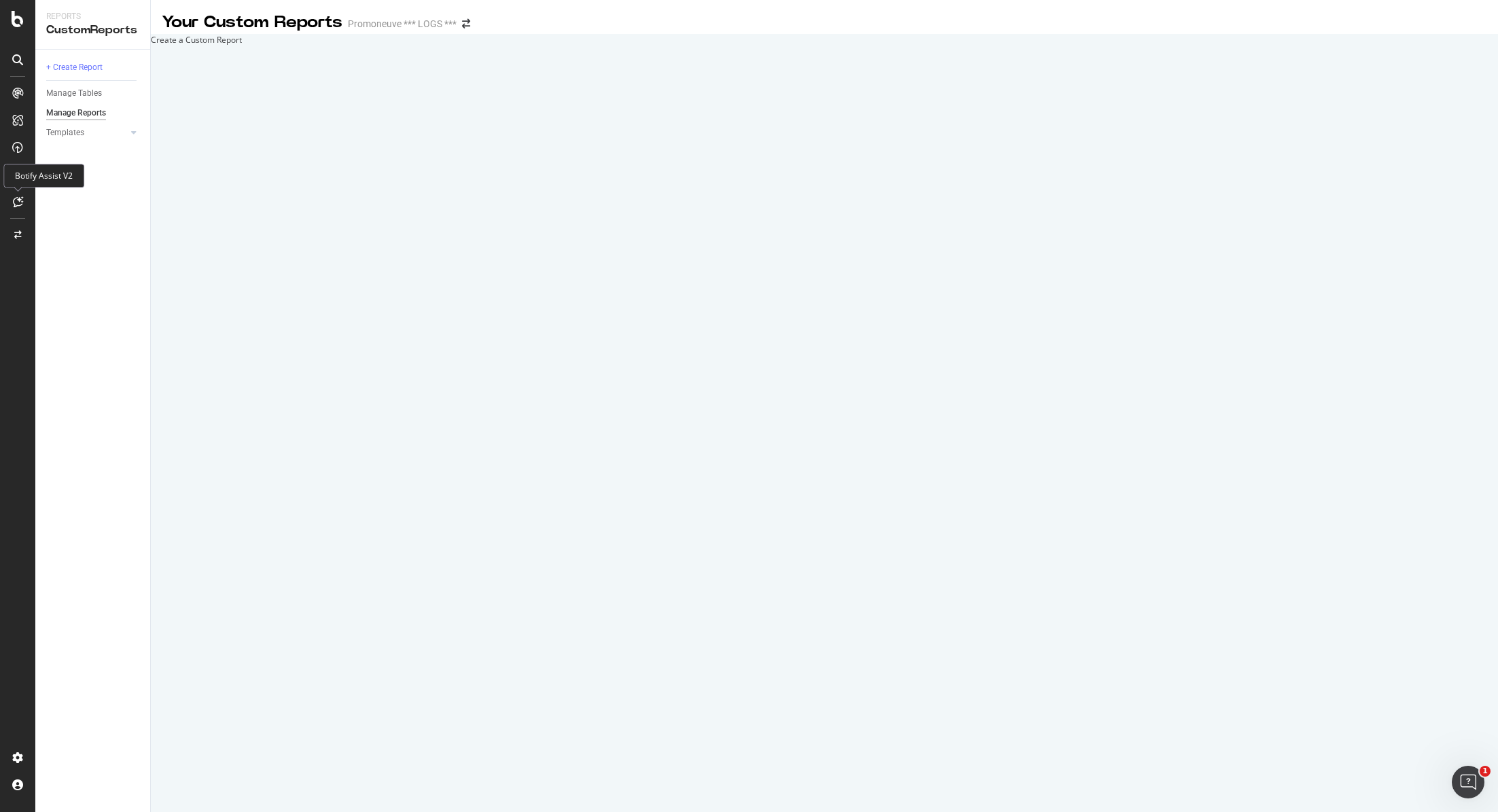
click at [19, 194] on div at bounding box center [17, 201] width 22 height 22
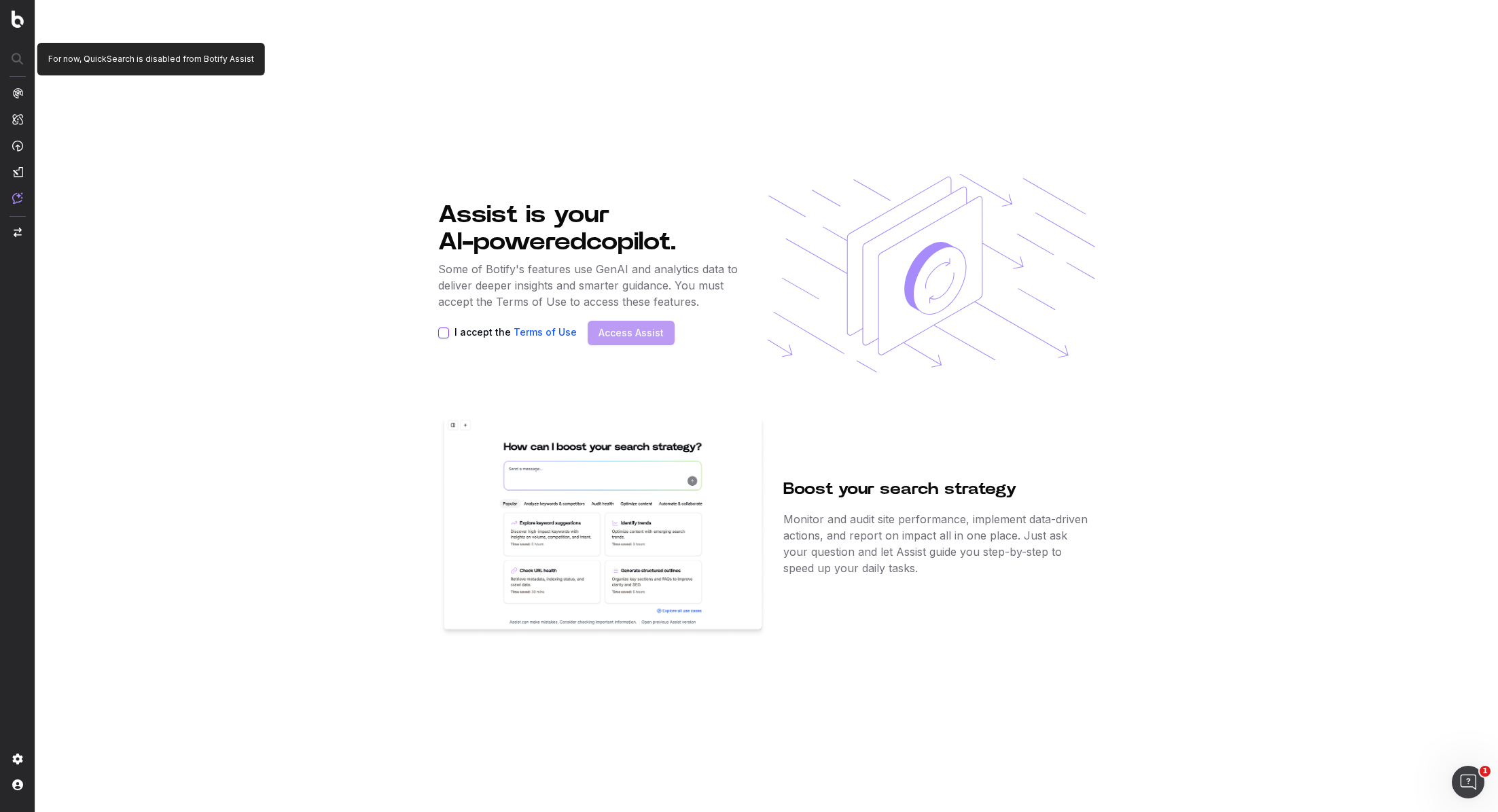
click at [19, 59] on div at bounding box center [18, 59] width 34 height 24
click at [21, 26] on img at bounding box center [17, 19] width 12 height 18
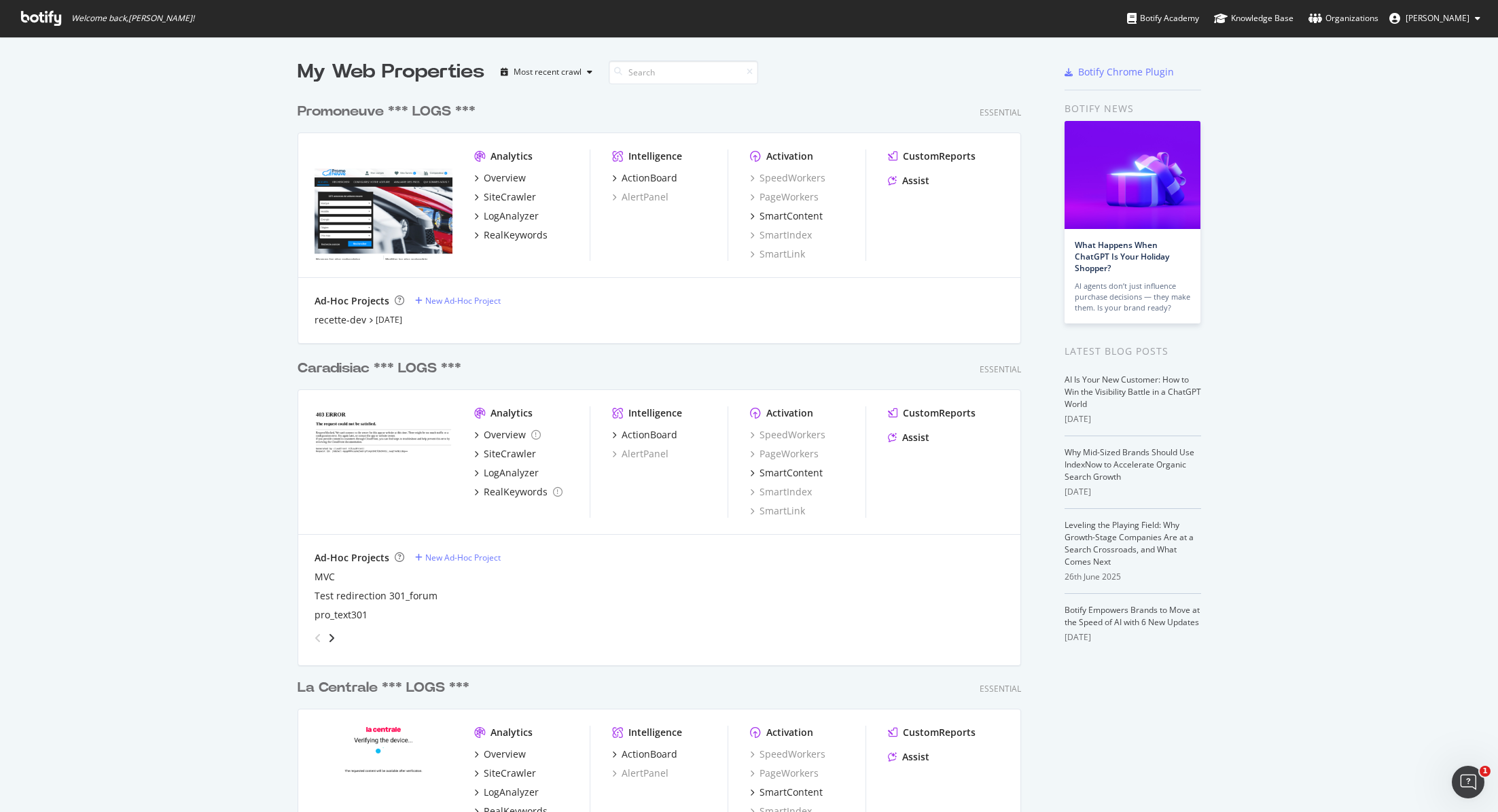
click at [370, 298] on div "Ad-Hoc Projects" at bounding box center [351, 301] width 74 height 14
click at [471, 298] on div "New Ad-Hoc Project" at bounding box center [462, 301] width 75 height 11
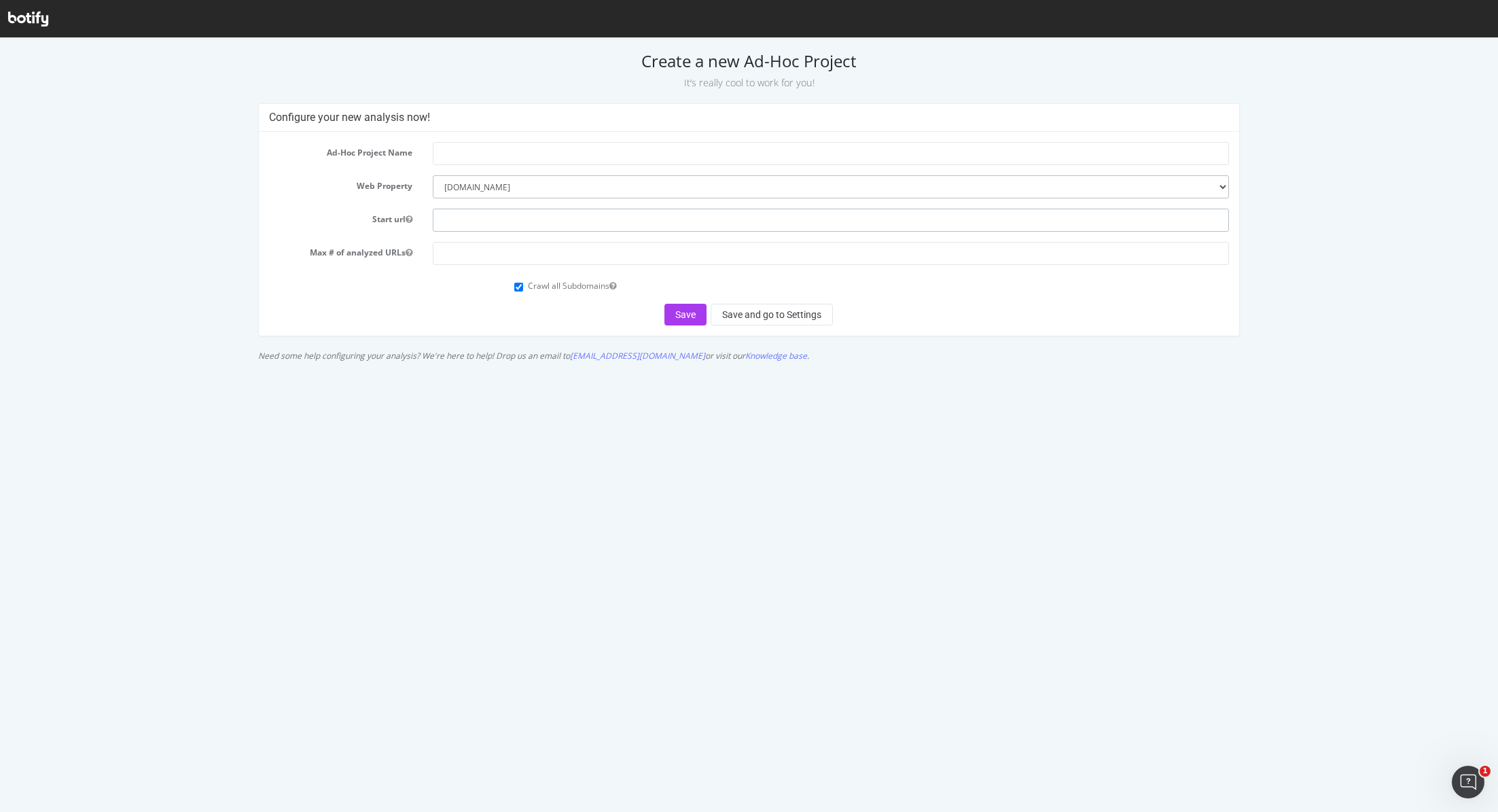
click at [471, 219] on input "text" at bounding box center [830, 220] width 796 height 23
click at [473, 192] on select "--------- [DOMAIN_NAME] [DOMAIN_NAME] [DOMAIN_NAME] [DOMAIN_NAME]" at bounding box center [830, 187] width 796 height 23
click at [465, 226] on input "text" at bounding box center [830, 220] width 796 height 23
type input "[DOMAIN_NAME][URL]"
click at [528, 255] on input "number" at bounding box center [830, 253] width 796 height 23
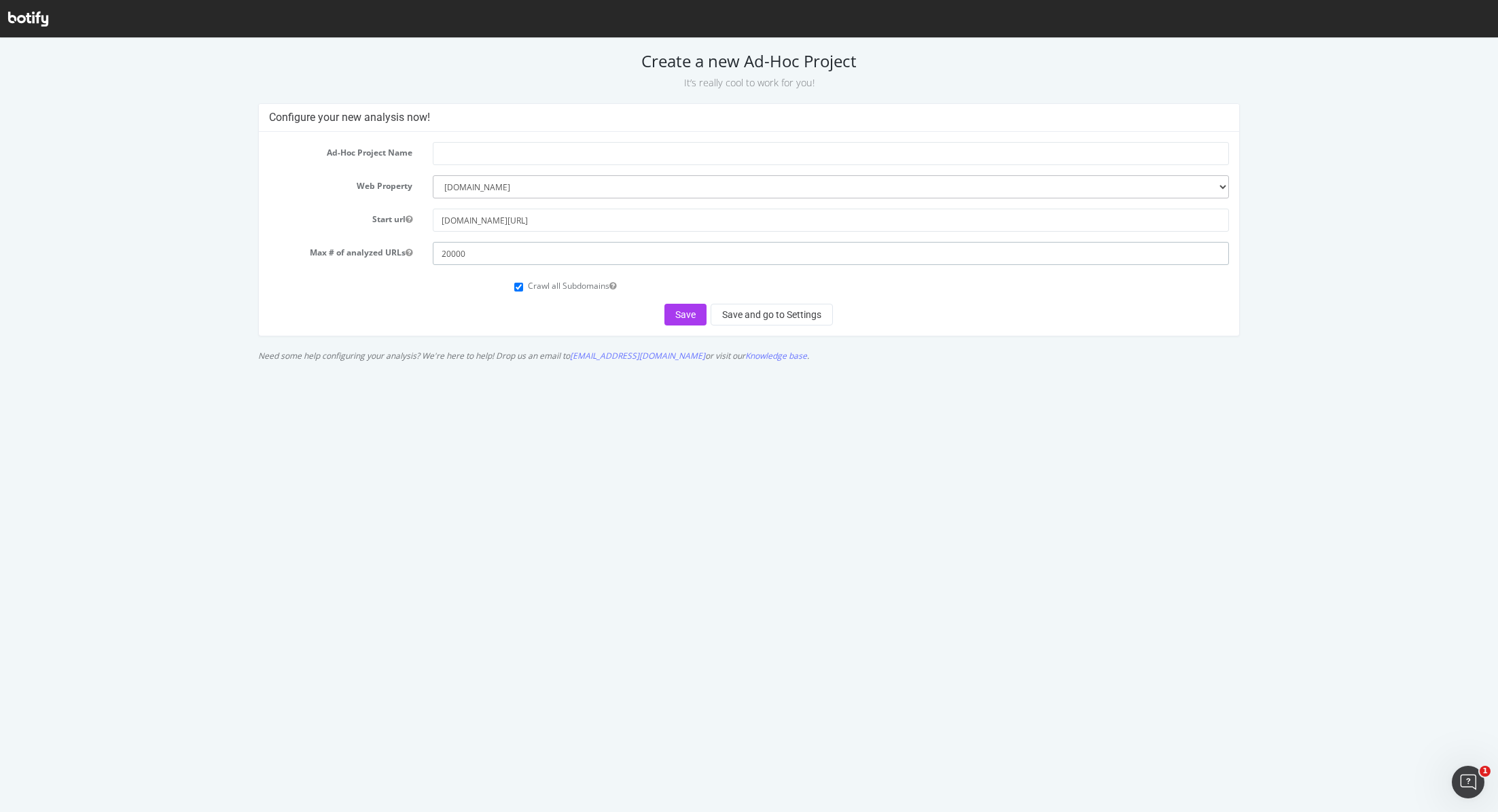
type input "20000"
click at [431, 313] on div "Save Save and go to Settings" at bounding box center [749, 314] width 960 height 22
click at [476, 147] on input "text" at bounding box center [830, 154] width 796 height 23
type input "PN crawl 2"
click at [763, 318] on button "Save and go to Settings" at bounding box center [771, 314] width 122 height 22
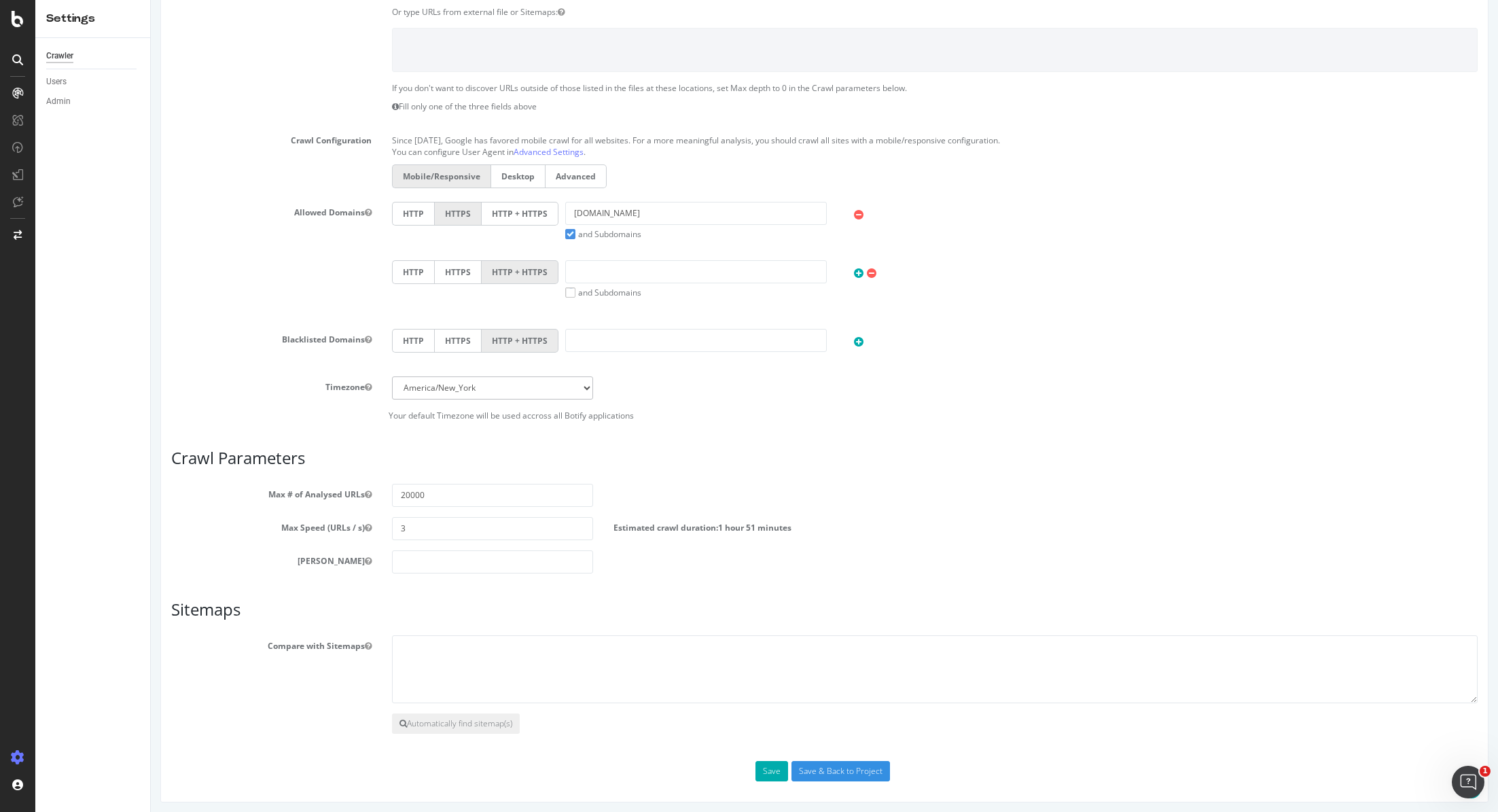
scroll to position [389, 0]
click at [613, 608] on h3 "Sitemaps" at bounding box center [824, 612] width 1307 height 18
click at [617, 580] on div "Scope Project Name PN crawl 2 Start URLs https://promoneuve.fr/ Or upload a fil…" at bounding box center [824, 306] width 1307 height 953
click at [408, 557] on input "number" at bounding box center [492, 562] width 200 height 23
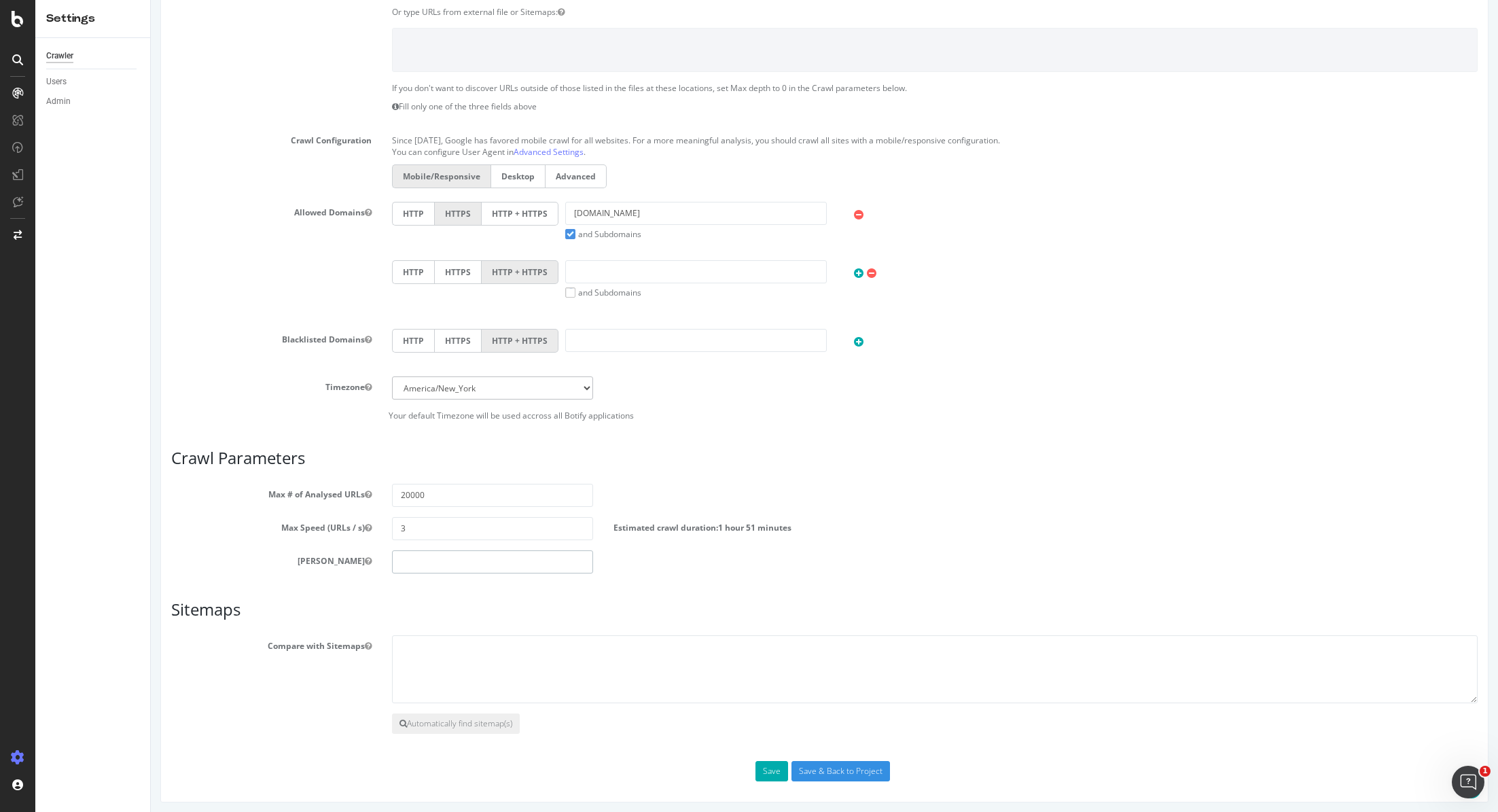
scroll to position [450, 0]
click at [415, 566] on input "number" at bounding box center [492, 562] width 200 height 23
type input "20"
click at [811, 767] on input "Save & Back to Project" at bounding box center [840, 771] width 99 height 20
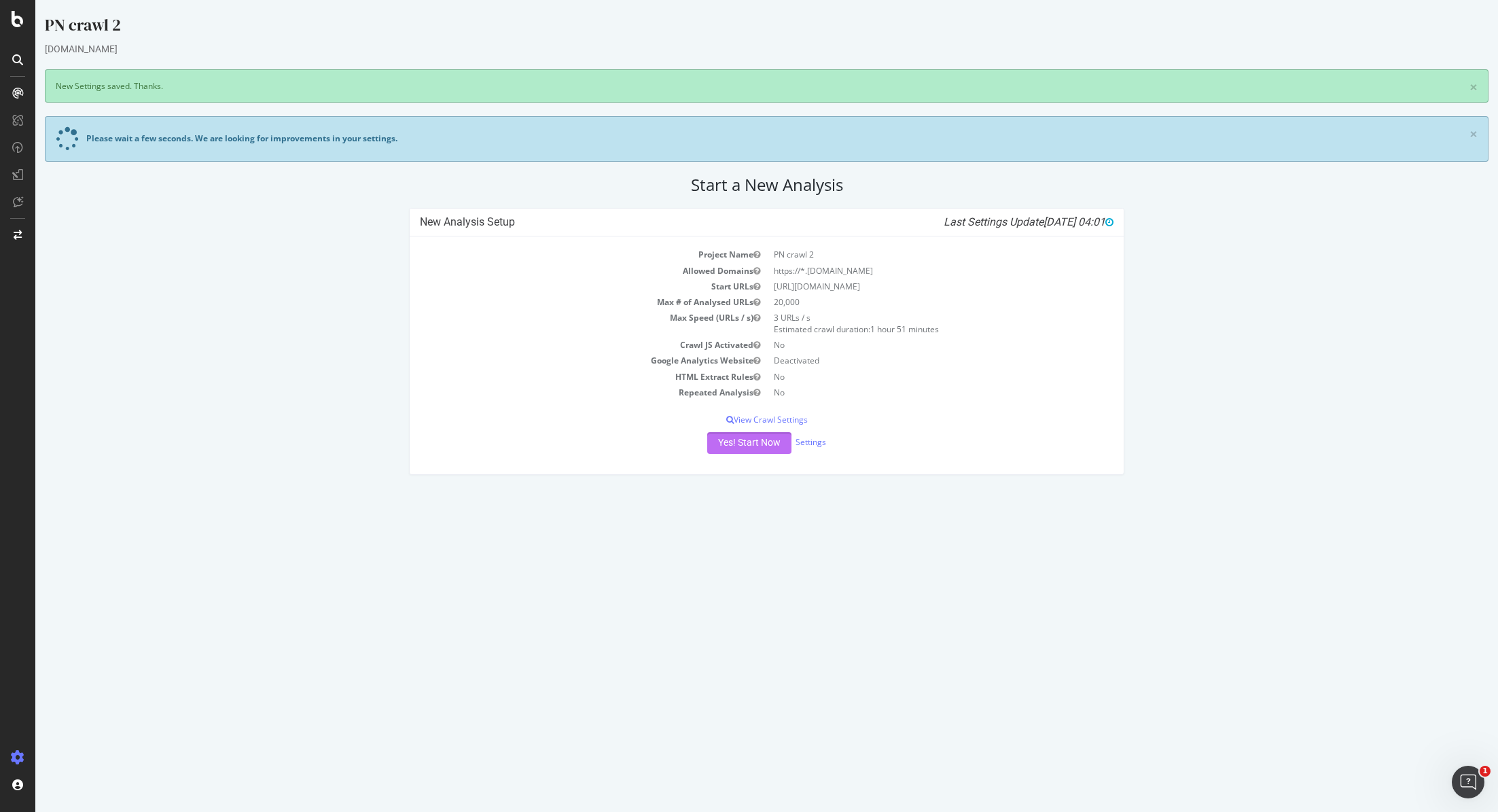
click at [752, 442] on button "Yes! Start Now" at bounding box center [749, 443] width 84 height 22
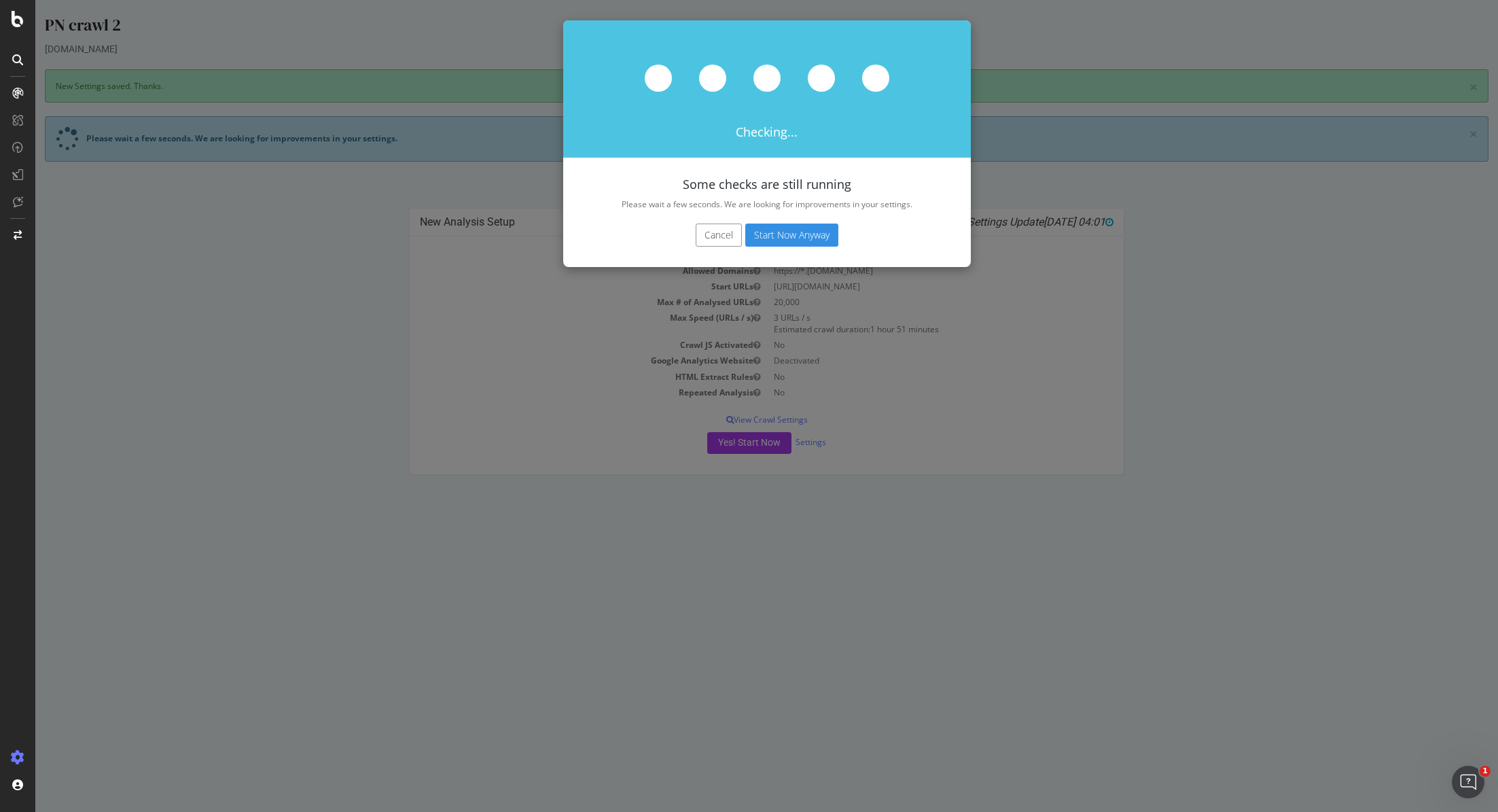
click at [805, 243] on button "Start Now Anyway" at bounding box center [791, 235] width 93 height 23
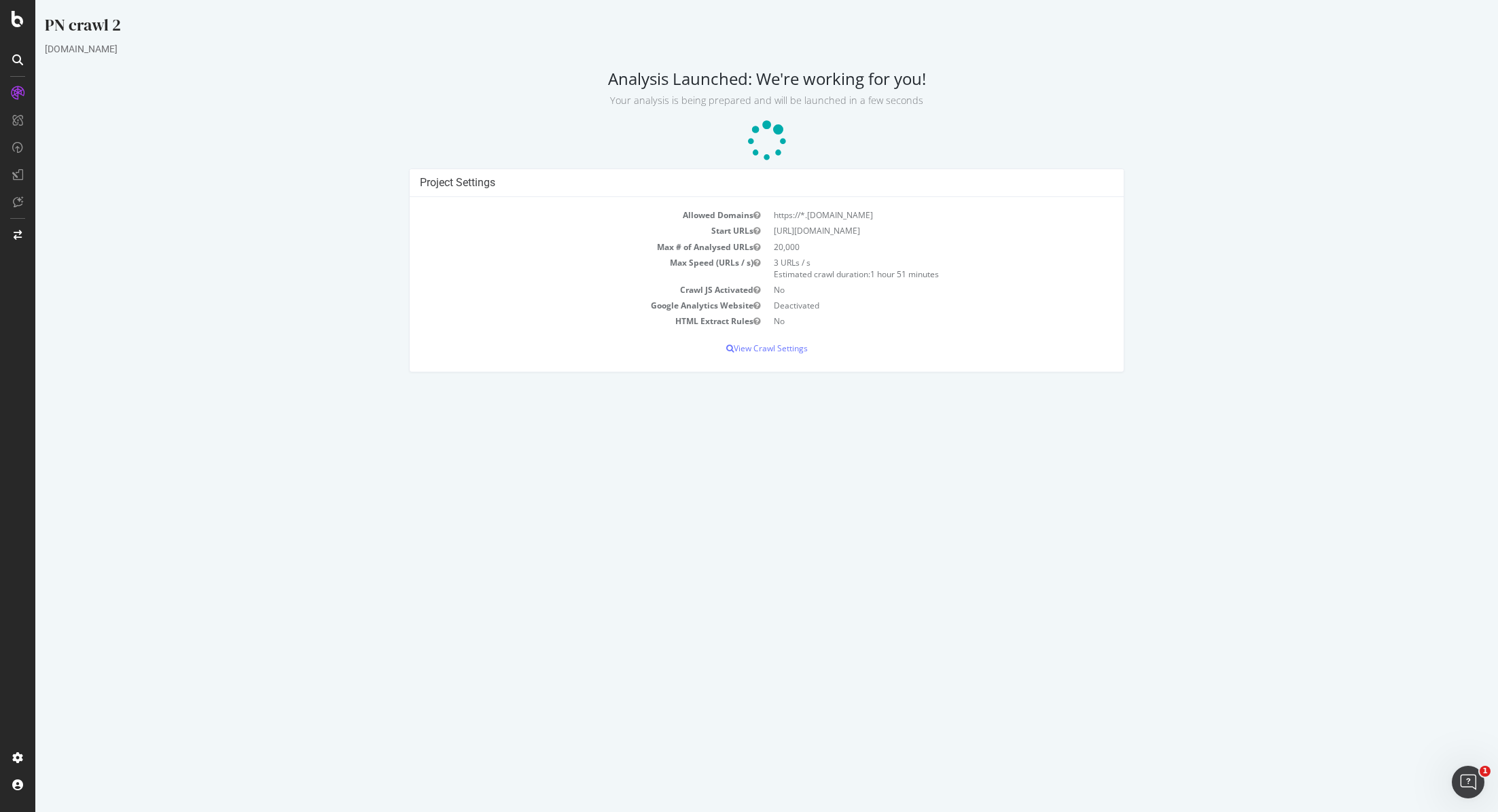
click at [19, 9] on div at bounding box center [18, 406] width 36 height 812
click at [20, 18] on icon at bounding box center [17, 19] width 12 height 16
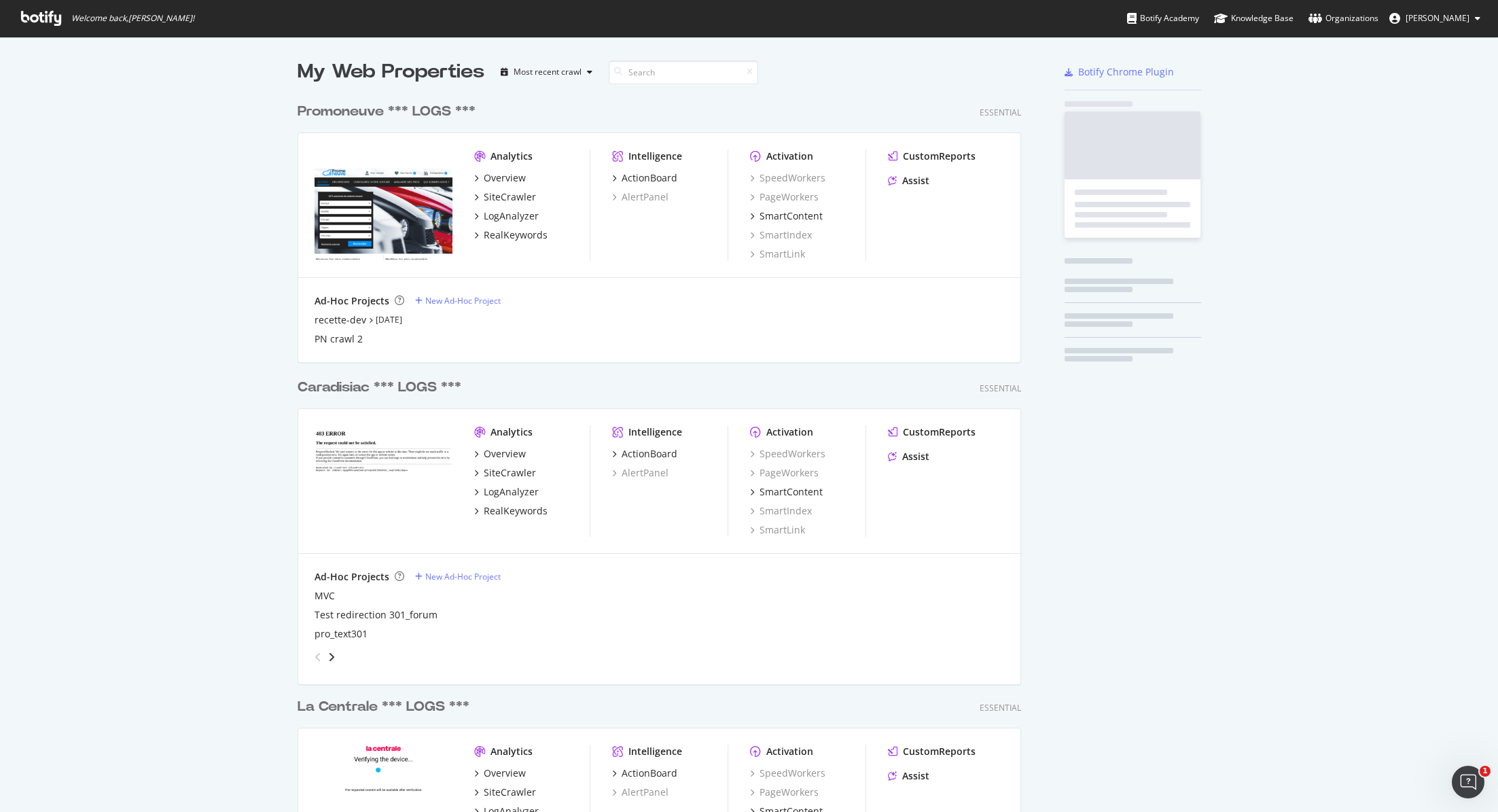
scroll to position [812, 1498]
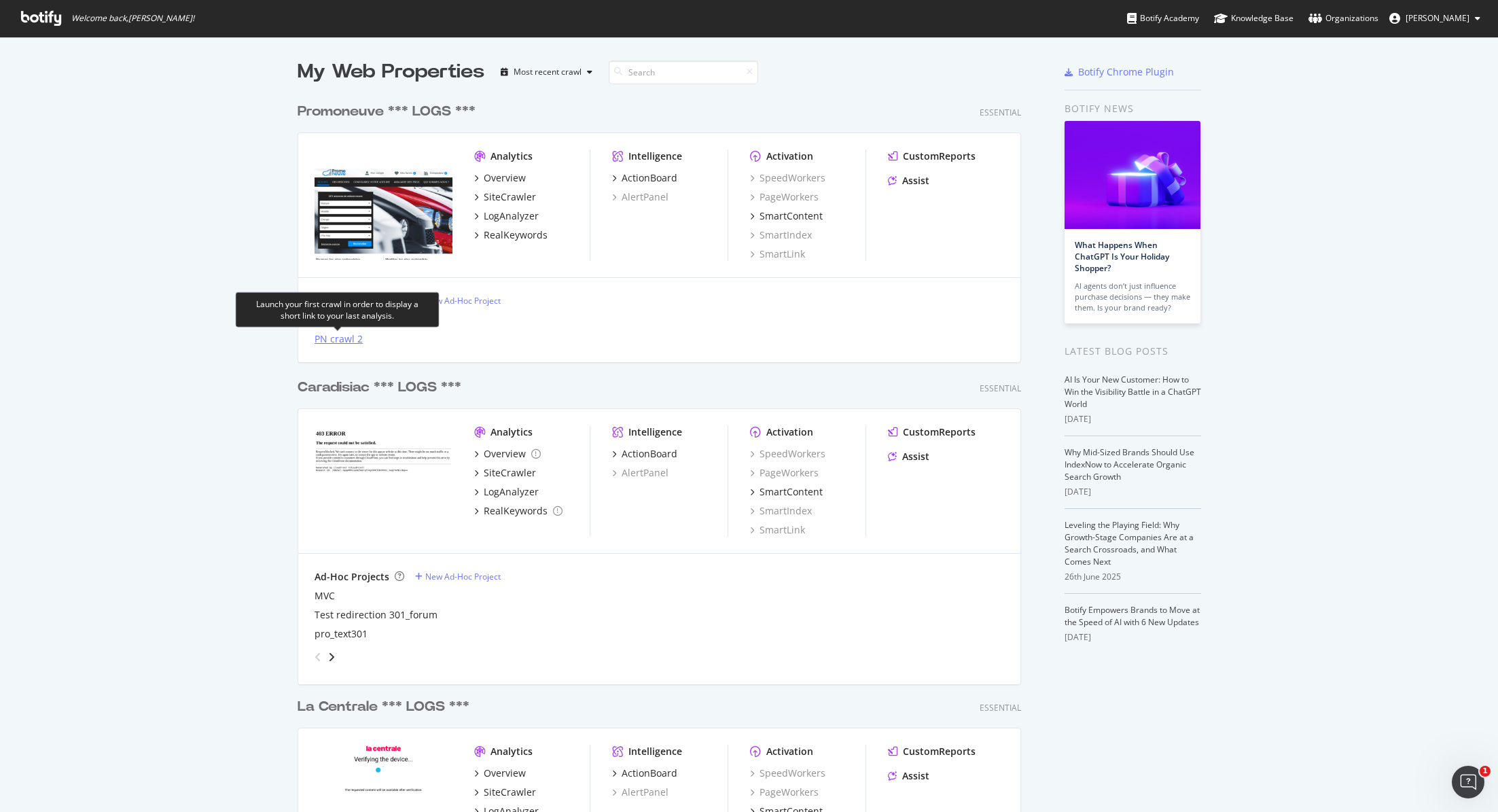
click at [338, 342] on div "PN crawl 2" at bounding box center [339, 339] width 48 height 14
